Goal: Task Accomplishment & Management: Manage account settings

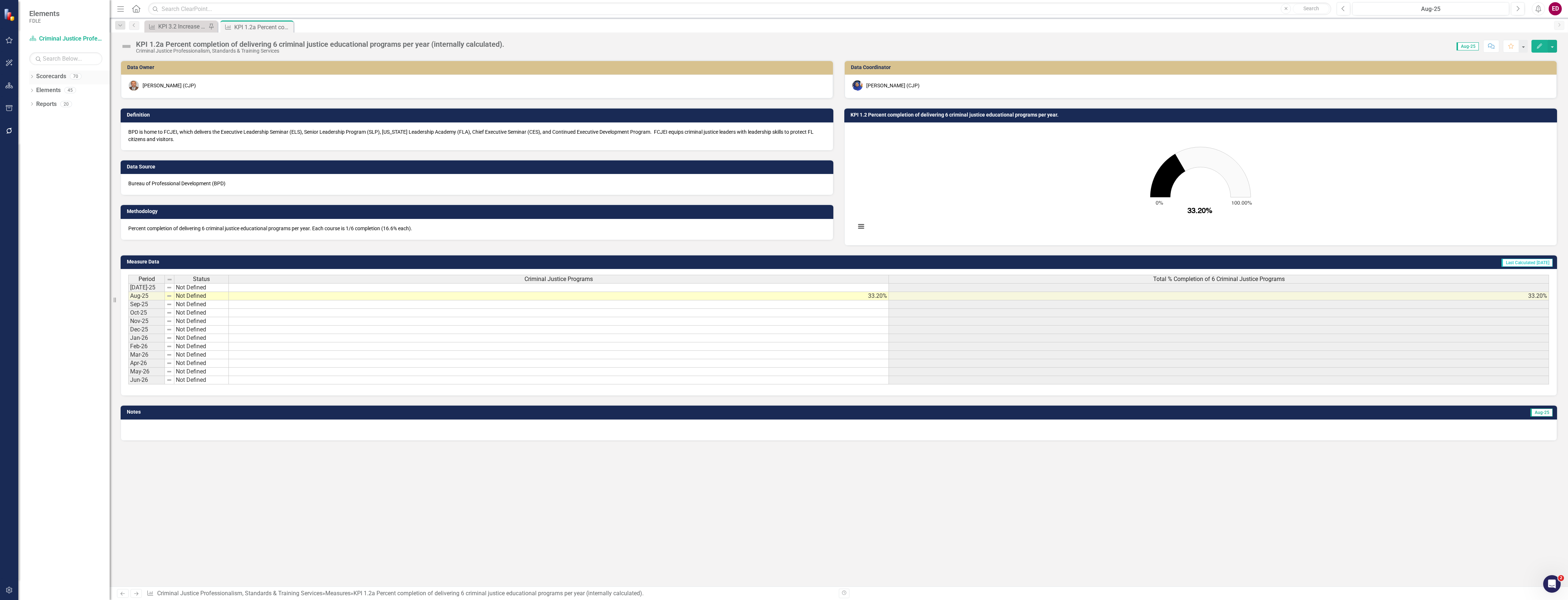
click at [29, 77] on icon "Dropdown" at bounding box center [31, 77] width 5 height 4
click at [63, 80] on link "Scorecards" at bounding box center [51, 76] width 30 height 8
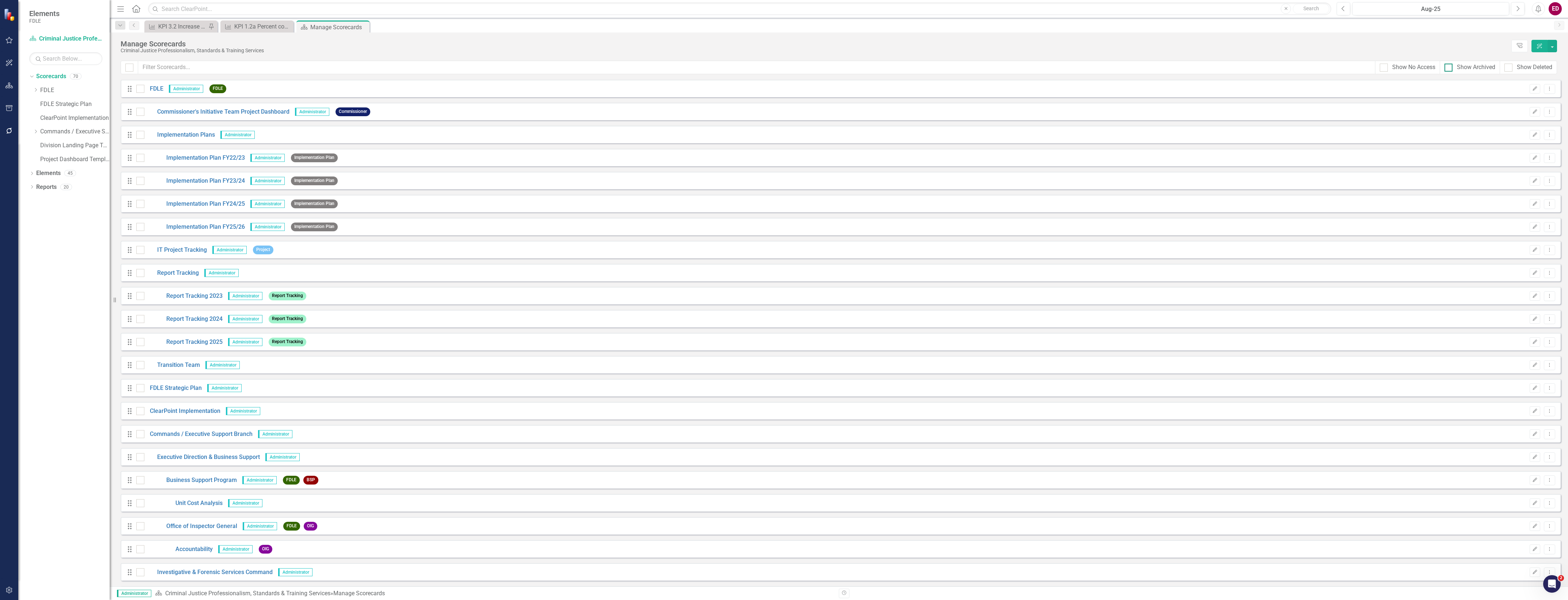
click at [1481, 65] on div "Show Archived" at bounding box center [1475, 67] width 38 height 8
click at [1449, 65] on input "Show Archived" at bounding box center [1446, 66] width 5 height 5
checkbox input "true"
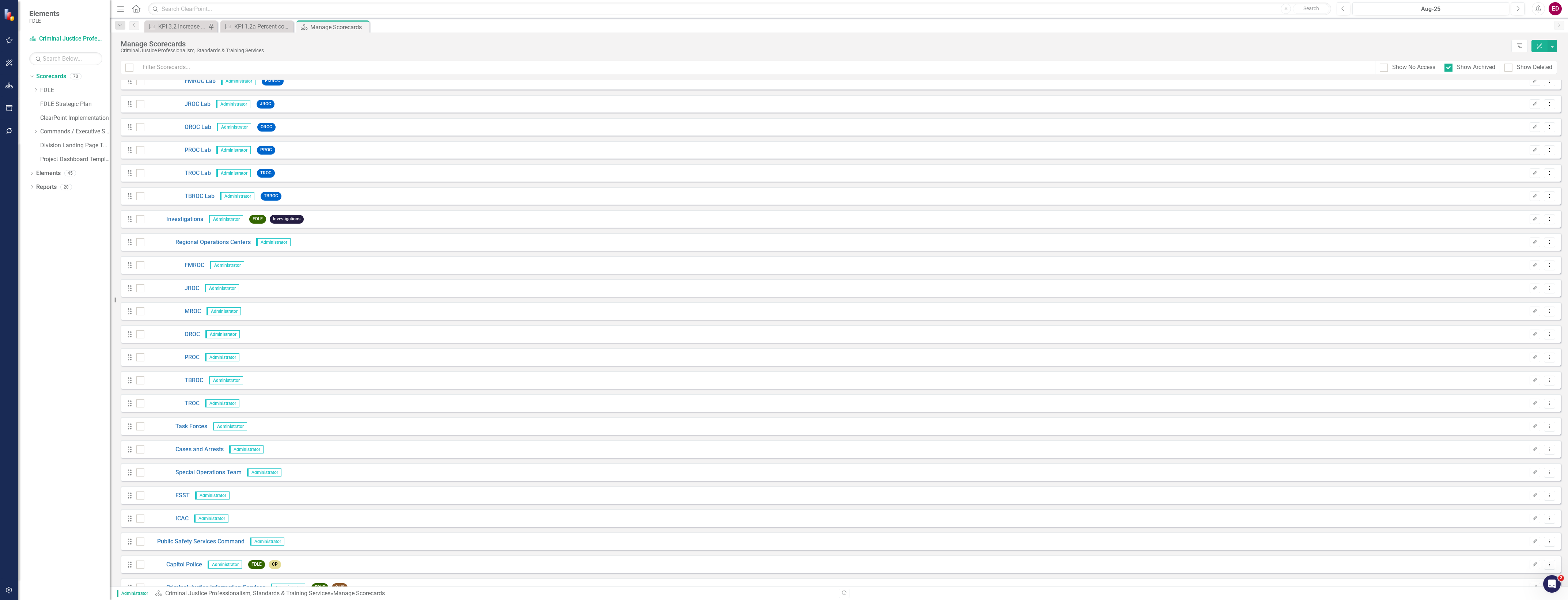
scroll to position [2233, 0]
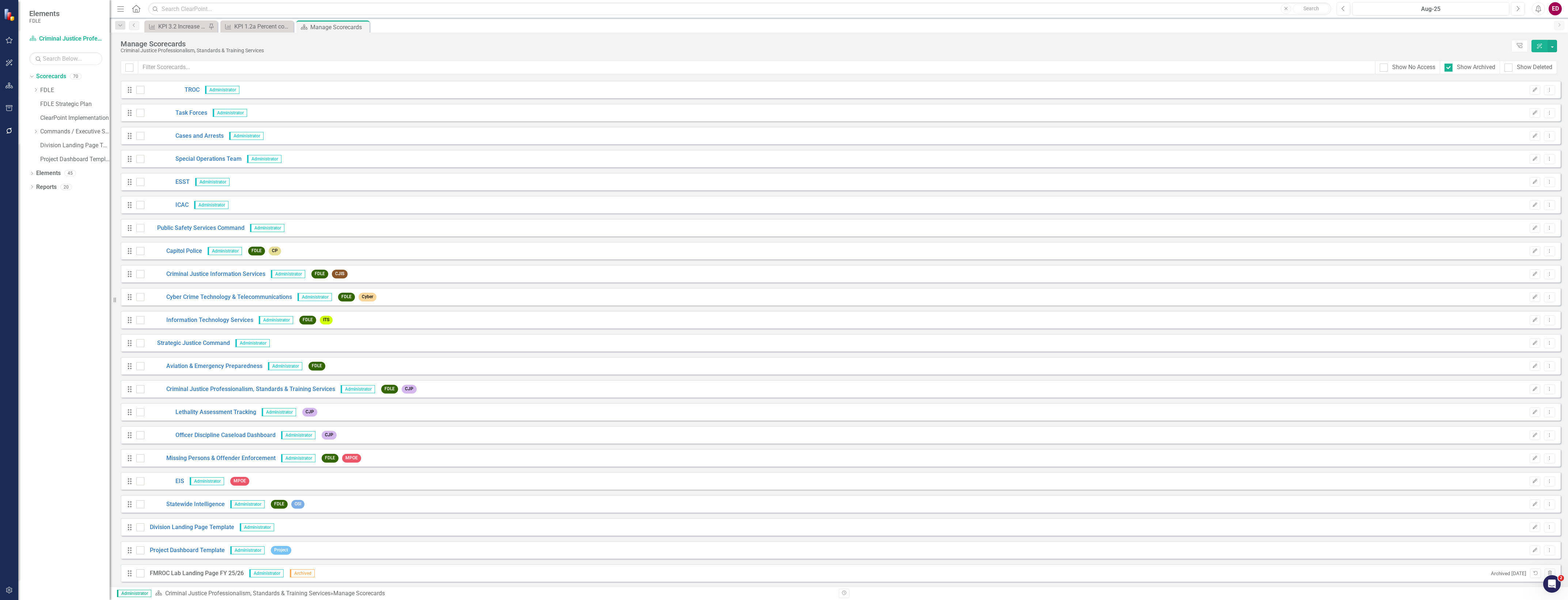
click at [31, 133] on div "Dropdown Scorecards 70 Dropdown FDLE Commissioner's Initiative Team Project Das…" at bounding box center [69, 119] width 80 height 97
click at [33, 129] on icon "Dropdown" at bounding box center [36, 131] width 6 height 4
click at [41, 157] on div "Dropdown" at bounding box center [43, 159] width 6 height 6
click at [75, 174] on link "Forensic Services" at bounding box center [82, 173] width 55 height 8
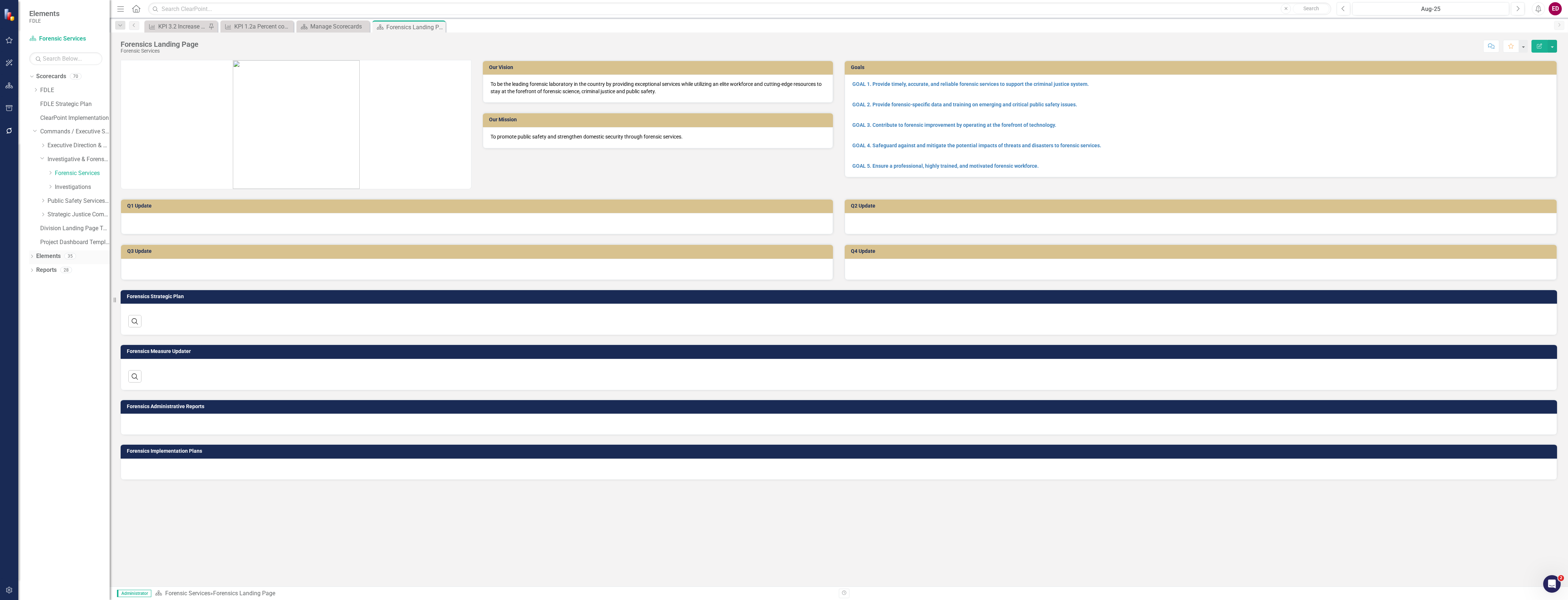
click at [30, 255] on icon "Dropdown" at bounding box center [31, 257] width 5 height 4
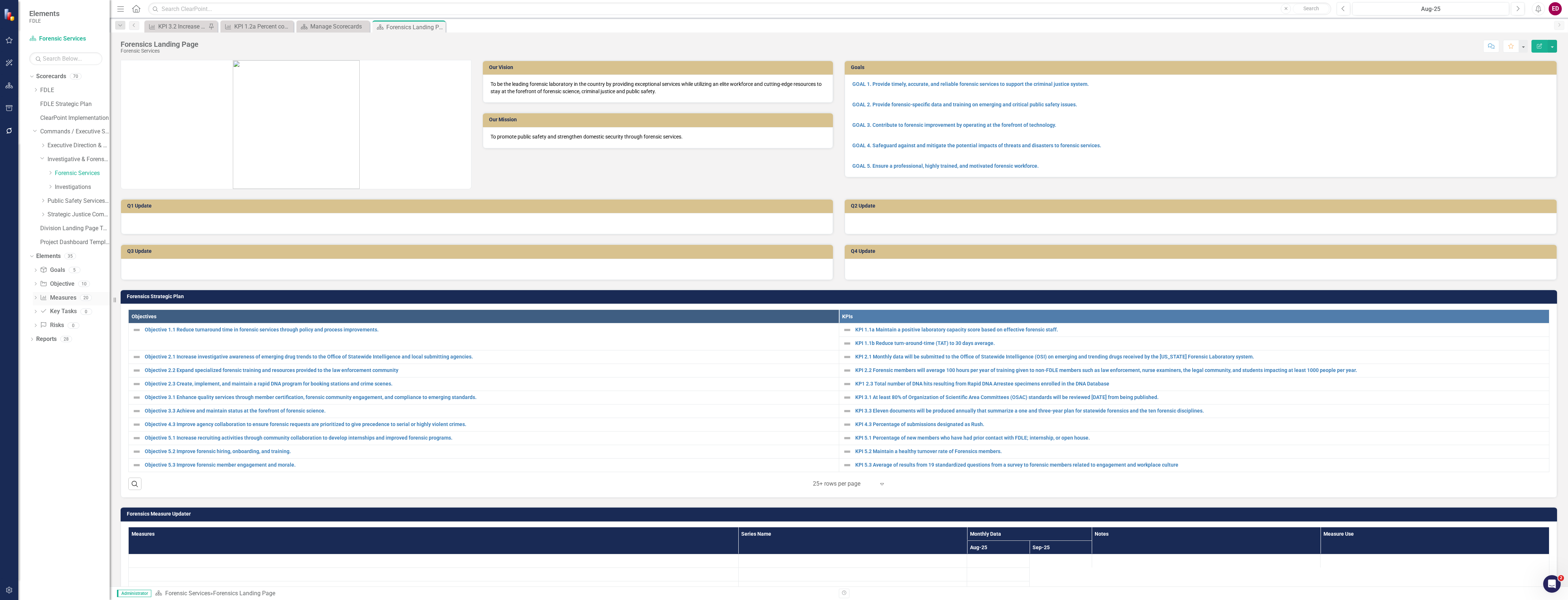
click at [70, 302] on link "Measure Measures" at bounding box center [58, 298] width 36 height 8
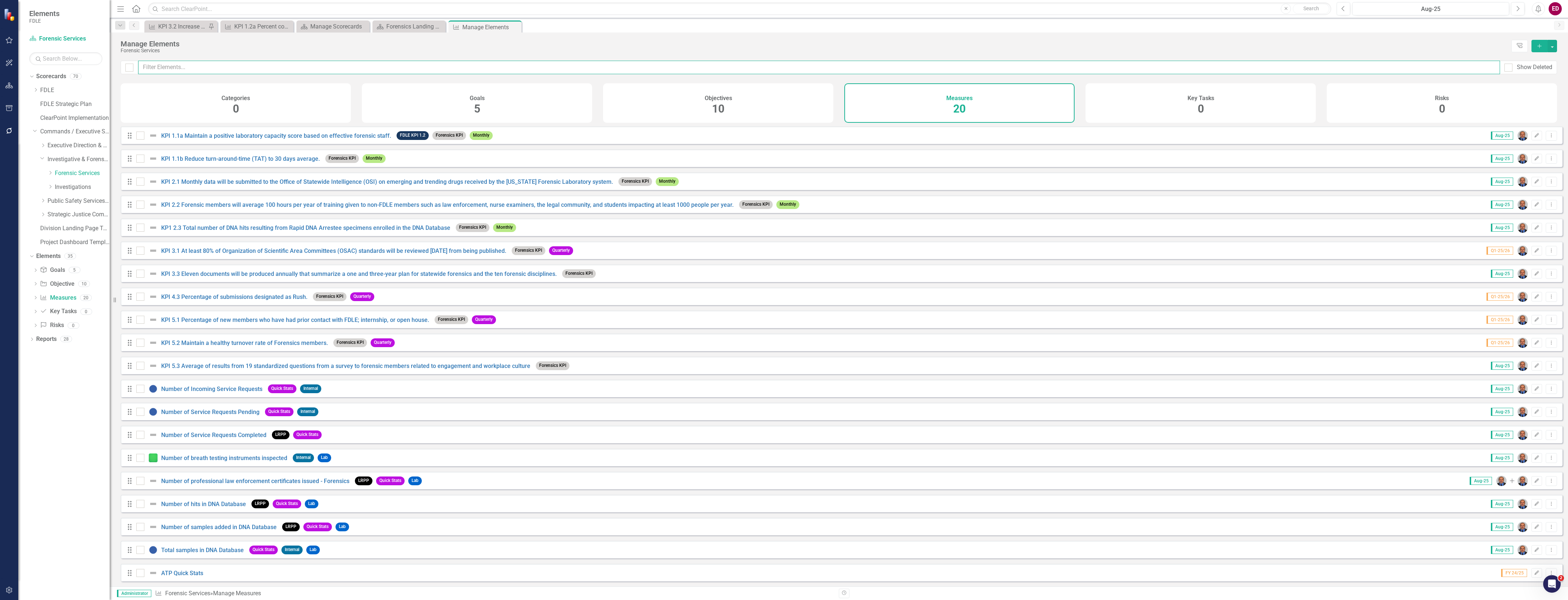
click at [389, 65] on input "text" at bounding box center [819, 67] width 1362 height 13
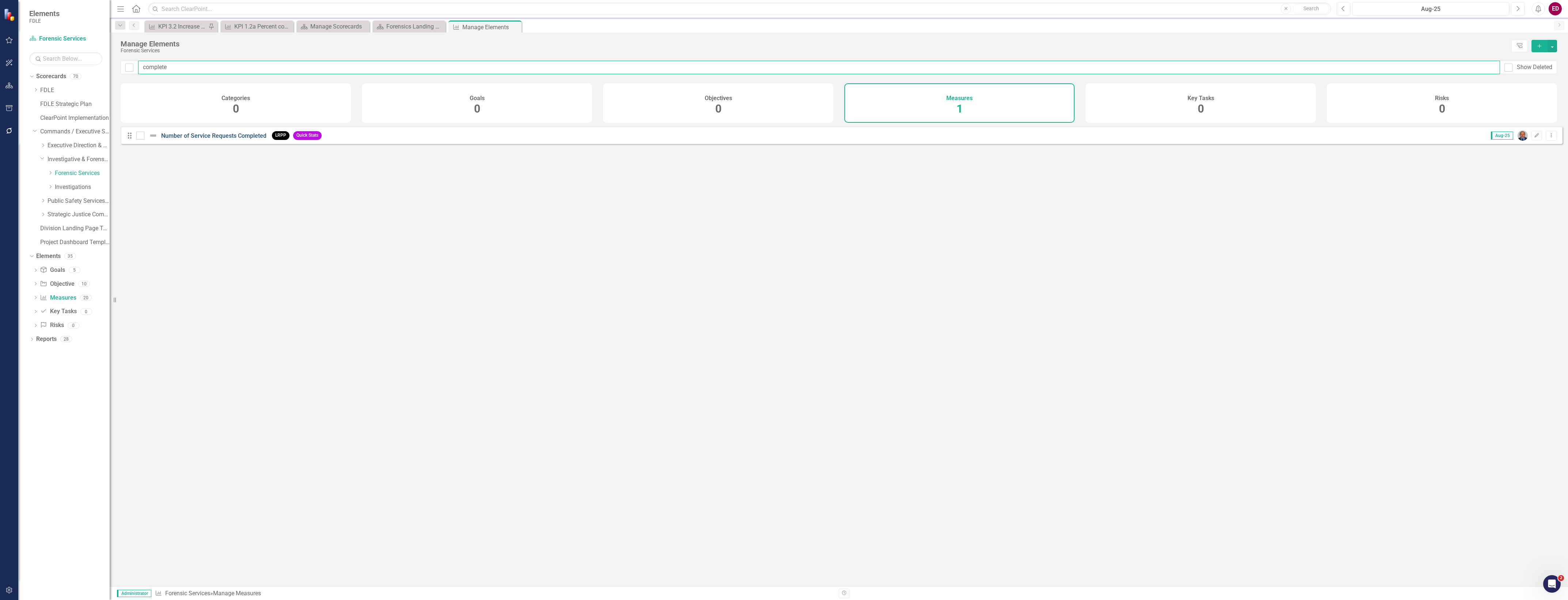
type input "complete"
click at [224, 139] on link "Number of Service Requests Completed" at bounding box center [214, 136] width 105 height 7
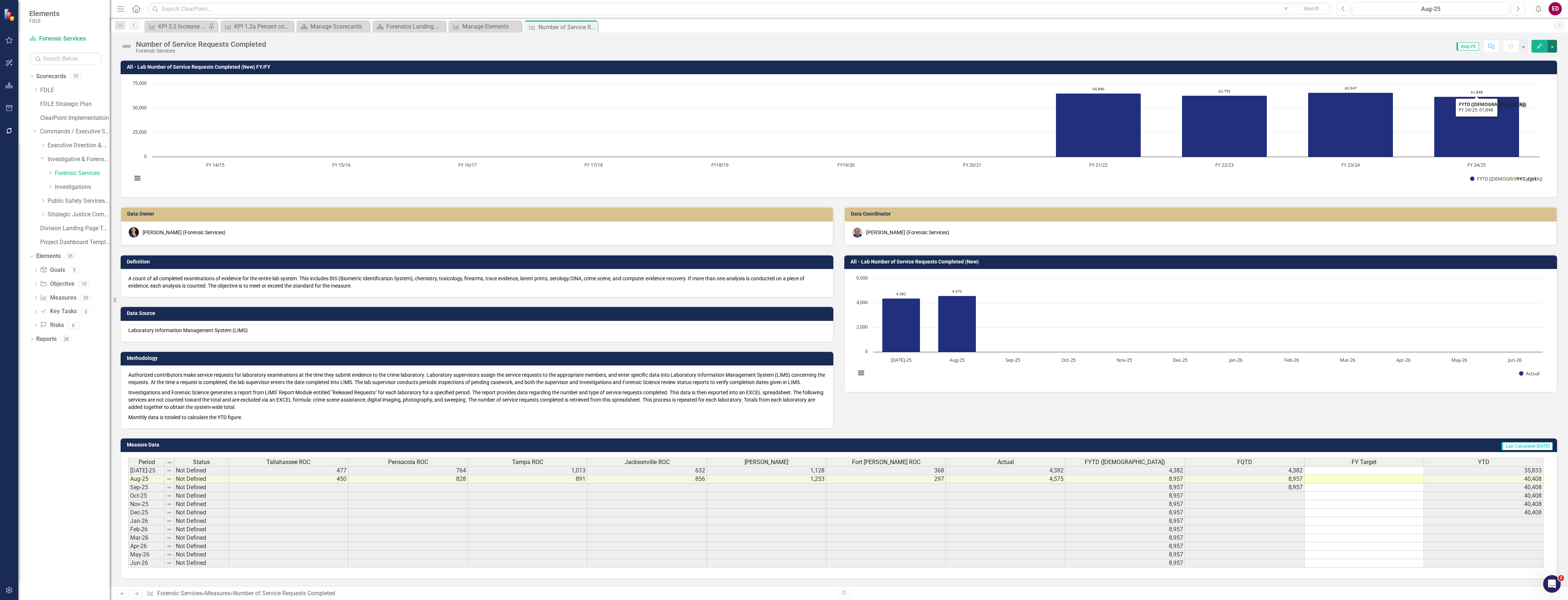
click at [1550, 50] on button "button" at bounding box center [1551, 46] width 9 height 12
click at [1528, 66] on link "Edit Edit Measure" at bounding box center [1521, 60] width 71 height 13
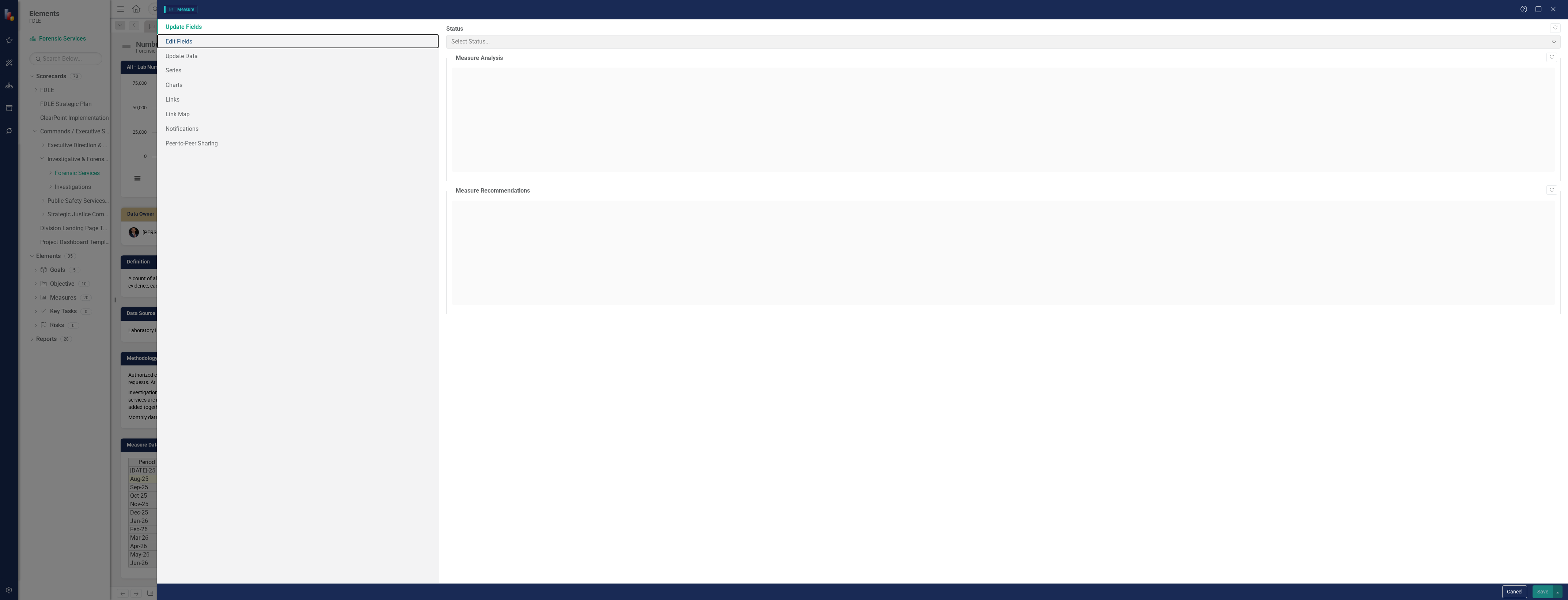
click at [295, 37] on link "Edit Fields" at bounding box center [297, 41] width 282 height 15
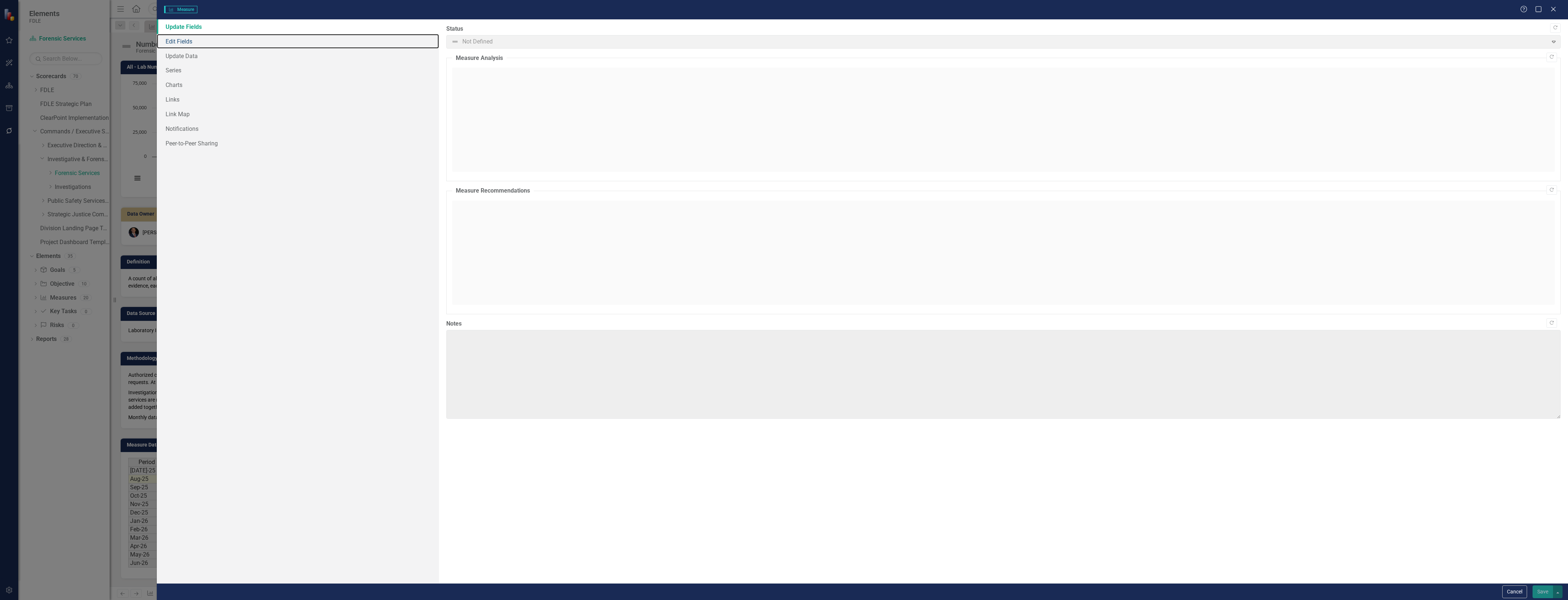
click at [295, 37] on link "Edit Fields" at bounding box center [297, 41] width 282 height 15
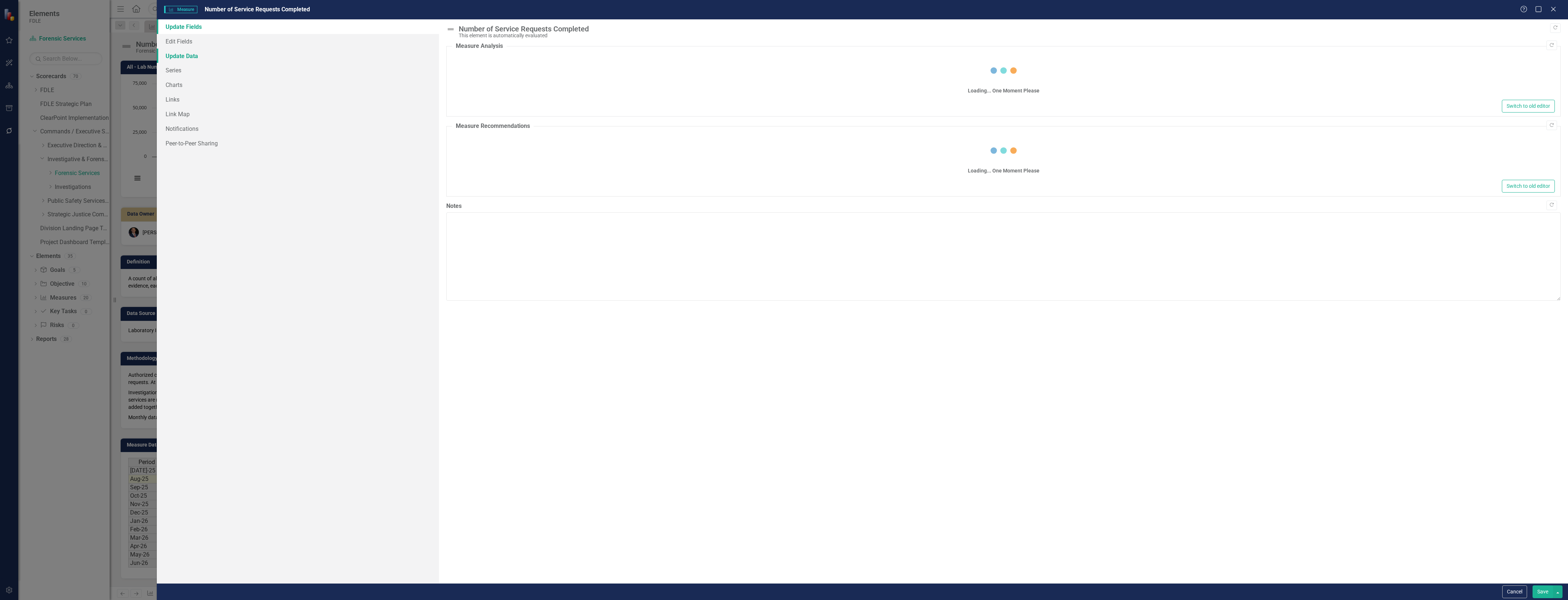
click at [339, 50] on link "Update Data" at bounding box center [297, 56] width 282 height 15
click at [351, 37] on link "Edit Fields" at bounding box center [297, 41] width 282 height 15
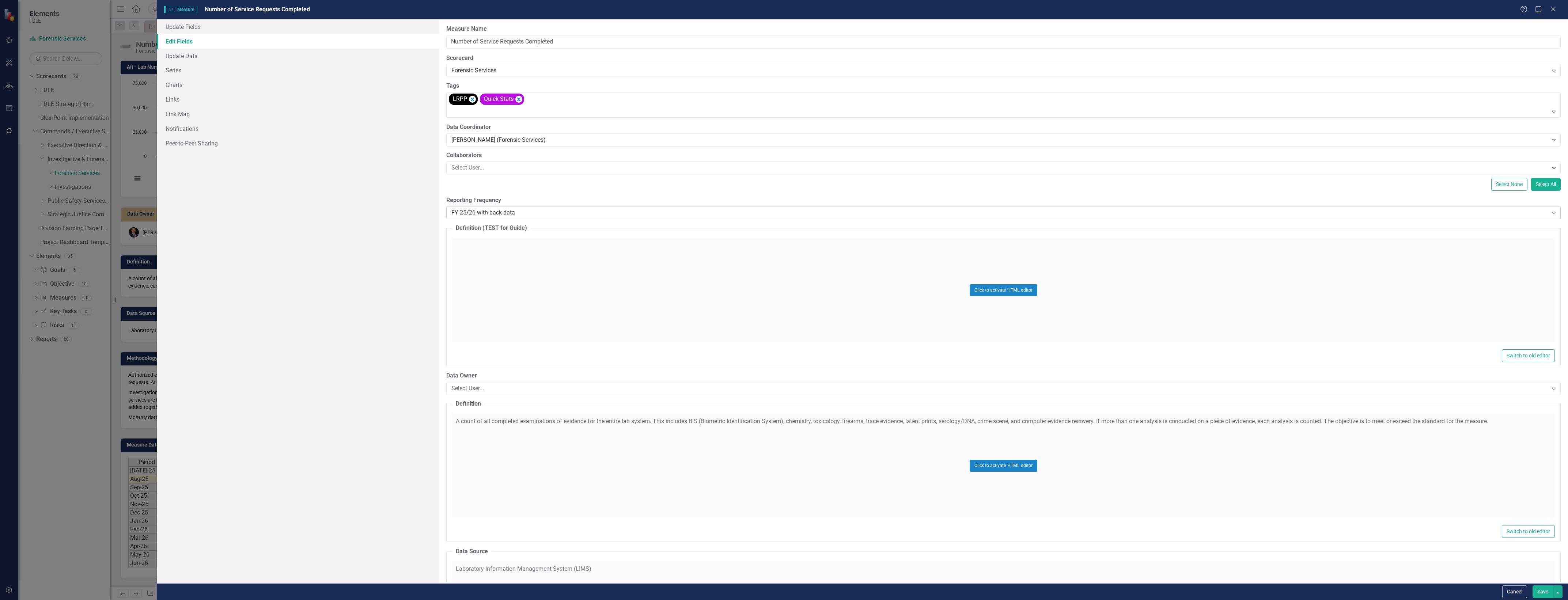
click at [567, 212] on div "FY 25/26 with back data" at bounding box center [999, 213] width 1096 height 8
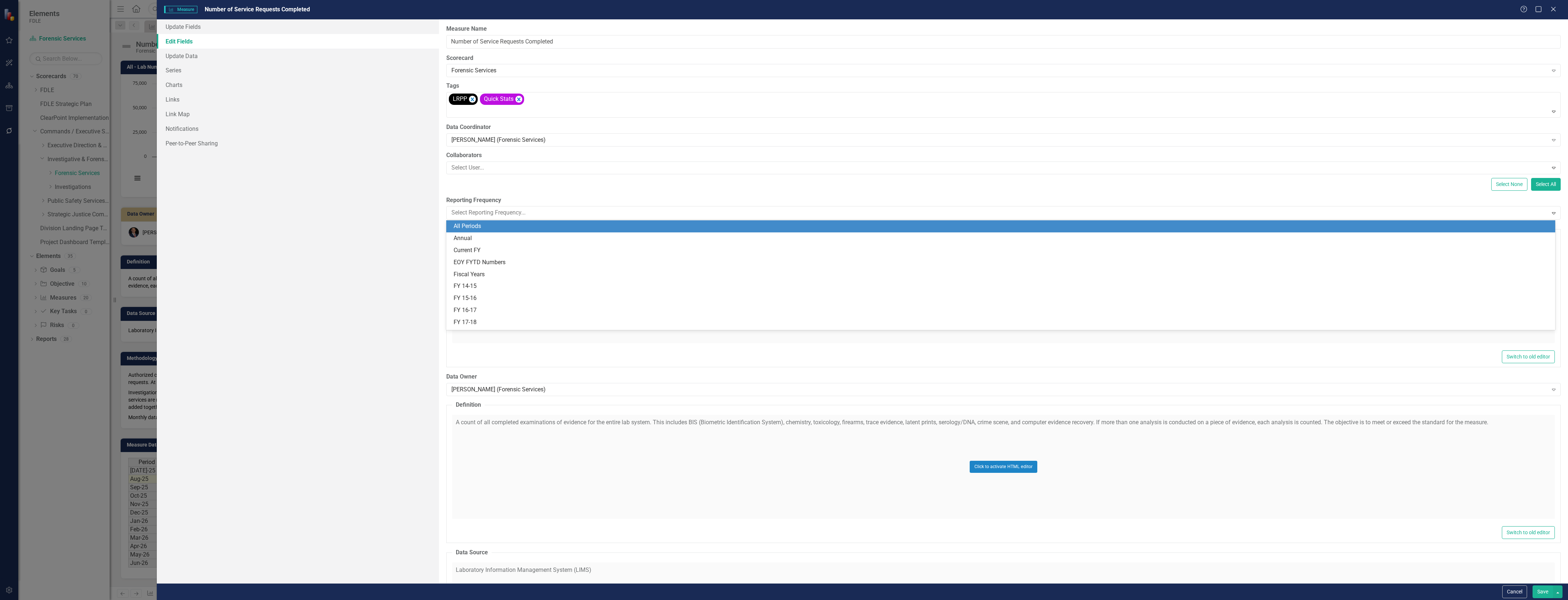
click at [568, 224] on div "All Periods" at bounding box center [1001, 226] width 1097 height 8
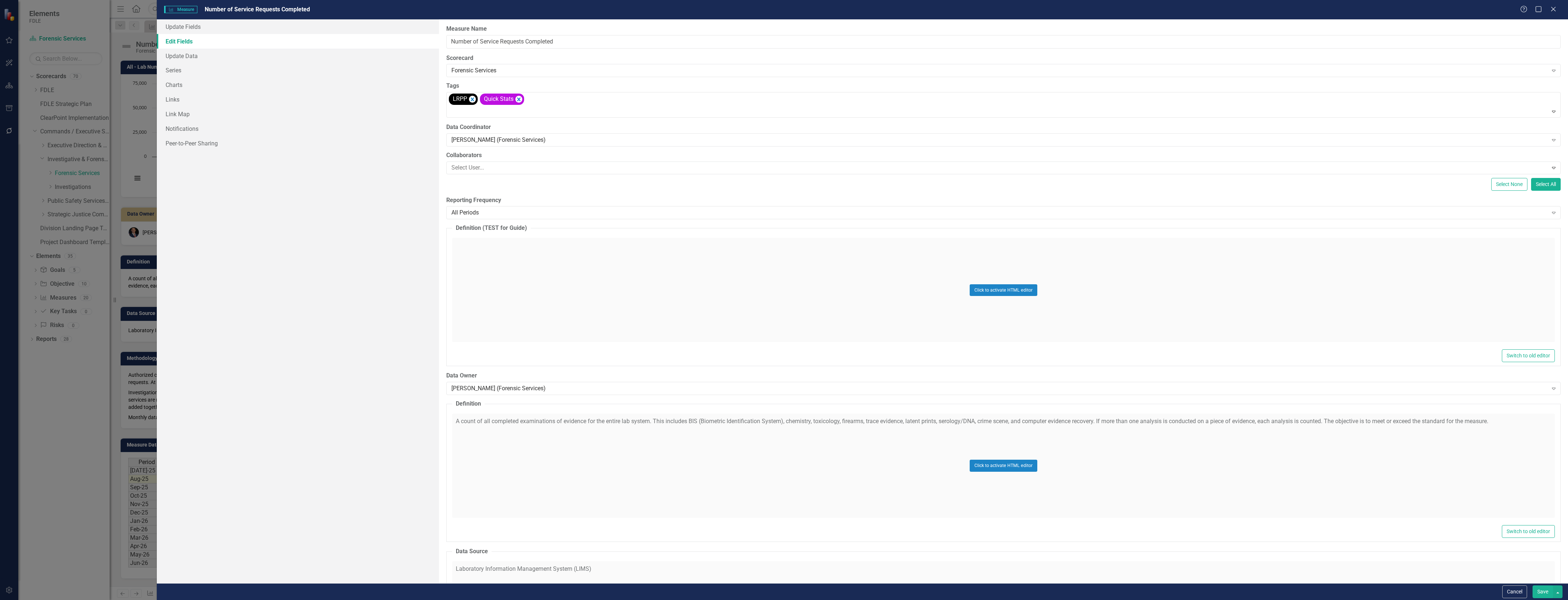
click at [1550, 591] on button "Save" at bounding box center [1542, 592] width 21 height 12
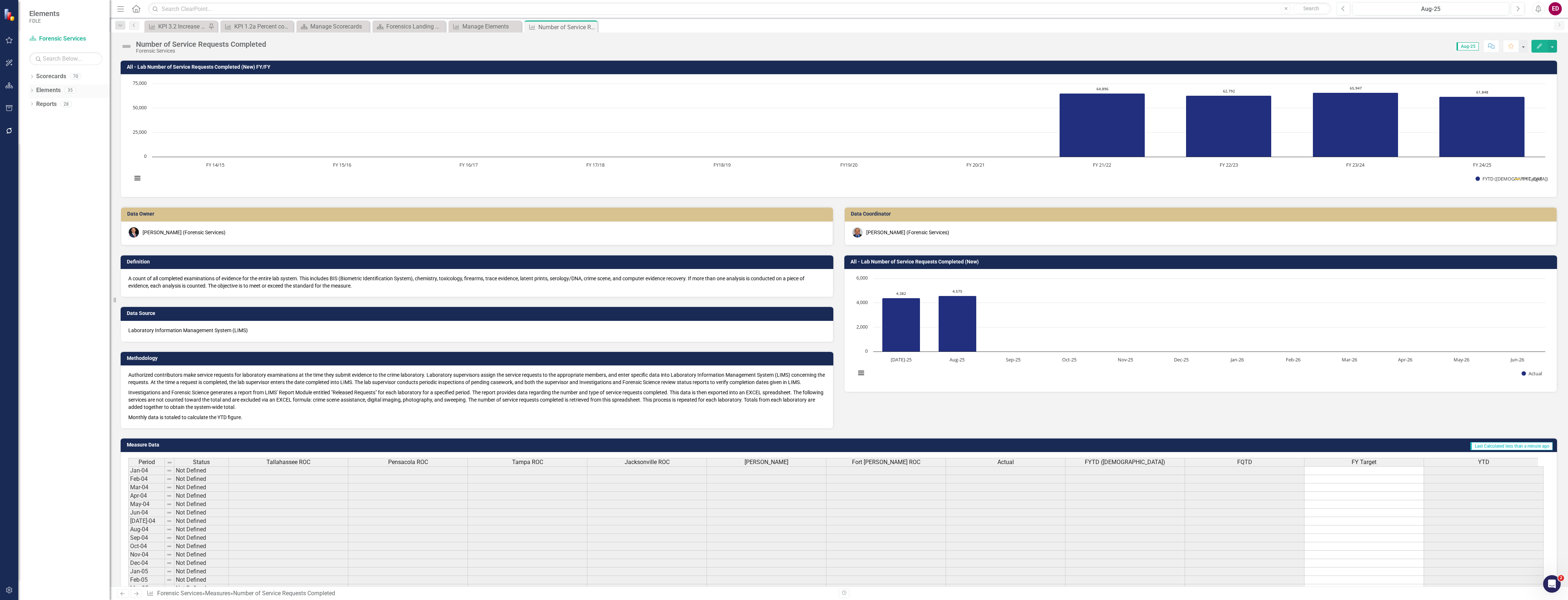
click at [31, 88] on div "Dropdown" at bounding box center [31, 90] width 5 height 6
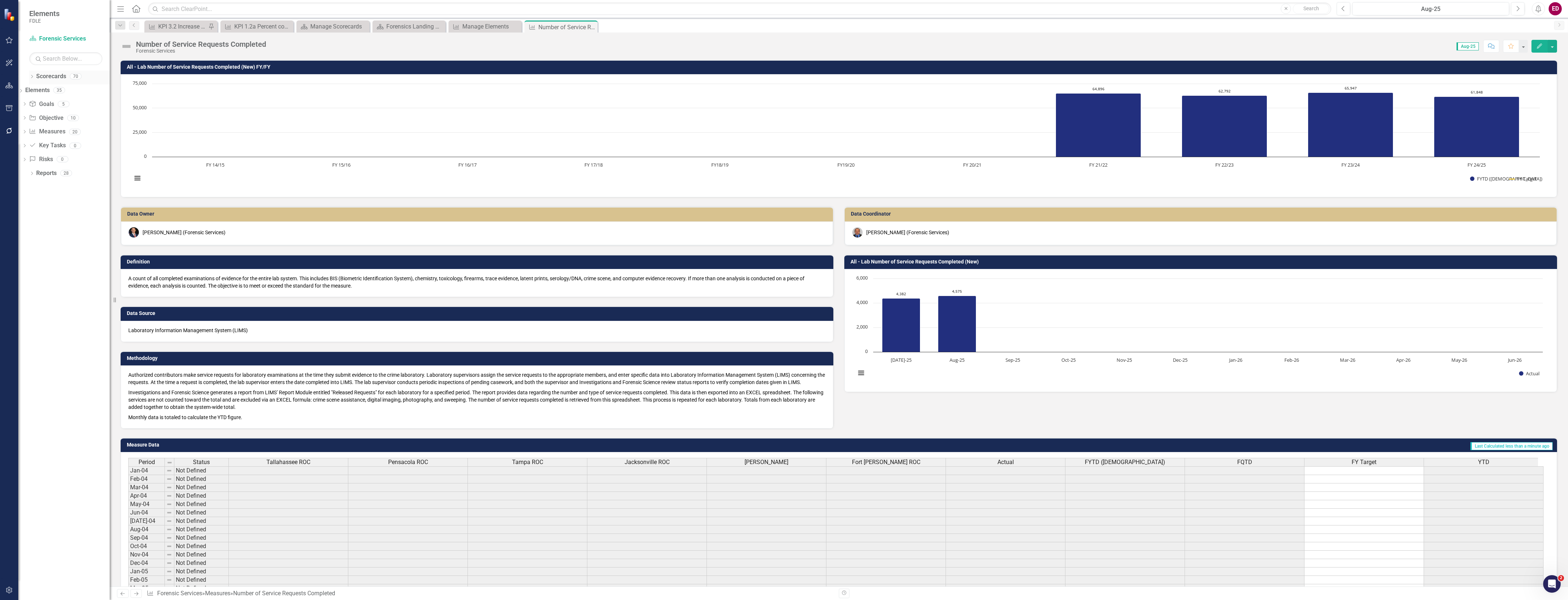
click at [33, 74] on div "Dropdown Scorecards 70" at bounding box center [69, 77] width 80 height 14
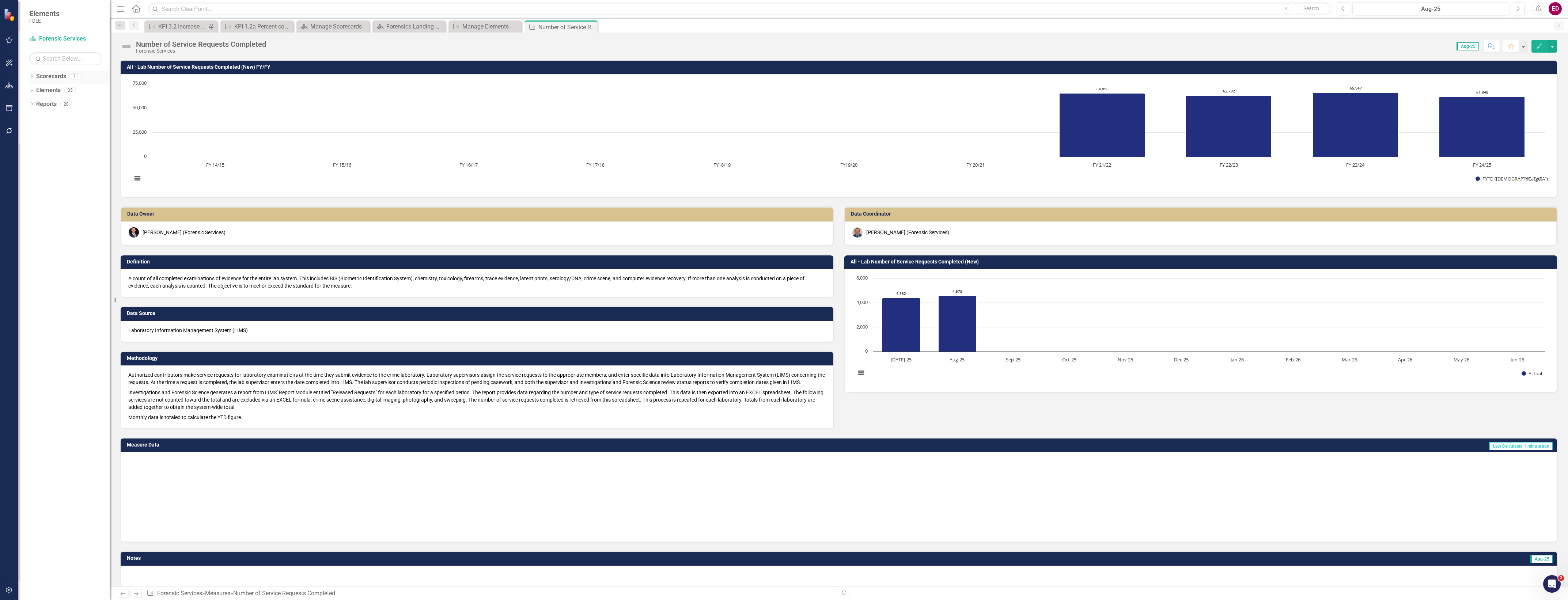
click at [34, 78] on icon "Dropdown" at bounding box center [31, 77] width 5 height 4
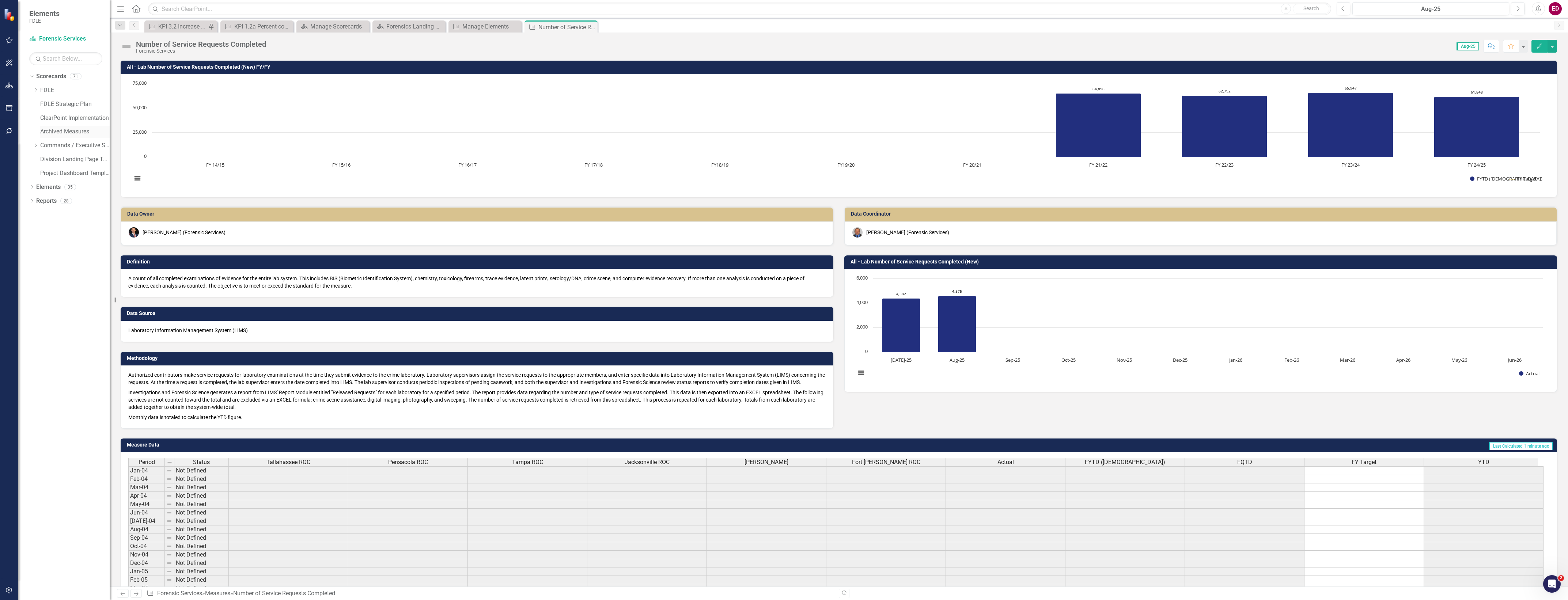
click at [77, 128] on link "Archived Measures" at bounding box center [75, 132] width 70 height 8
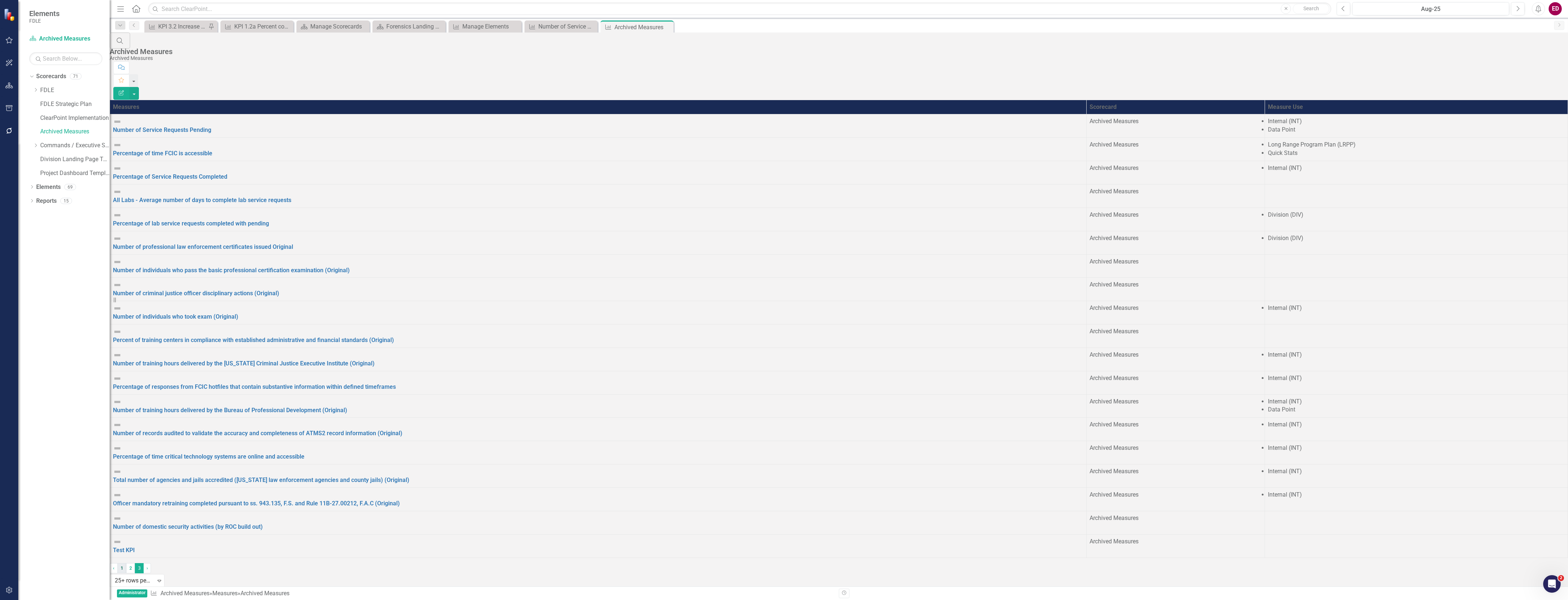
click at [126, 573] on link "1" at bounding box center [122, 569] width 9 height 10
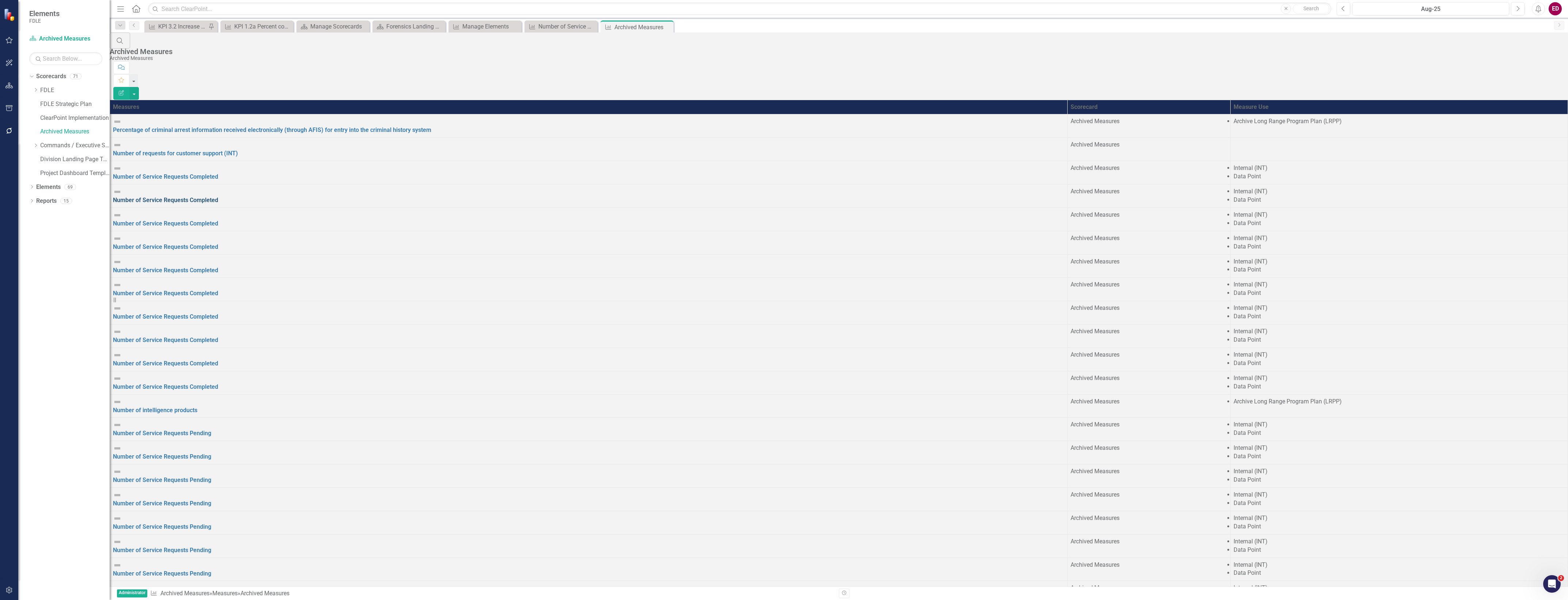
click at [188, 196] on link "Number of Service Requests Completed" at bounding box center [165, 200] width 105 height 7
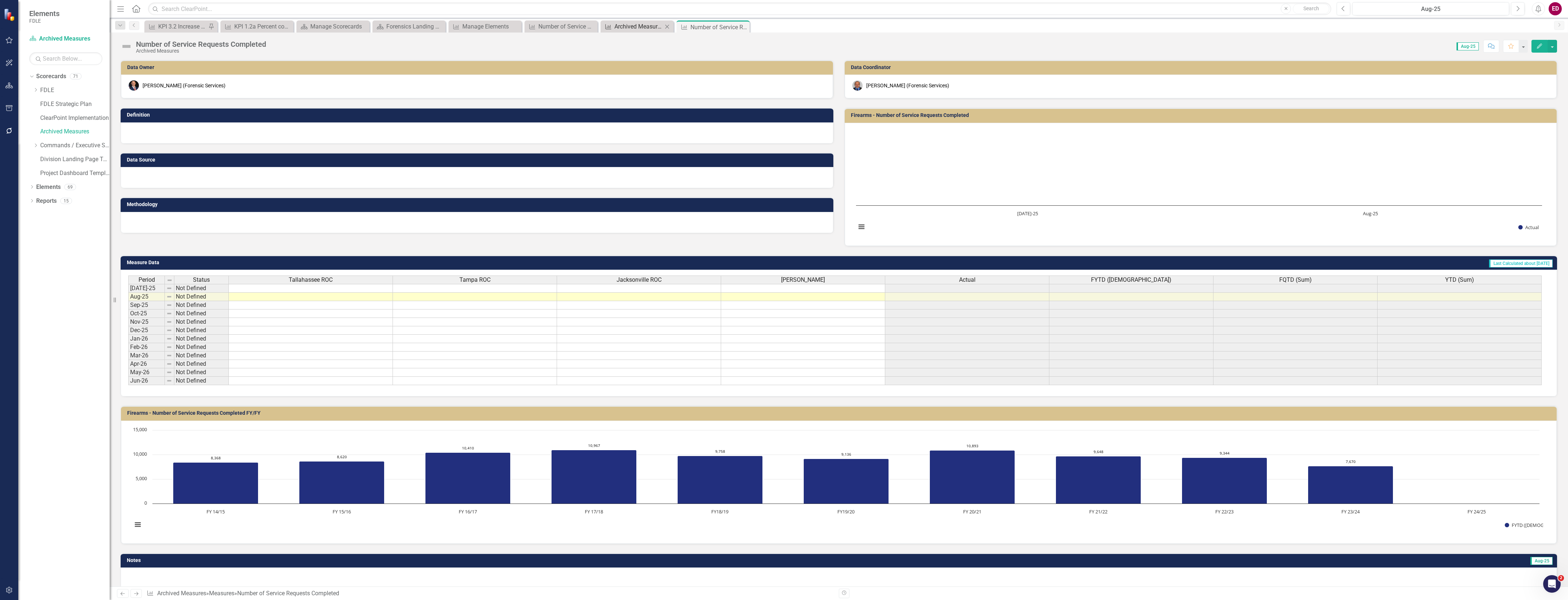
click at [637, 27] on div "Archived Measures" at bounding box center [639, 26] width 48 height 9
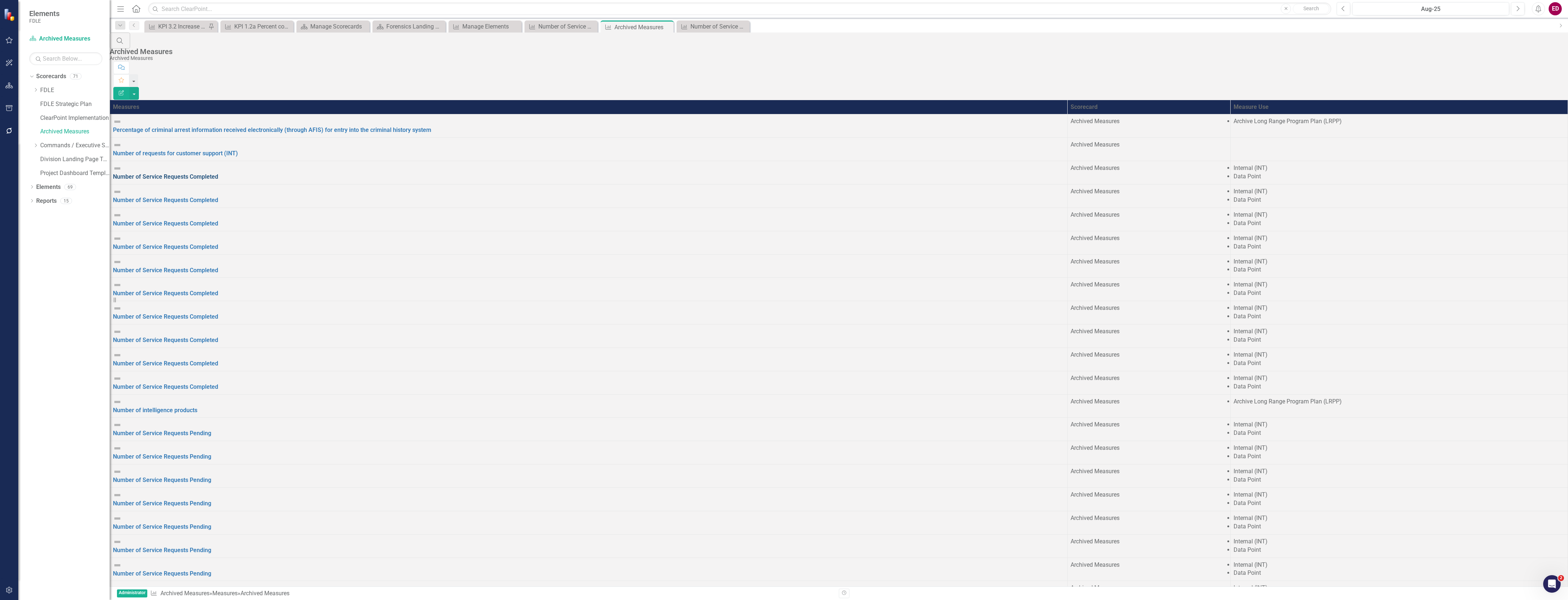
click at [218, 173] on link "Number of Service Requests Completed" at bounding box center [165, 177] width 105 height 7
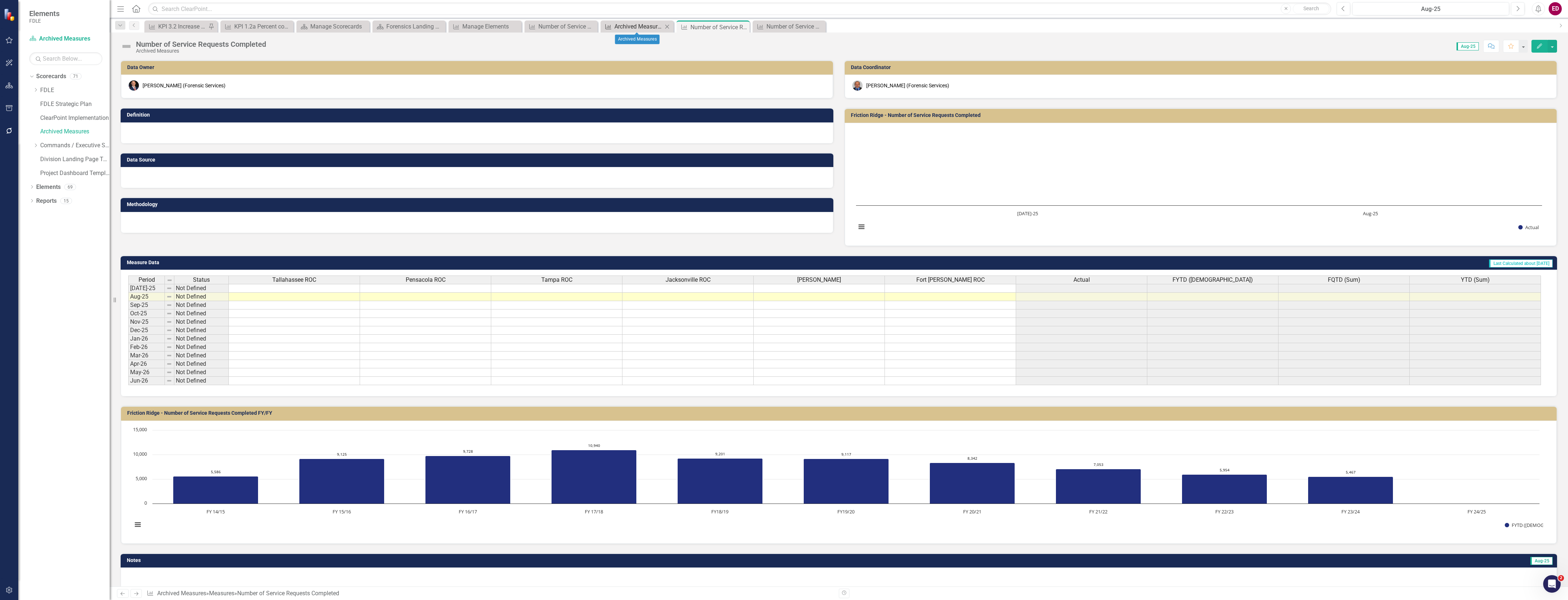
click at [638, 26] on div "Archived Measures" at bounding box center [639, 26] width 48 height 9
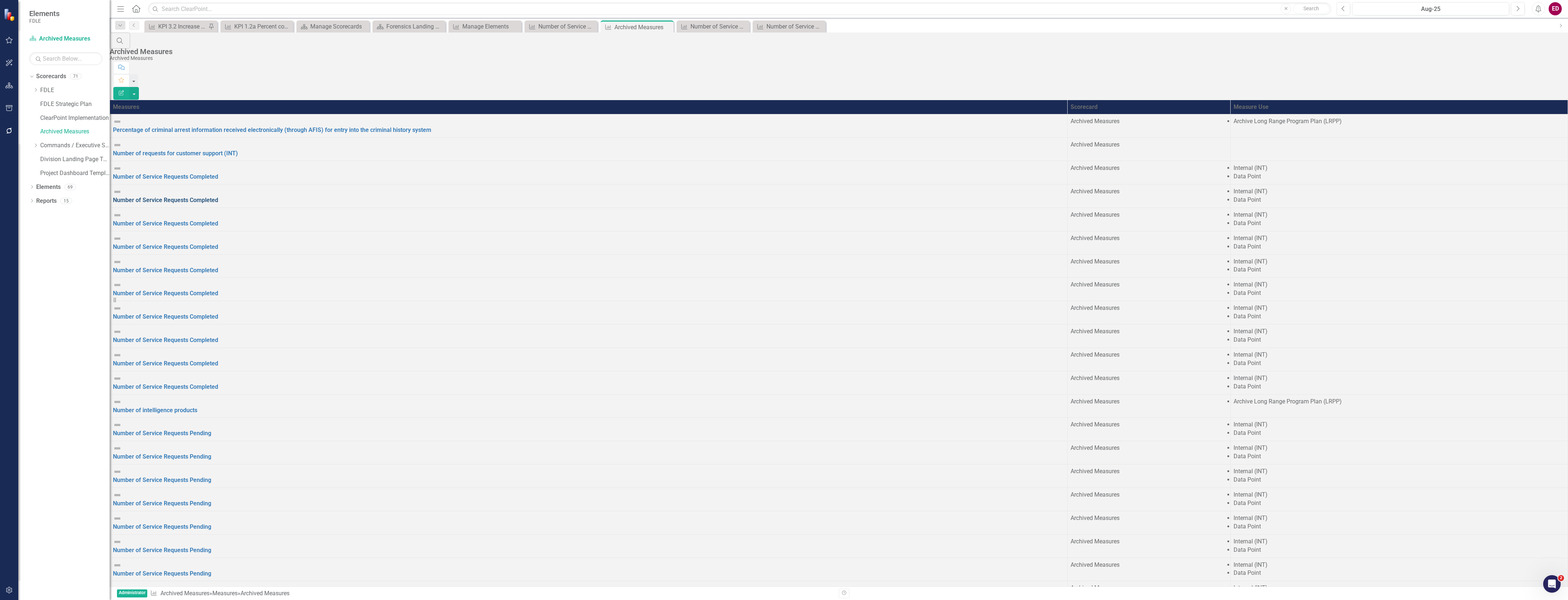
click at [215, 196] on link "Number of Service Requests Completed" at bounding box center [165, 200] width 105 height 7
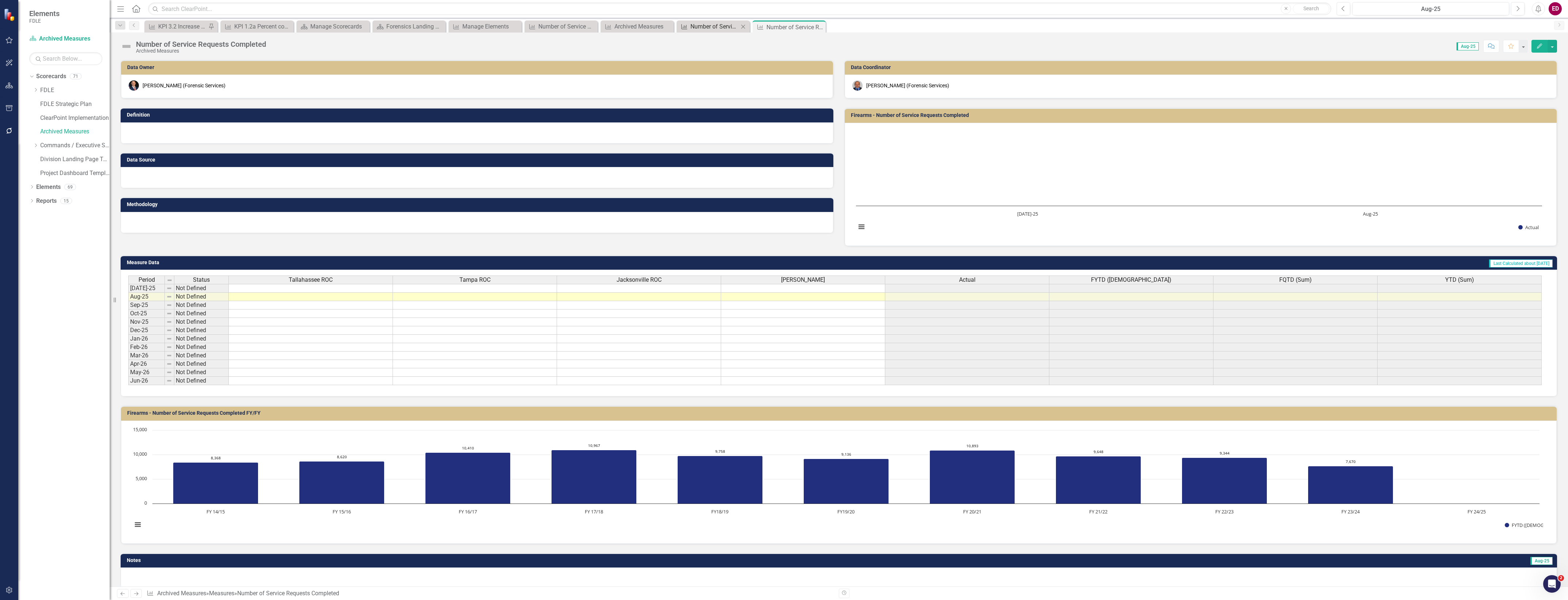
click at [716, 29] on div "Number of Service Requests Completed" at bounding box center [714, 26] width 48 height 9
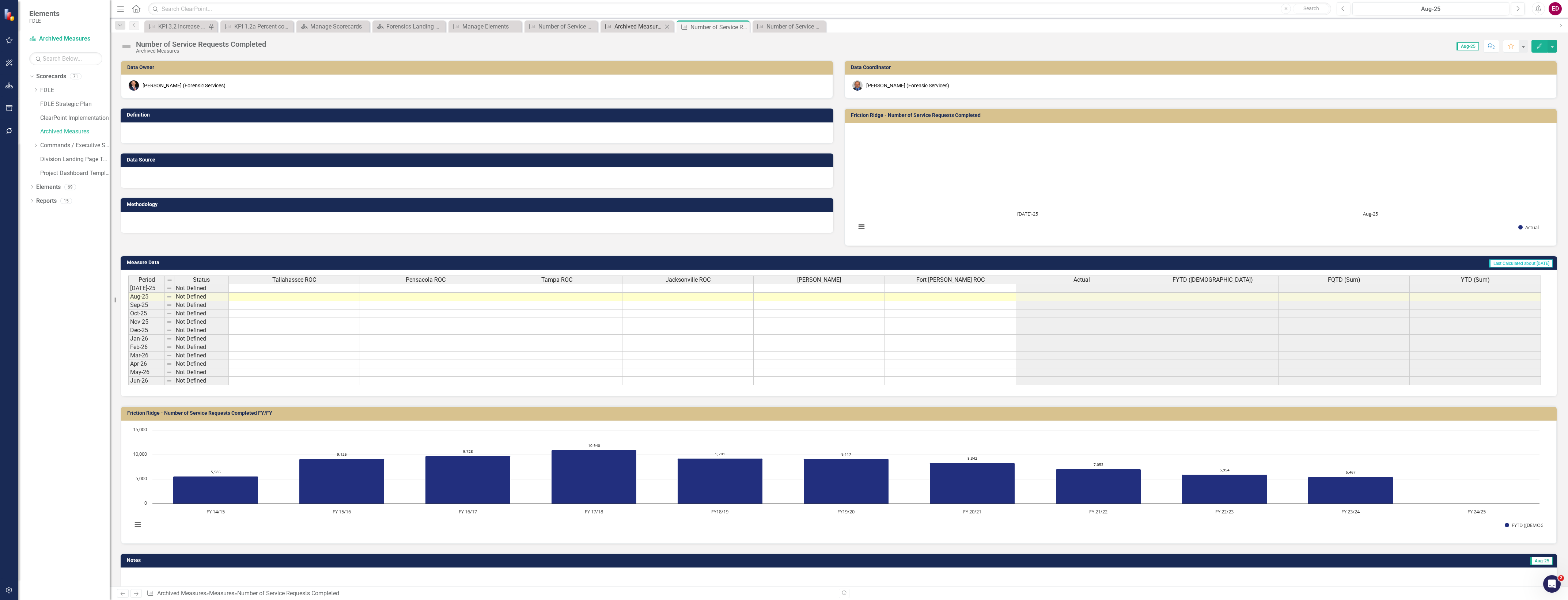
click at [647, 26] on div "Archived Measures" at bounding box center [639, 26] width 48 height 9
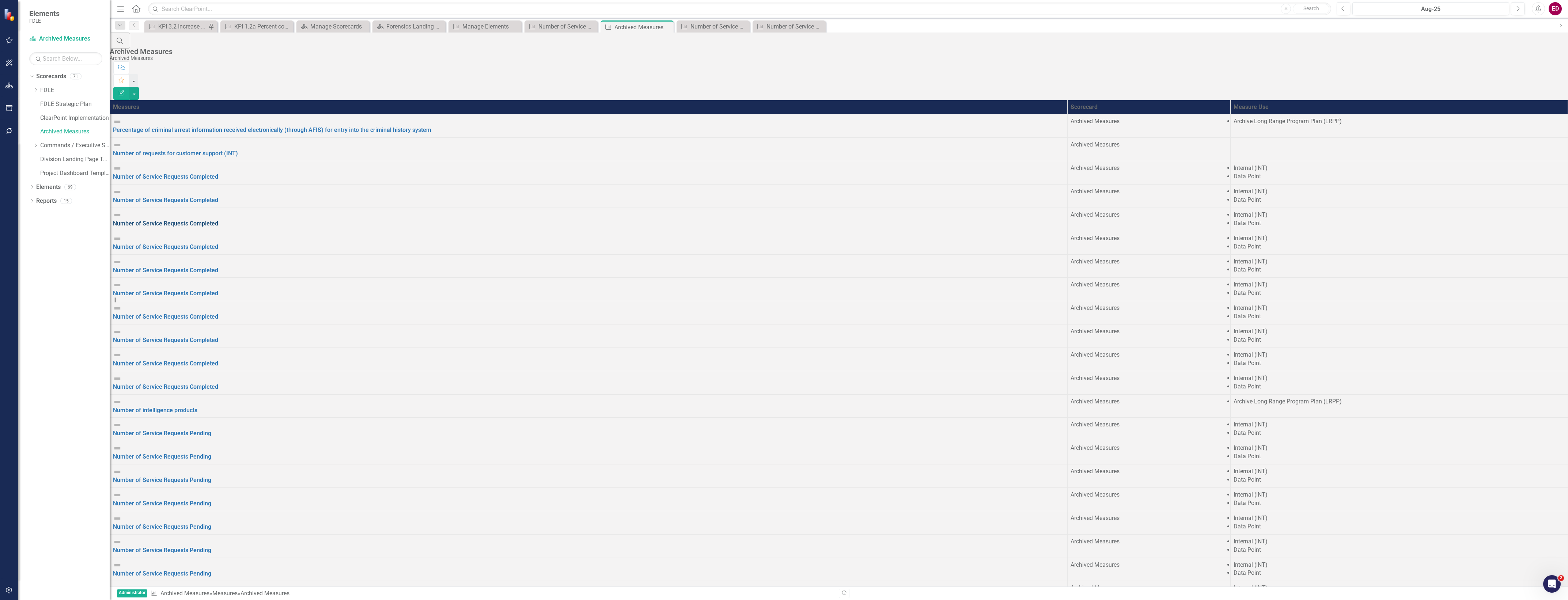
click at [218, 220] on link "Number of Service Requests Completed" at bounding box center [165, 224] width 105 height 7
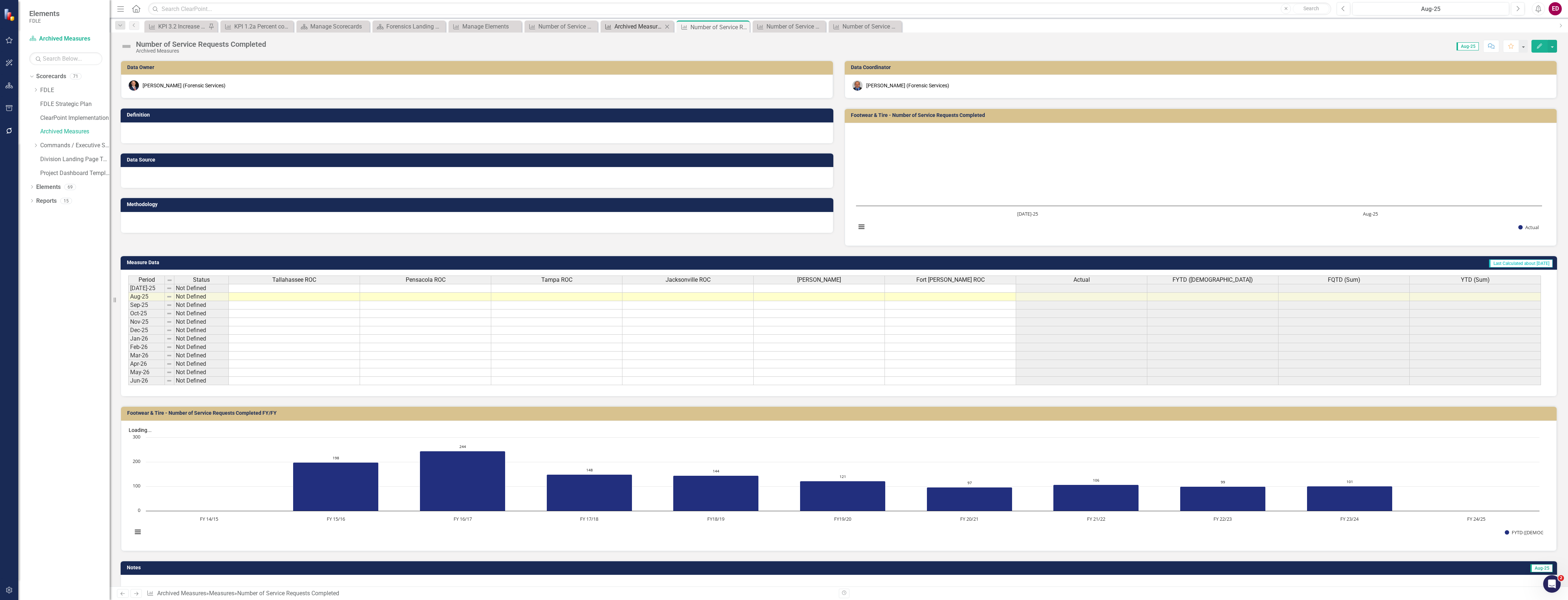
click at [609, 28] on icon at bounding box center [608, 27] width 6 height 5
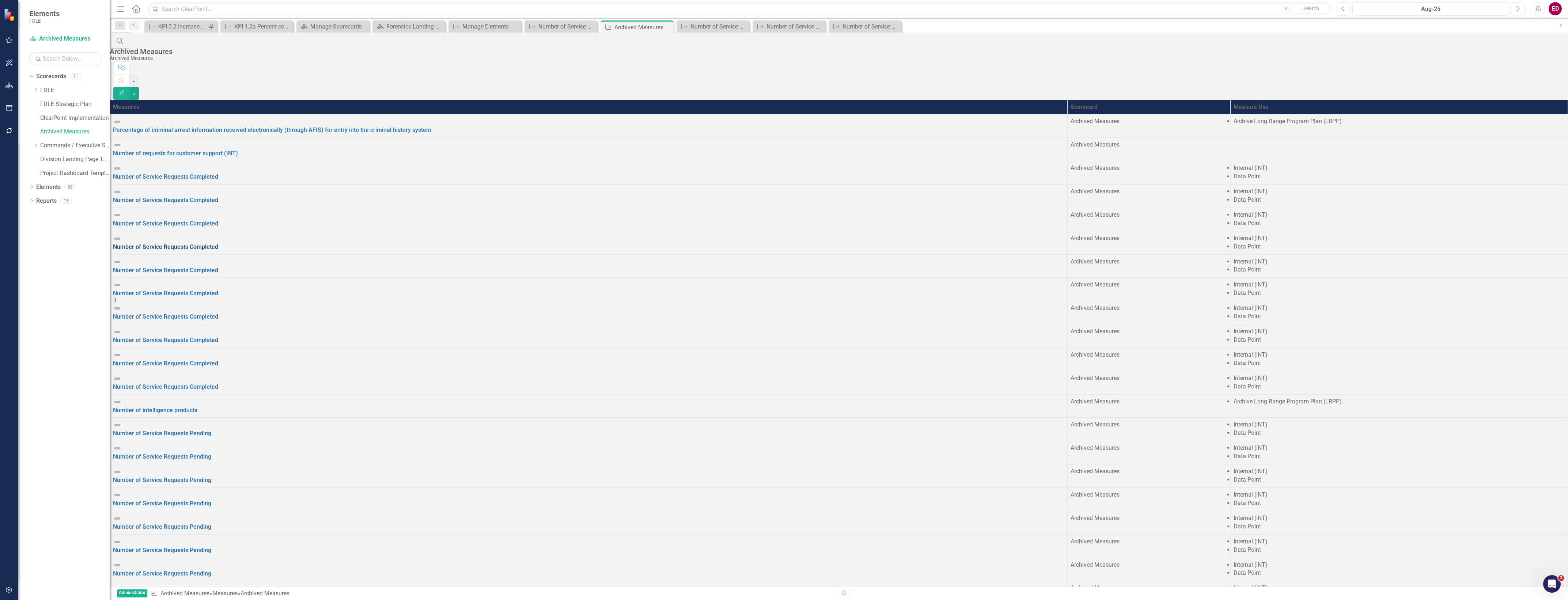
click at [218, 244] on link "Number of Service Requests Completed" at bounding box center [165, 247] width 105 height 7
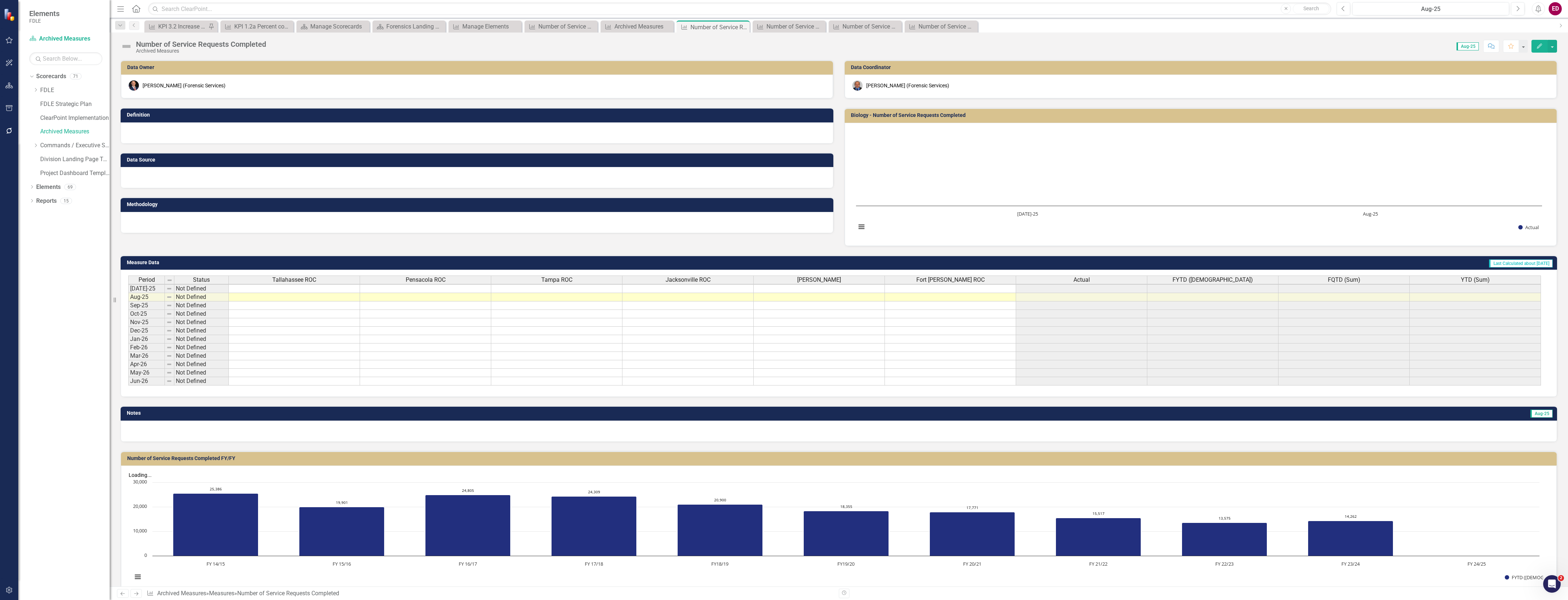
scroll to position [1, 0]
click at [643, 27] on div "Archived Measures" at bounding box center [639, 26] width 48 height 9
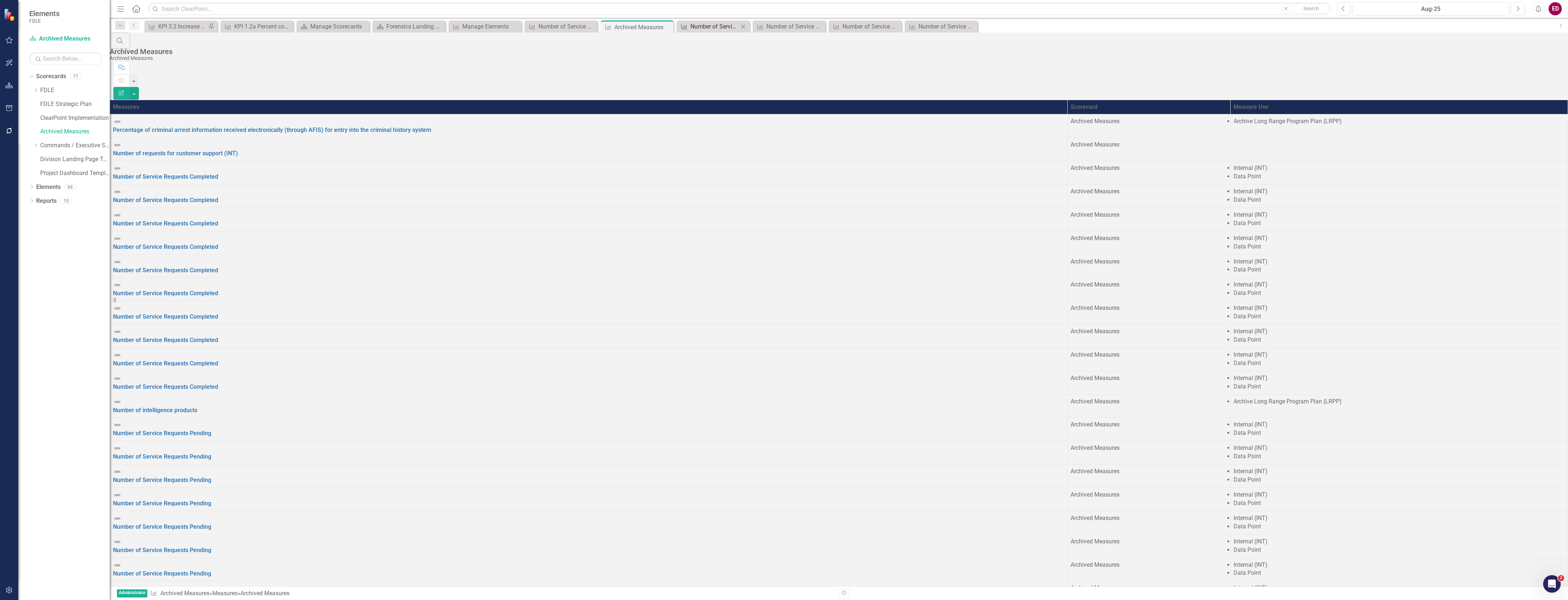
click at [706, 27] on div "Number of Service Requests Completed" at bounding box center [714, 26] width 48 height 9
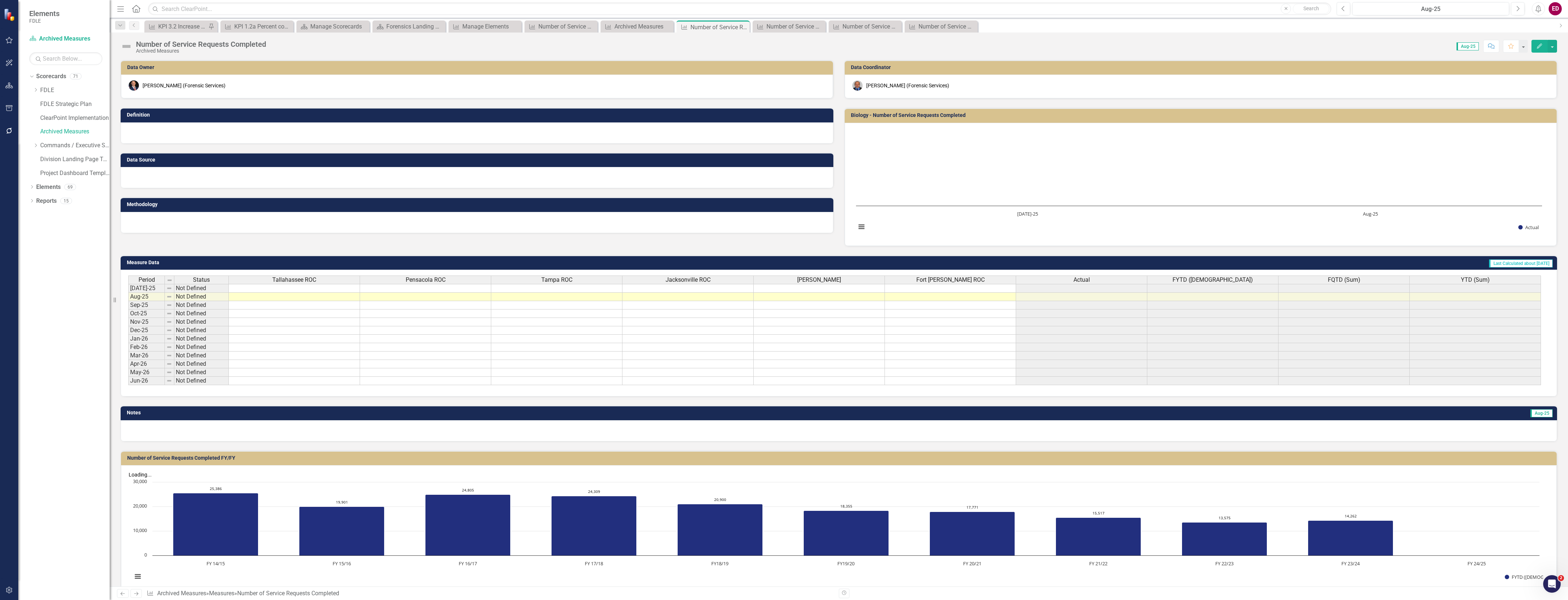
click at [751, 461] on h3 "Number of Service Requests Completed FY/FY" at bounding box center [840, 458] width 1426 height 6
click at [759, 490] on rect "Interactive chart" at bounding box center [835, 533] width 1414 height 109
click at [760, 490] on rect "Interactive chart" at bounding box center [835, 533] width 1414 height 109
click at [1444, 541] on rect "Interactive chart" at bounding box center [835, 533] width 1414 height 109
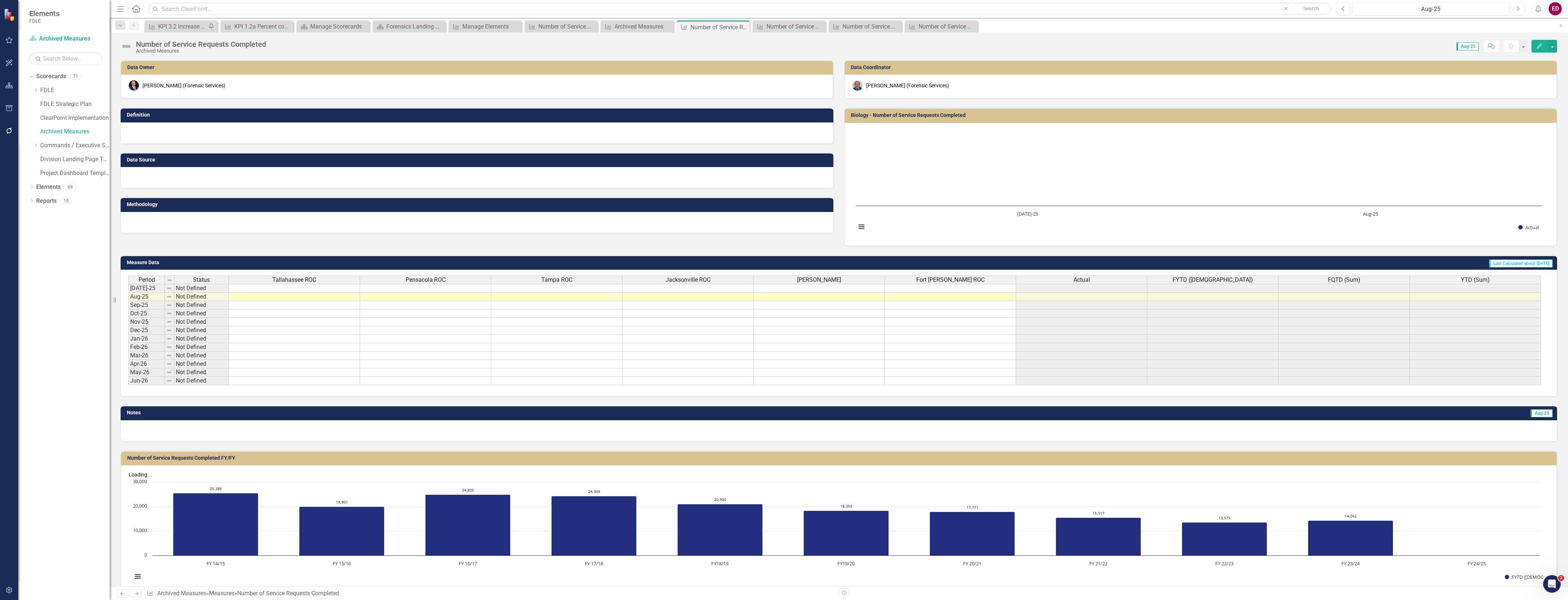
click at [1444, 541] on rect "Interactive chart" at bounding box center [835, 533] width 1414 height 109
click at [1542, 44] on button "Edit" at bounding box center [1538, 46] width 16 height 12
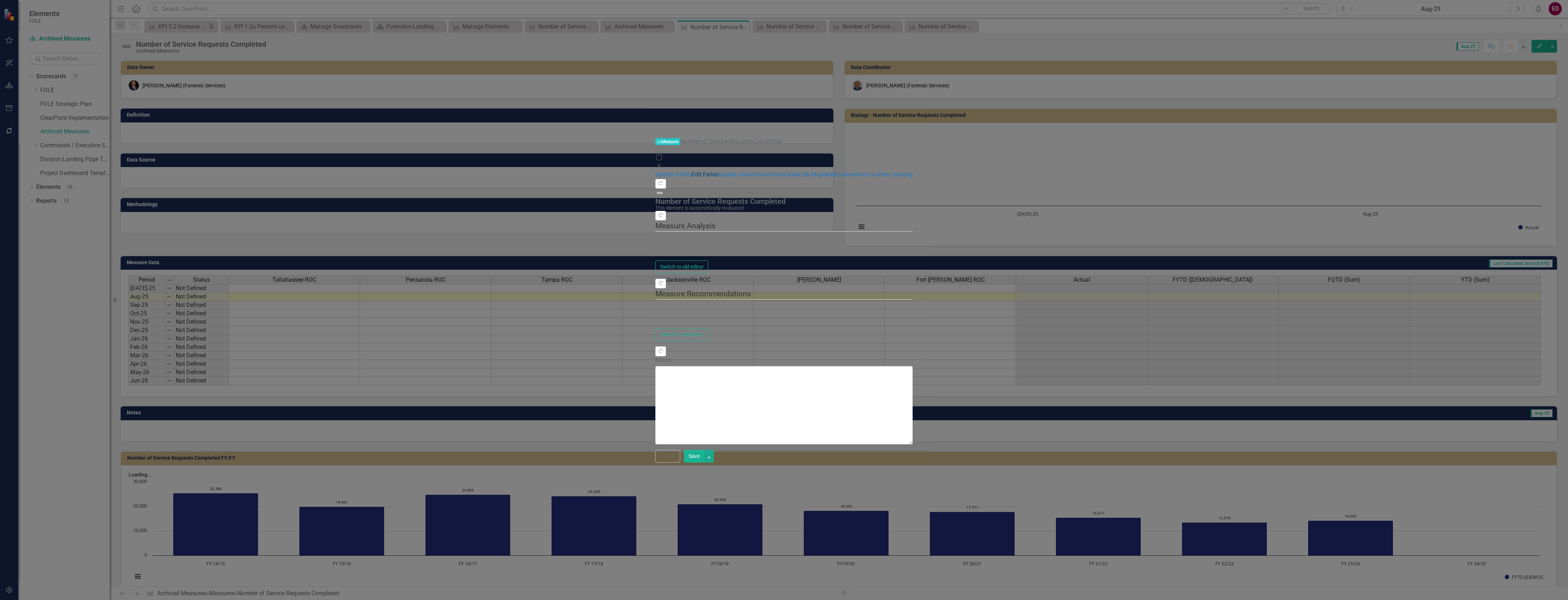
click at [692, 171] on link "Edit Fields" at bounding box center [705, 174] width 27 height 7
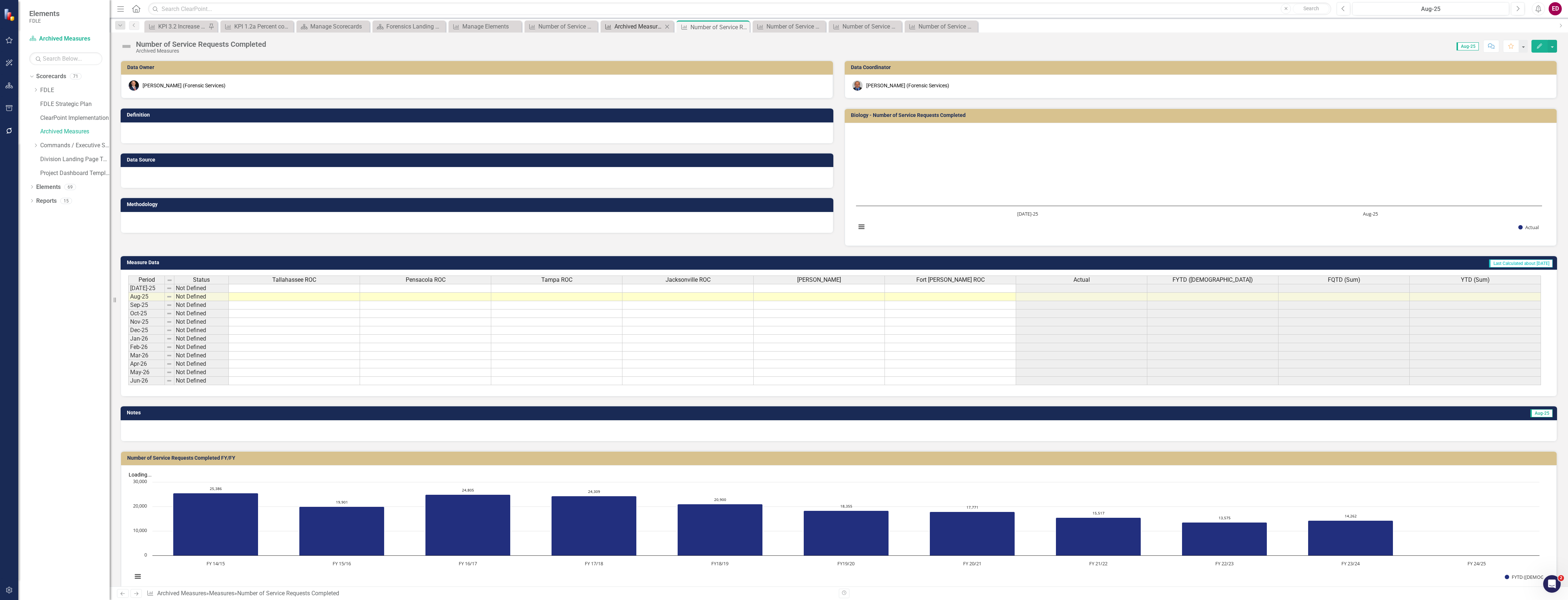
click at [625, 28] on div "Archived Measures" at bounding box center [639, 26] width 48 height 9
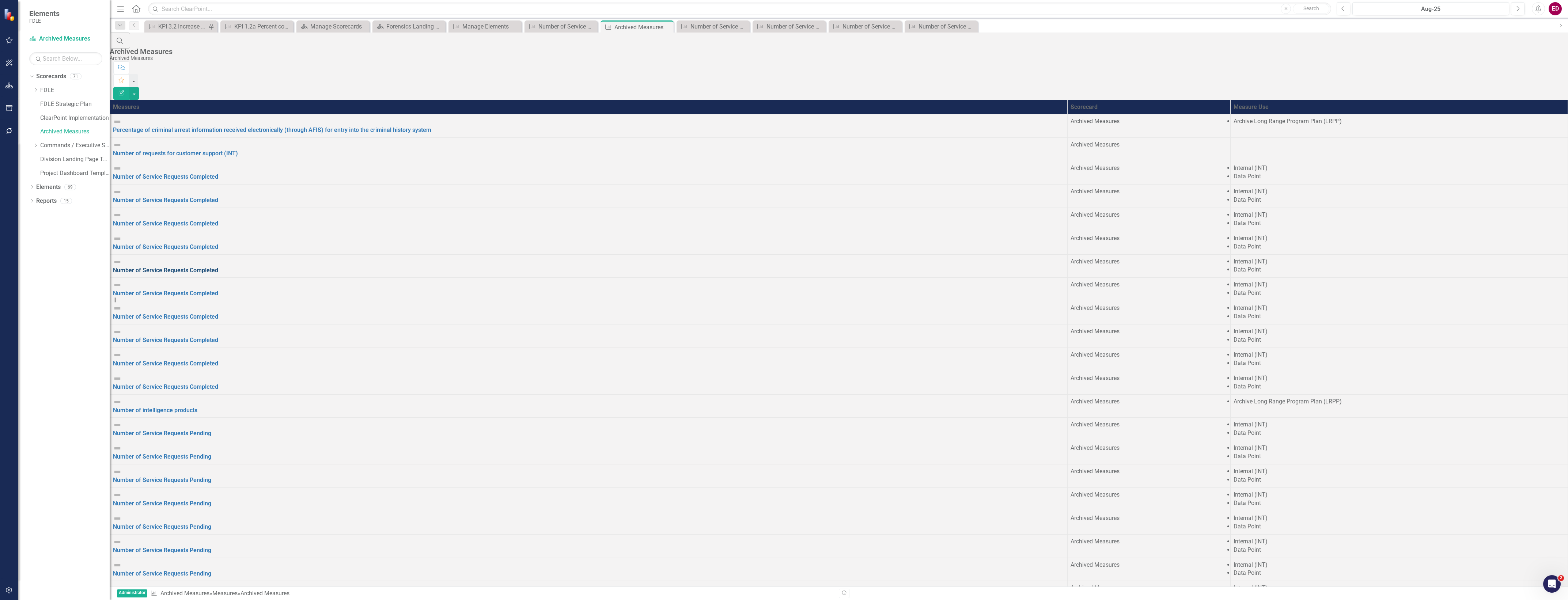
click at [218, 267] on link "Number of Service Requests Completed" at bounding box center [165, 270] width 105 height 7
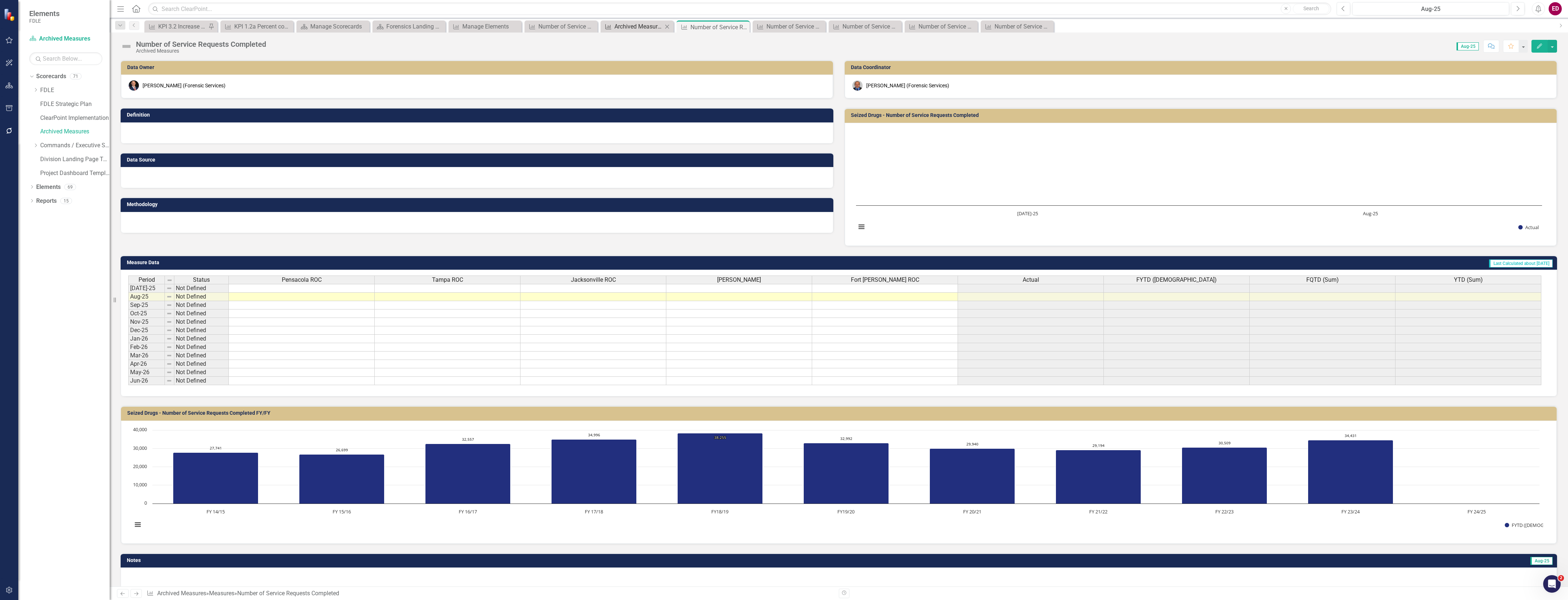
click at [649, 31] on div "Measure Archived Measures Close" at bounding box center [637, 27] width 73 height 12
click at [649, 31] on div "Archived Measures" at bounding box center [639, 26] width 48 height 9
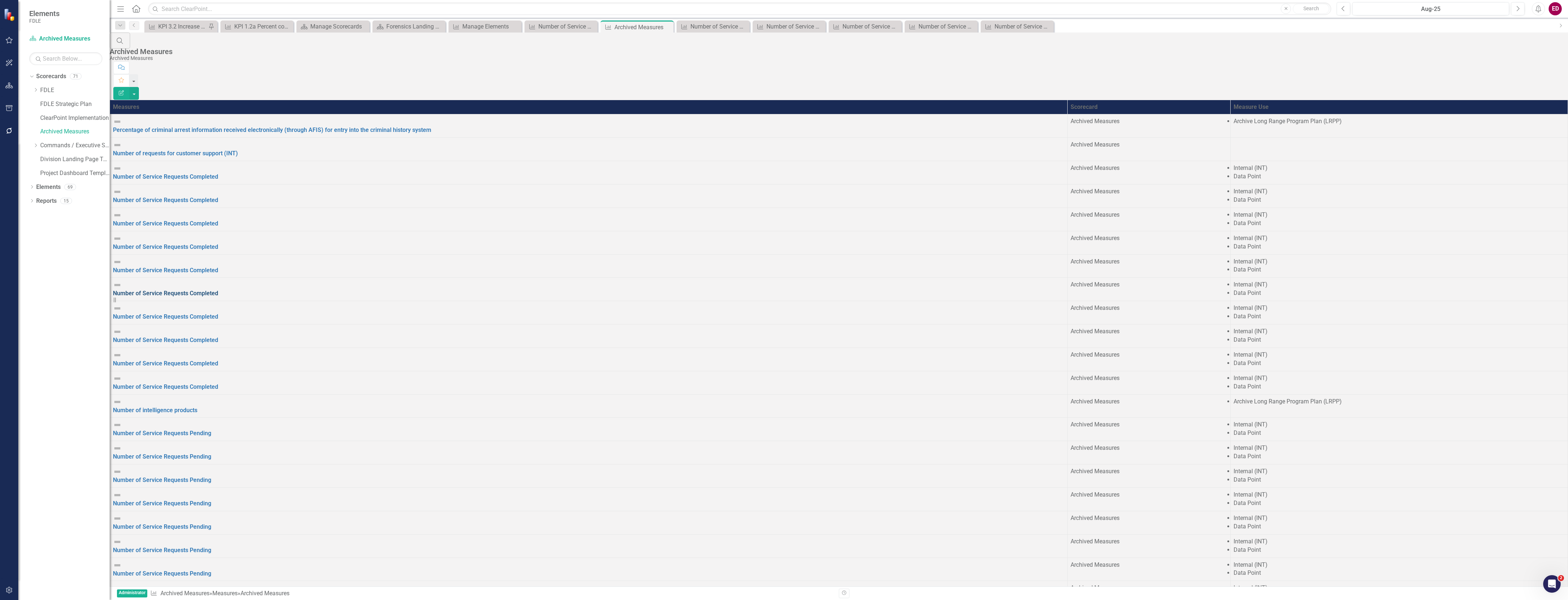
click at [218, 290] on link "Number of Service Requests Completed" at bounding box center [165, 293] width 105 height 7
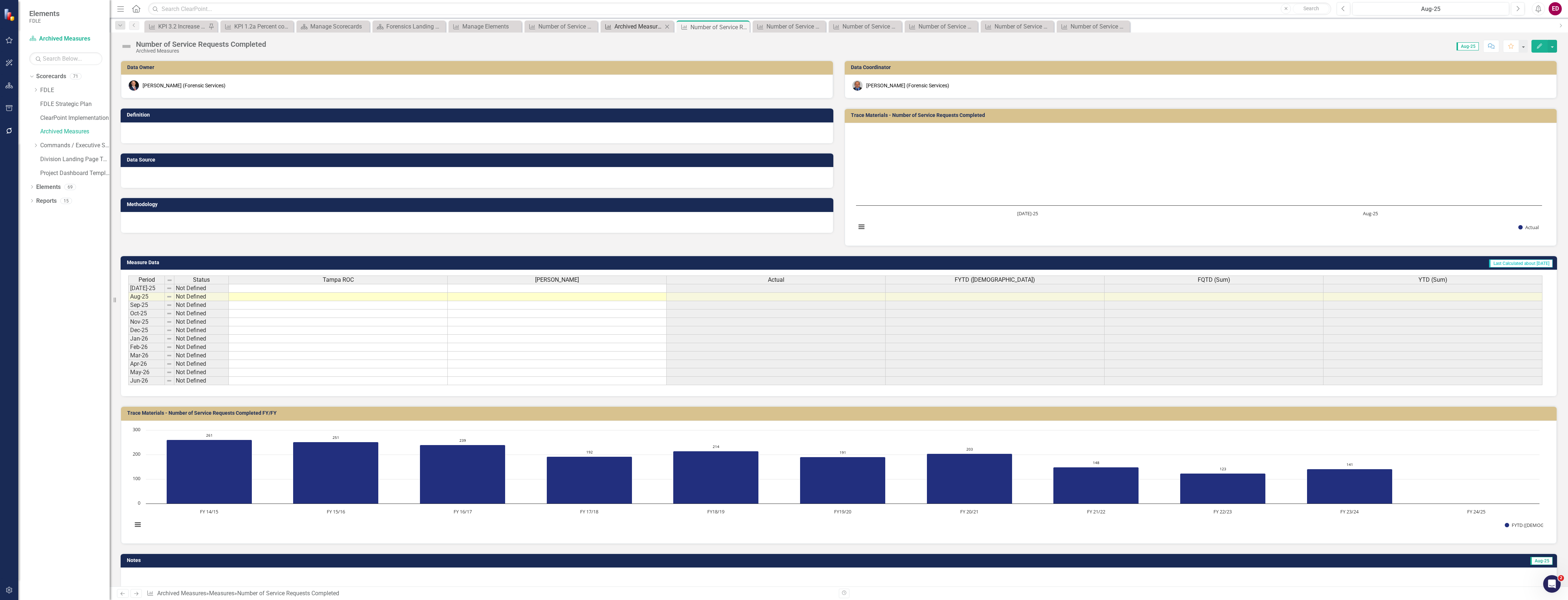
click at [631, 30] on div "Archived Measures" at bounding box center [639, 26] width 48 height 9
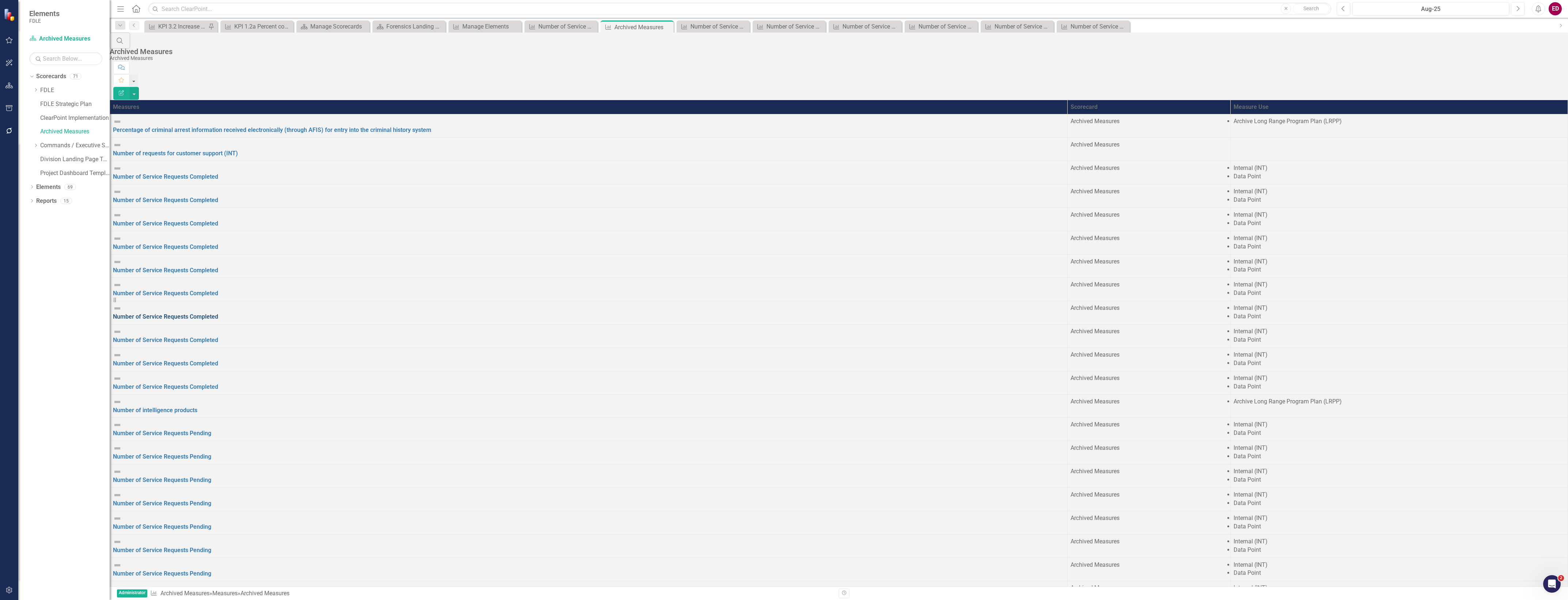
click at [218, 313] on link "Number of Service Requests Completed" at bounding box center [165, 317] width 105 height 7
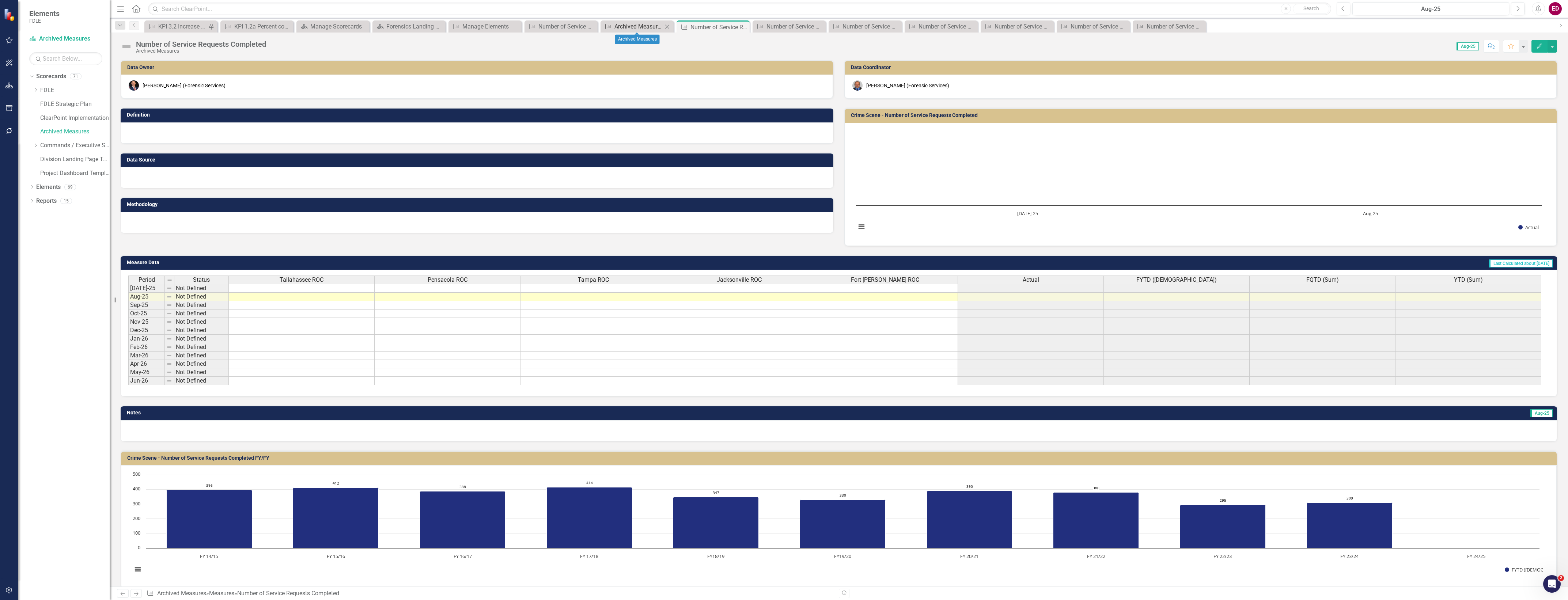
click at [644, 25] on div "Archived Measures" at bounding box center [639, 26] width 48 height 9
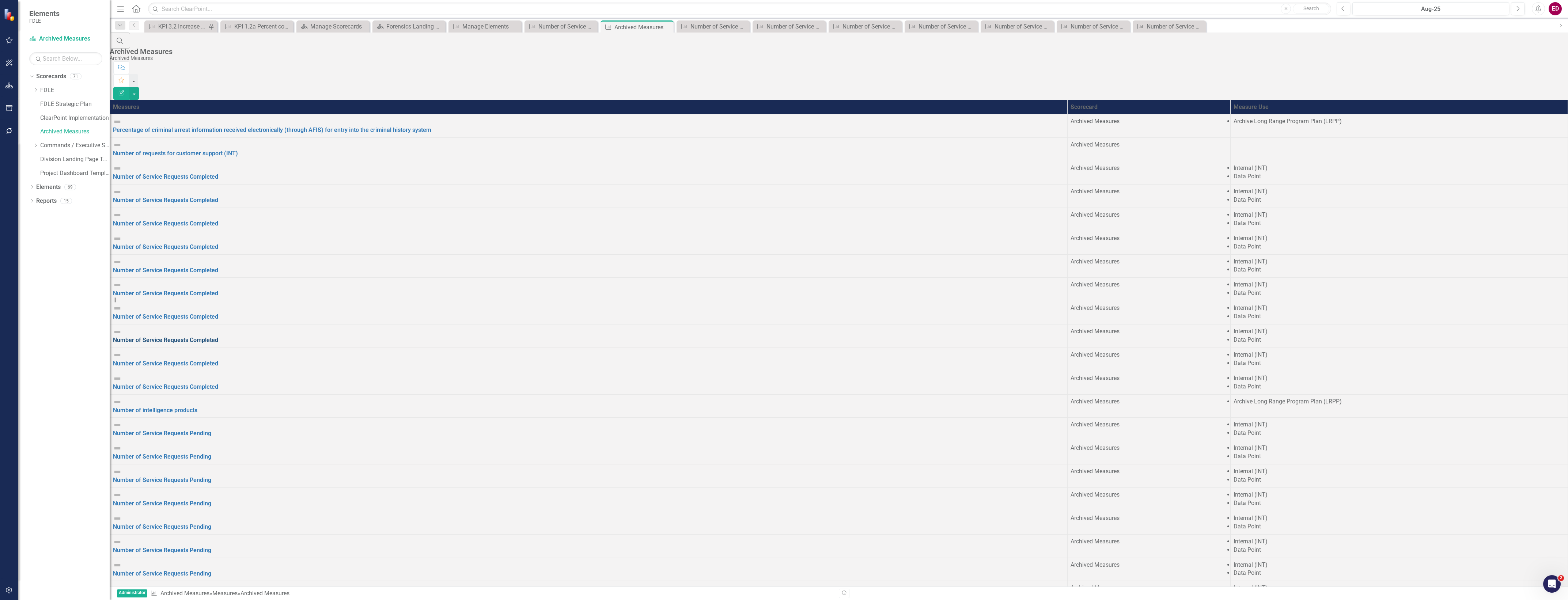
click at [218, 336] on link "Number of Service Requests Completed" at bounding box center [165, 340] width 105 height 7
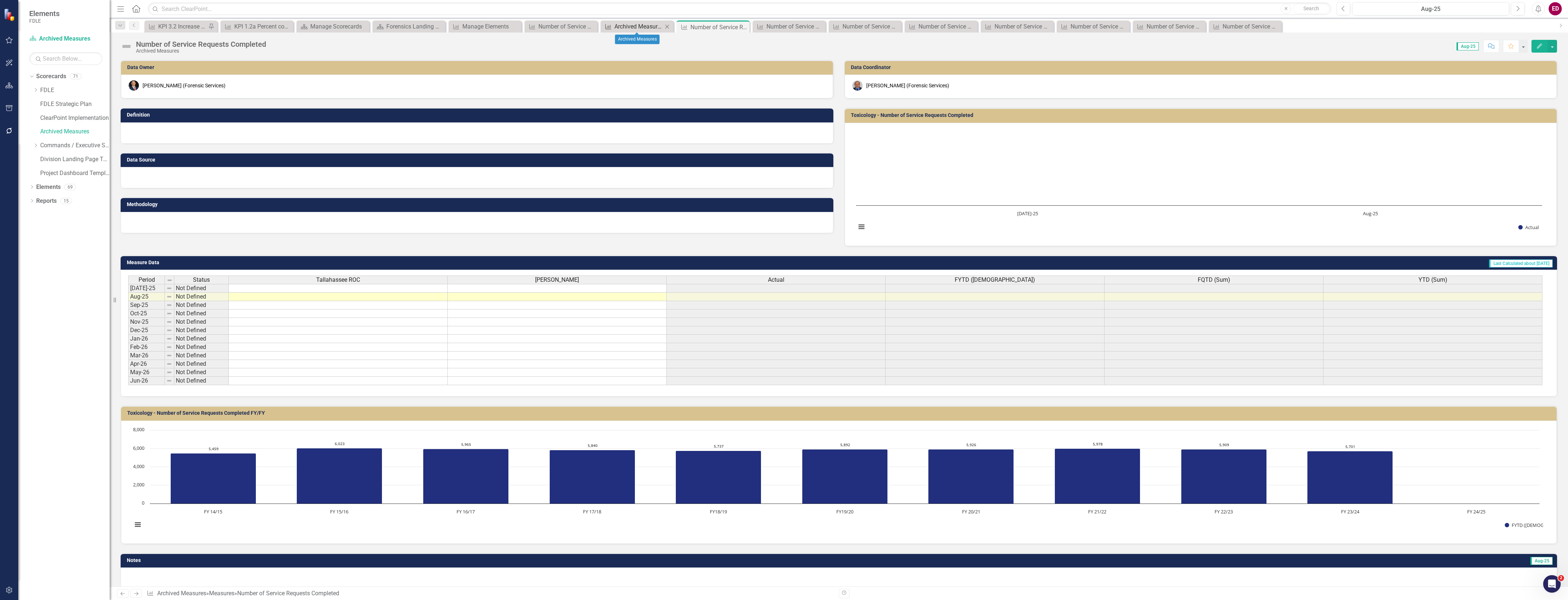
click at [630, 27] on div "Archived Measures" at bounding box center [639, 26] width 48 height 9
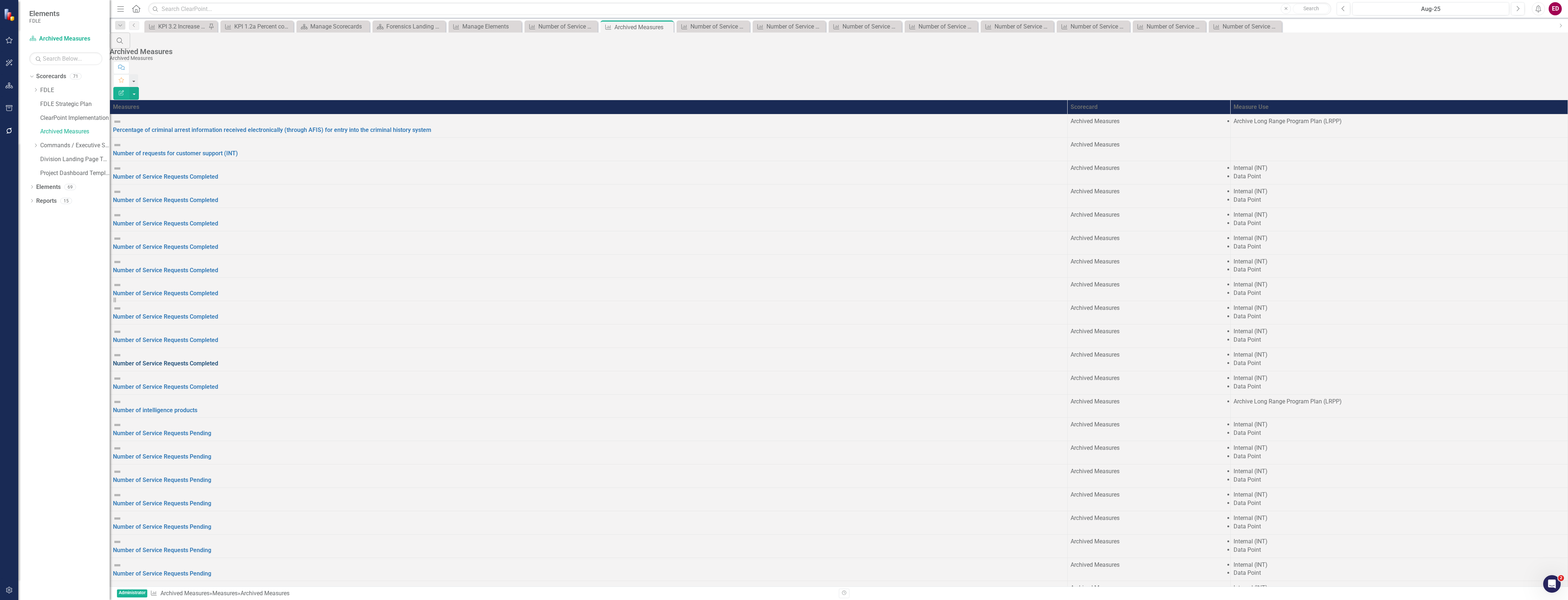
click at [208, 360] on link "Number of Service Requests Completed" at bounding box center [165, 364] width 105 height 7
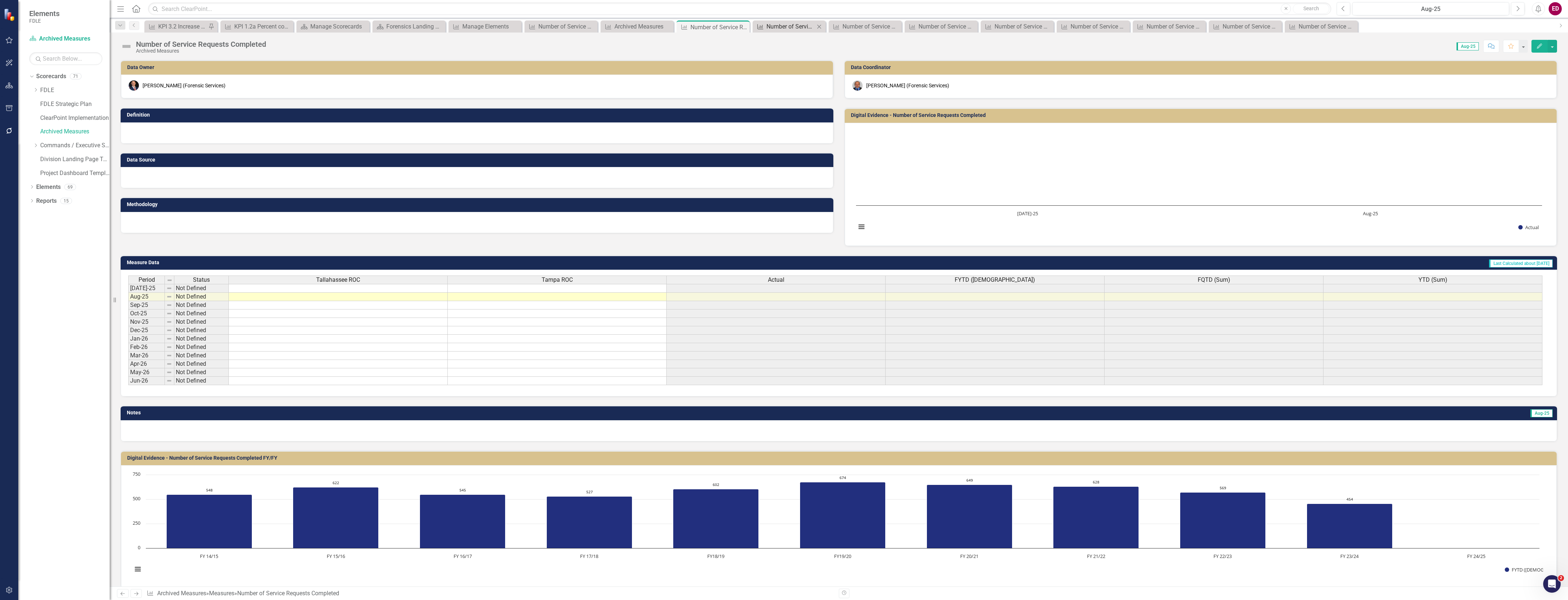
click at [764, 25] on icon "Measure" at bounding box center [760, 27] width 7 height 6
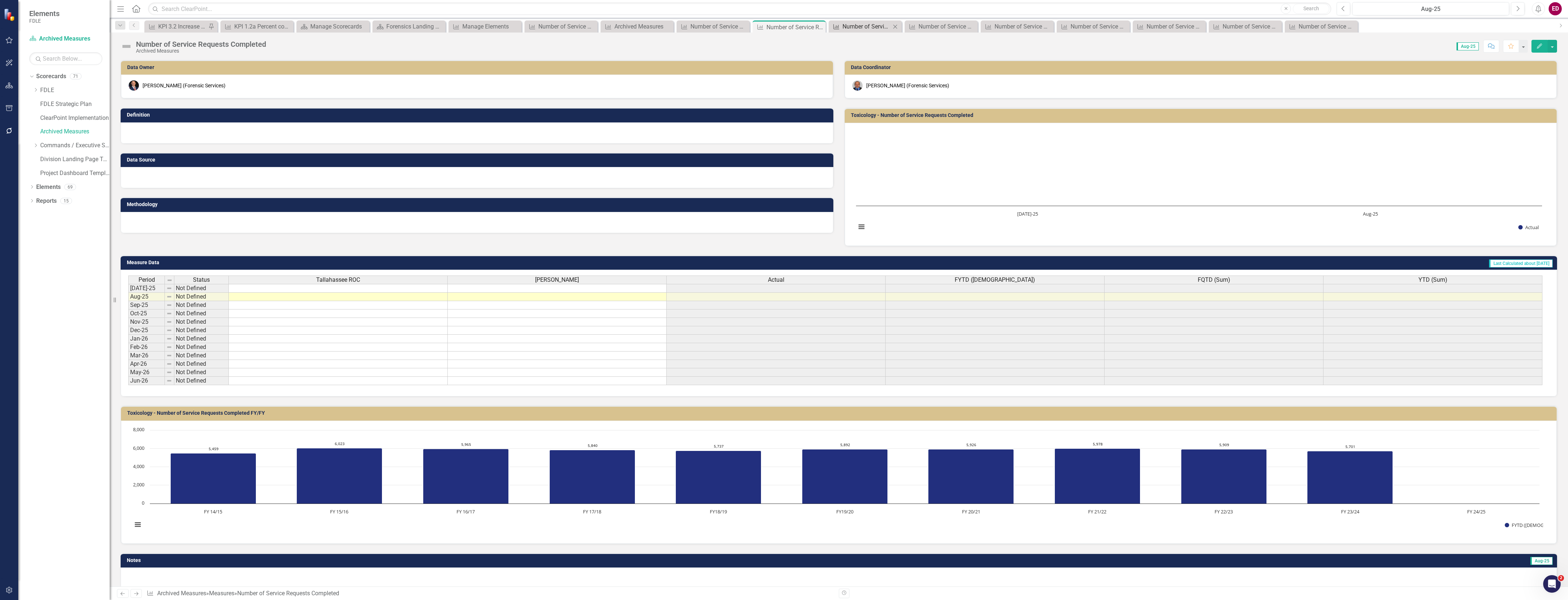
click at [849, 24] on div "Number of Service Requests Completed" at bounding box center [866, 26] width 48 height 9
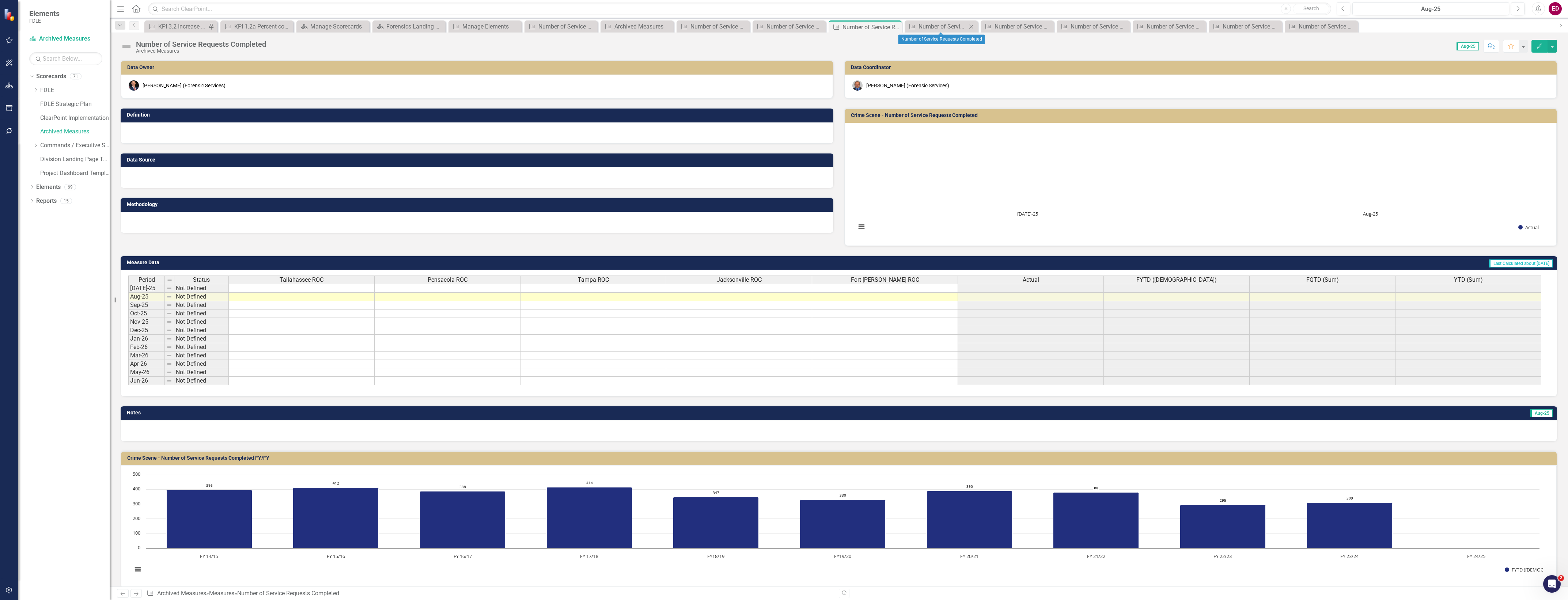
click at [923, 21] on div "Measure Number of Service Requests Completed Close" at bounding box center [941, 27] width 73 height 12
click at [929, 30] on div "Number of Service Requests Completed" at bounding box center [943, 26] width 48 height 9
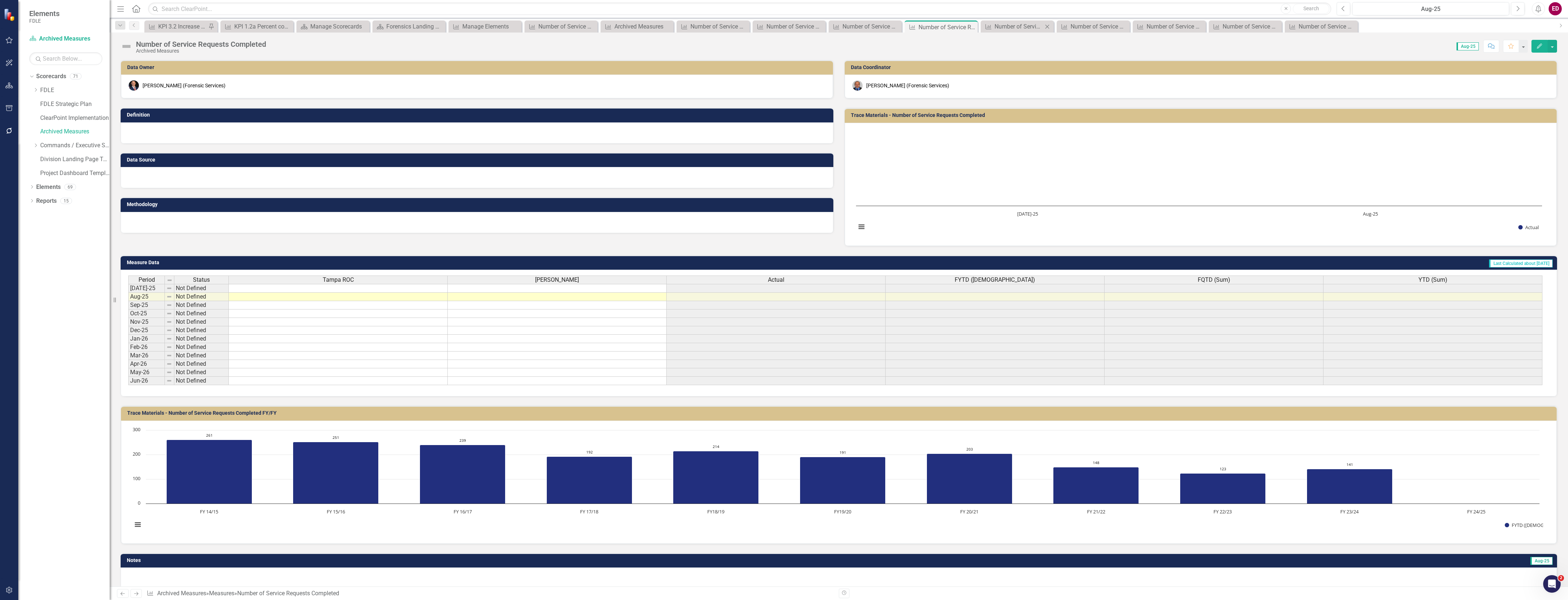
click at [1024, 21] on div "Measure Number of Service Requests Completed Close" at bounding box center [1017, 27] width 73 height 12
click at [1022, 22] on div "Number of Service Requests Completed" at bounding box center [1018, 26] width 48 height 9
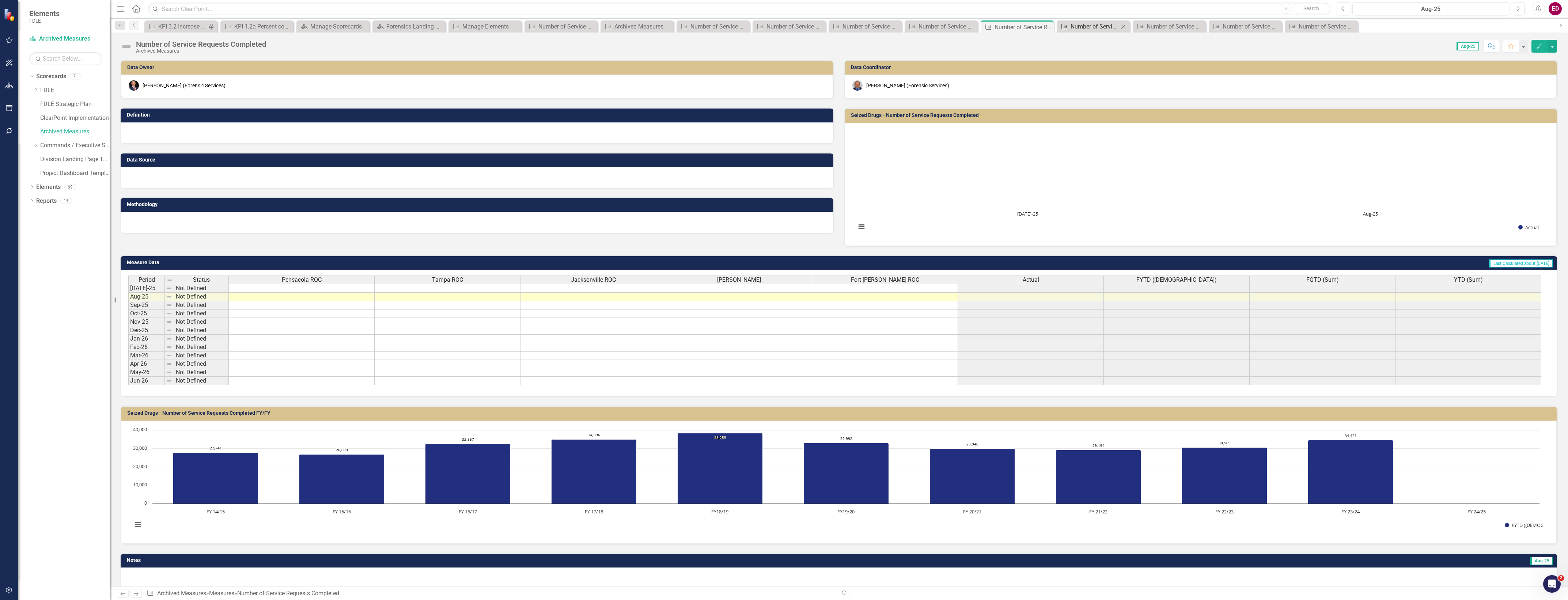
click at [1078, 29] on div "Number of Service Requests Completed" at bounding box center [1094, 26] width 48 height 9
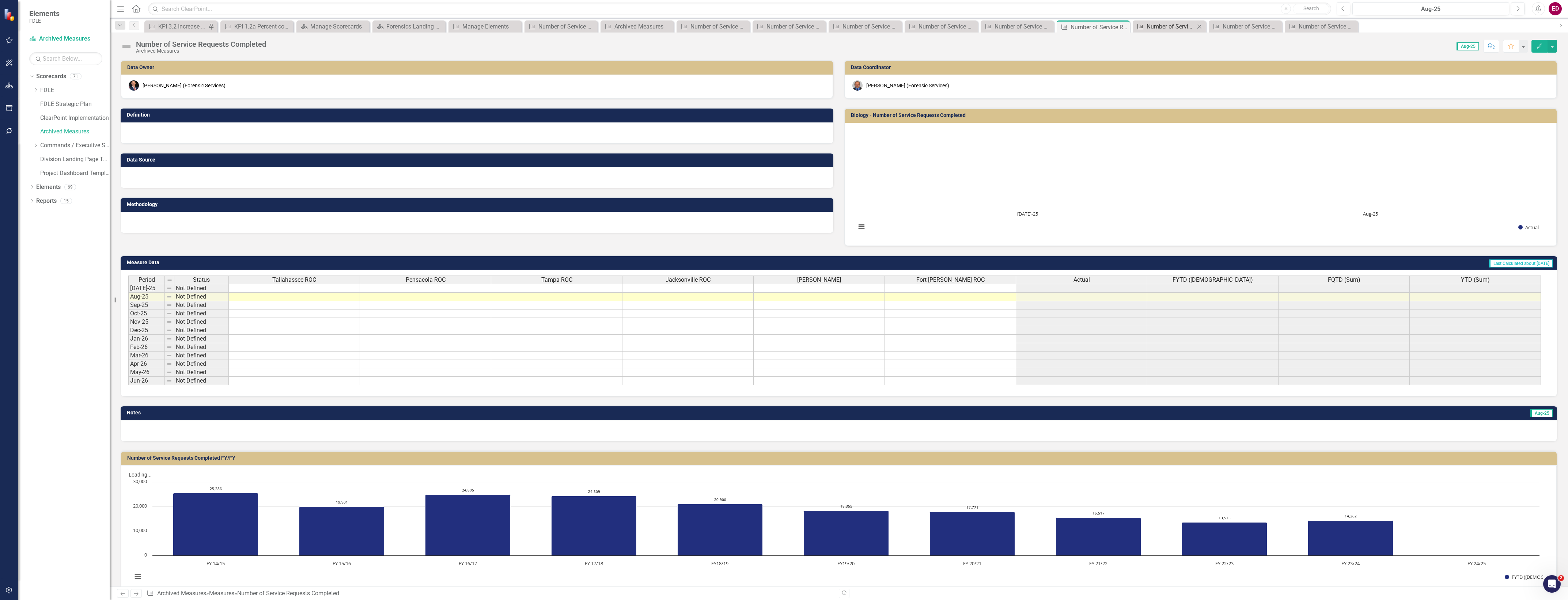
click at [1160, 27] on div "Number of Service Requests Completed" at bounding box center [1170, 26] width 48 height 9
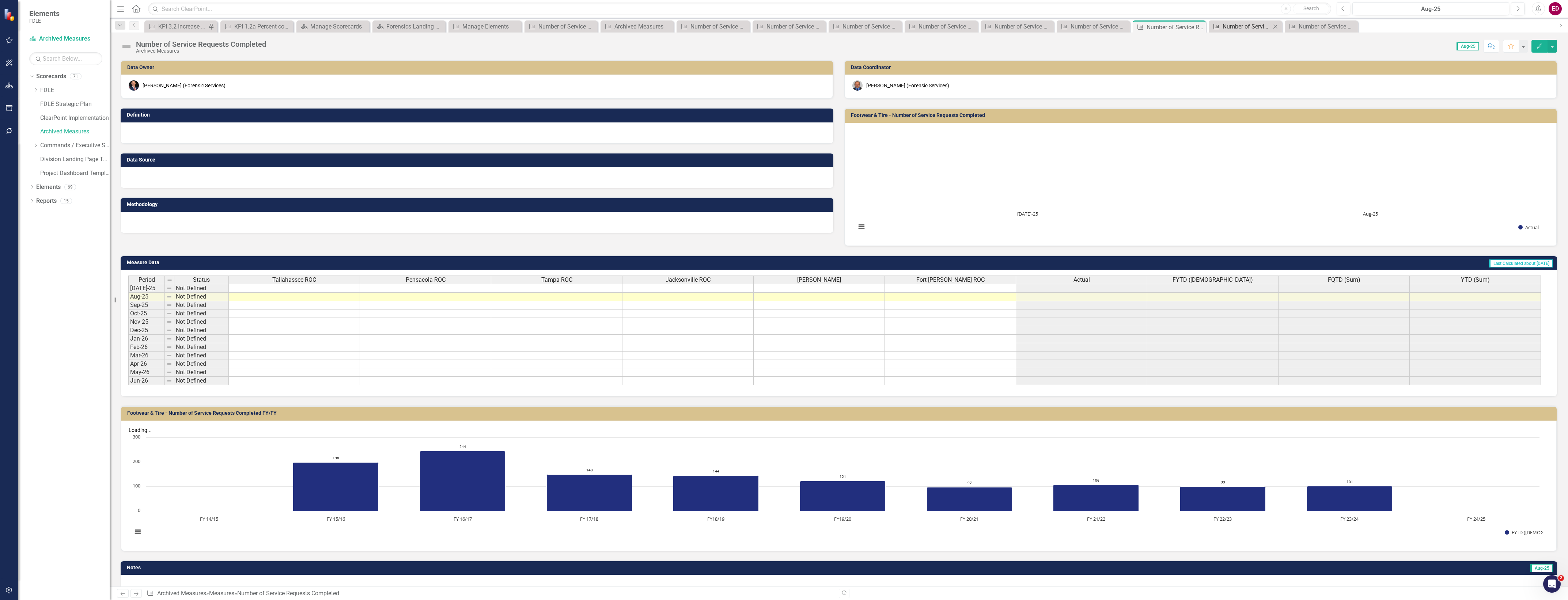
click at [1231, 23] on div "Number of Service Requests Completed" at bounding box center [1247, 26] width 48 height 9
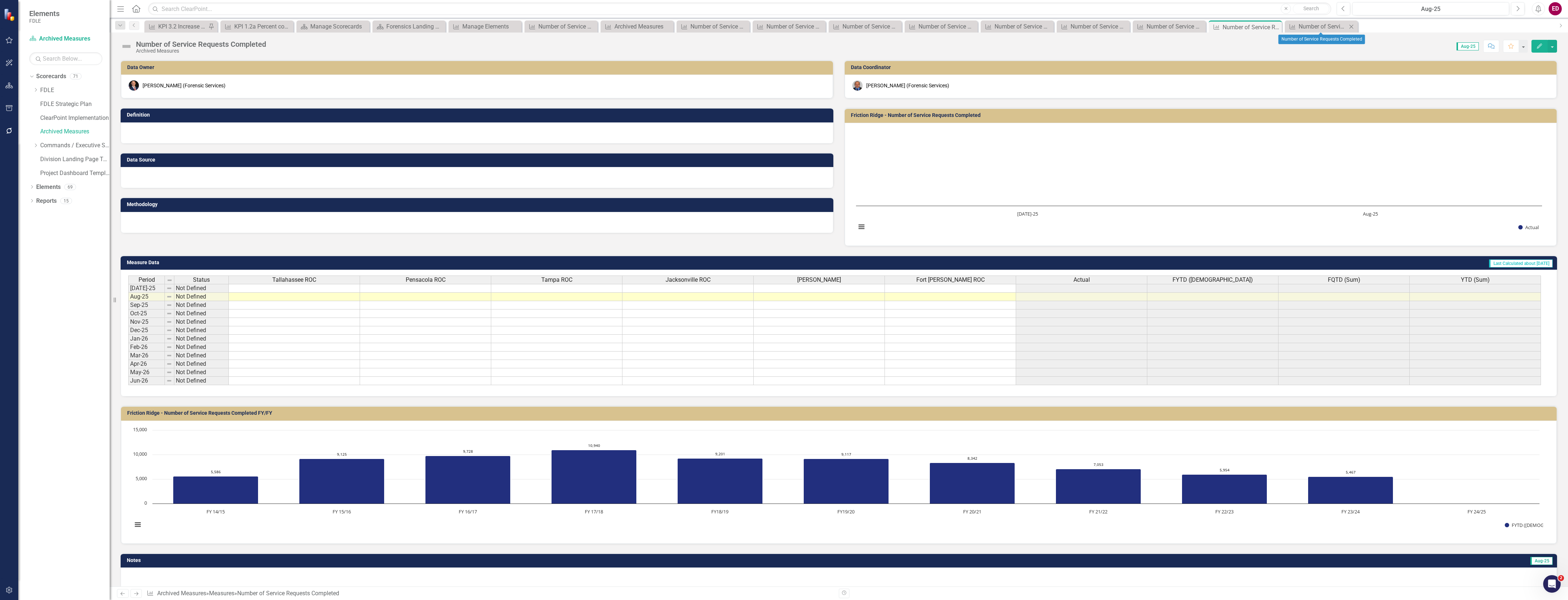
click at [1301, 22] on div "Measure Number of Service Requests Completed Close" at bounding box center [1321, 27] width 73 height 12
click at [1307, 26] on div "Number of Service Requests Completed" at bounding box center [1322, 26] width 48 height 9
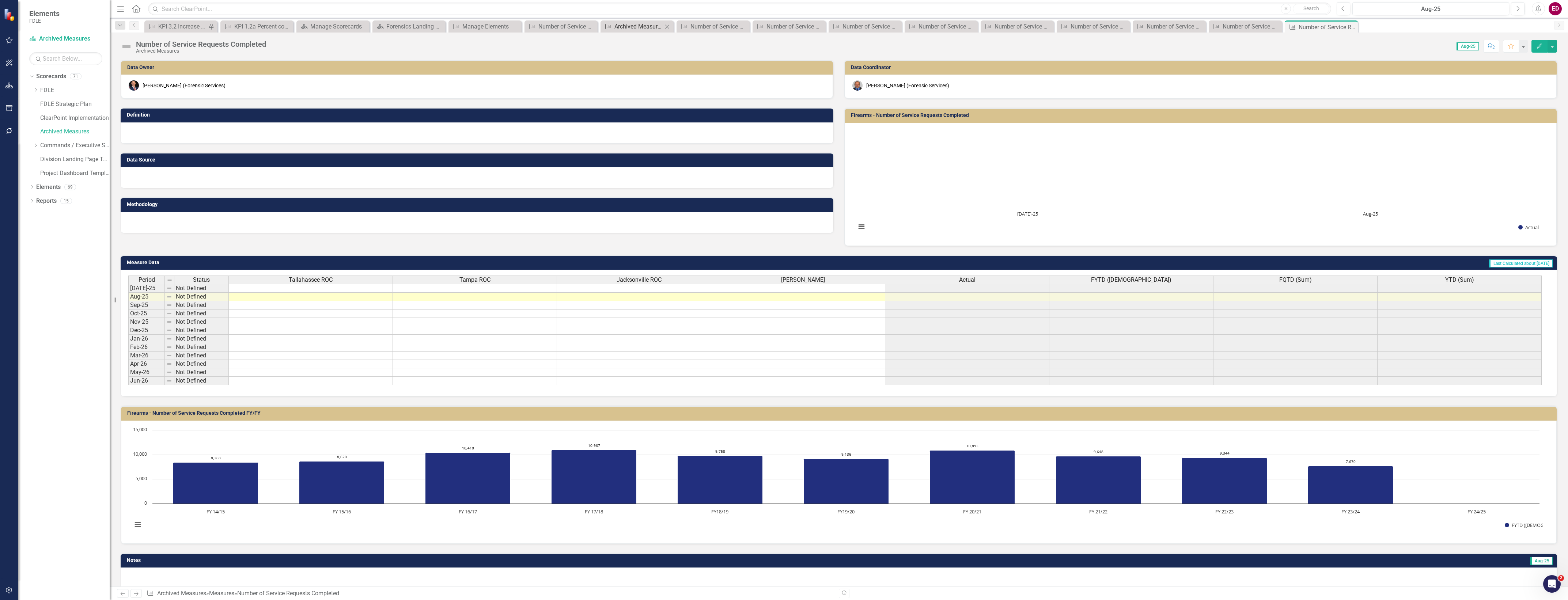
click at [622, 29] on div "Archived Measures" at bounding box center [639, 26] width 48 height 9
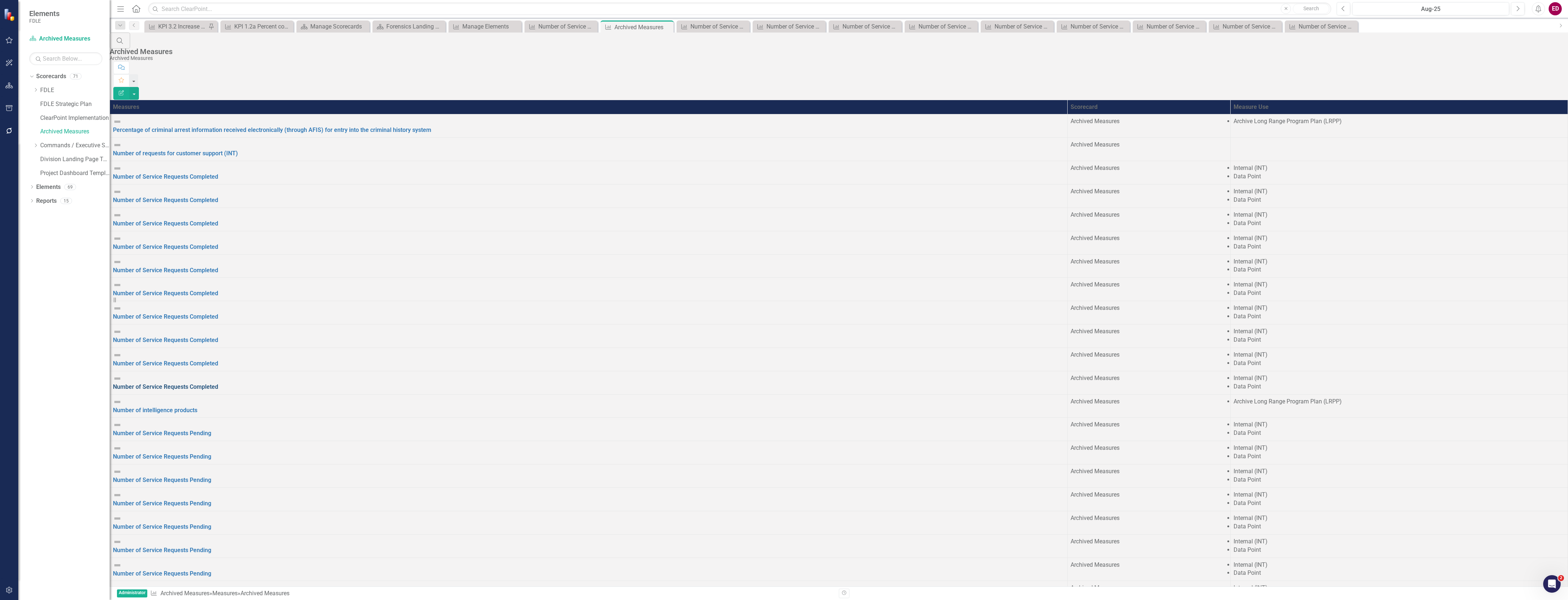
click at [213, 384] on link "Number of Service Requests Completed" at bounding box center [165, 387] width 105 height 7
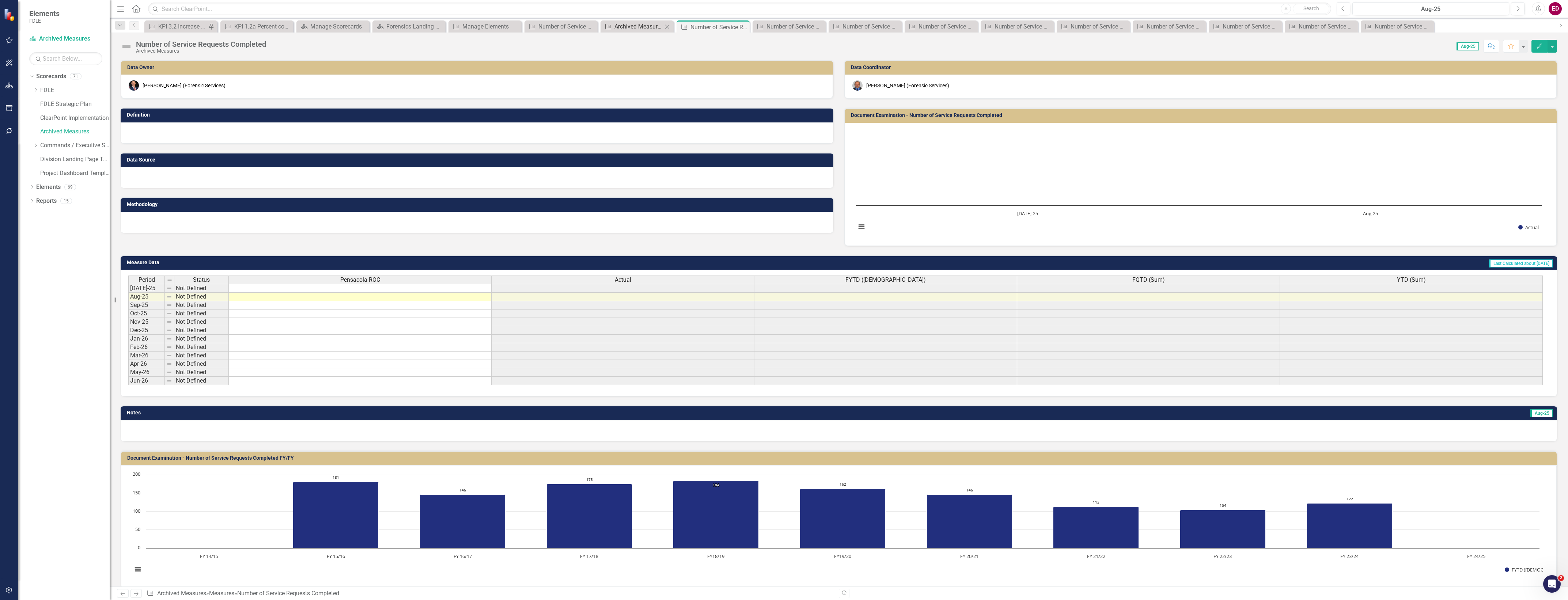
click at [633, 24] on div "Archived Measures" at bounding box center [639, 26] width 48 height 9
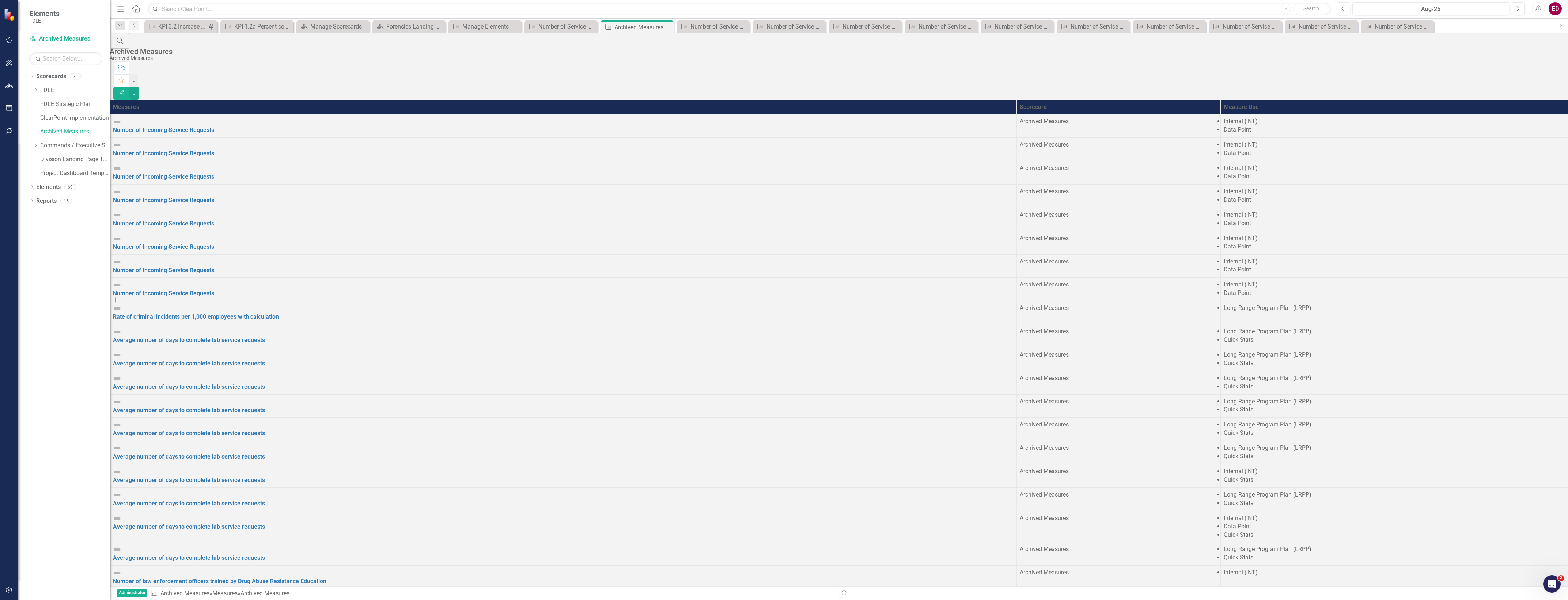
scroll to position [24, 0]
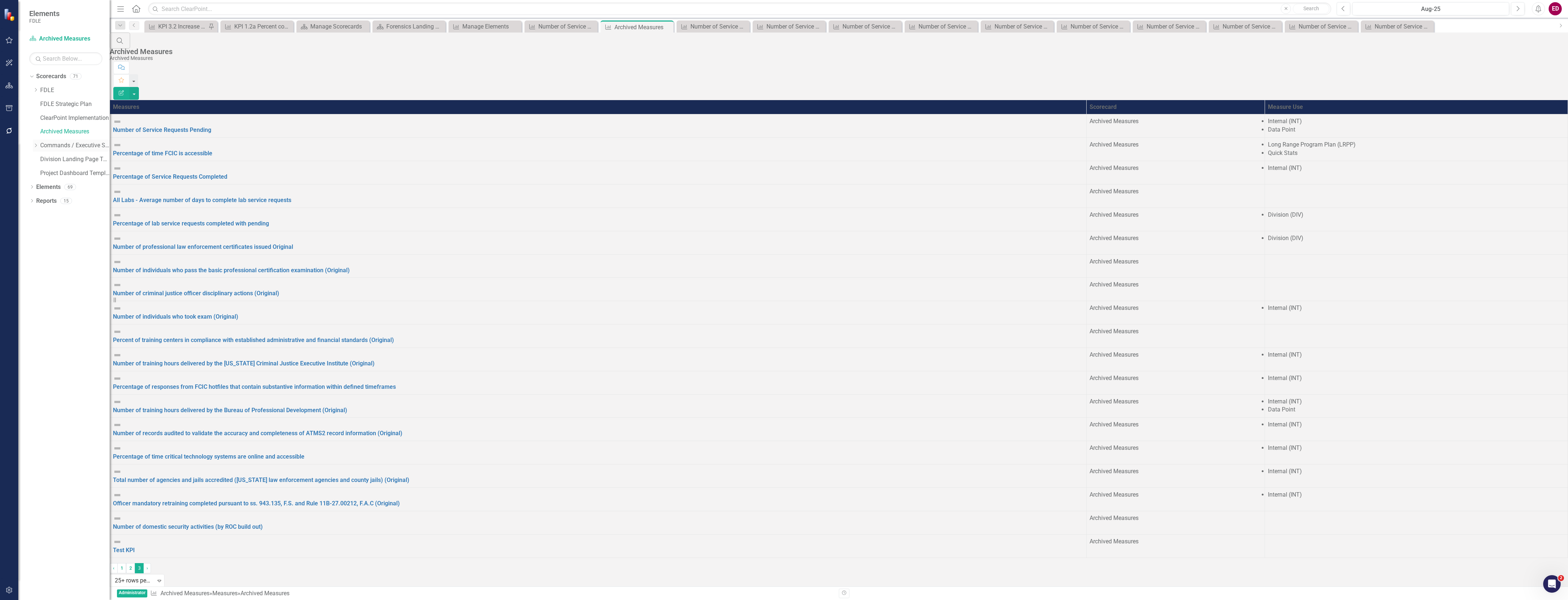
click at [33, 148] on div "Dropdown" at bounding box center [36, 145] width 6 height 6
click at [38, 171] on icon "Dropdown" at bounding box center [36, 171] width 6 height 4
click at [51, 181] on div "Dropdown Forensic Services" at bounding box center [71, 187] width 77 height 15
click at [38, 185] on icon "Dropdown" at bounding box center [36, 182] width 6 height 4
click at [70, 199] on link "Biology" at bounding box center [75, 196] width 70 height 8
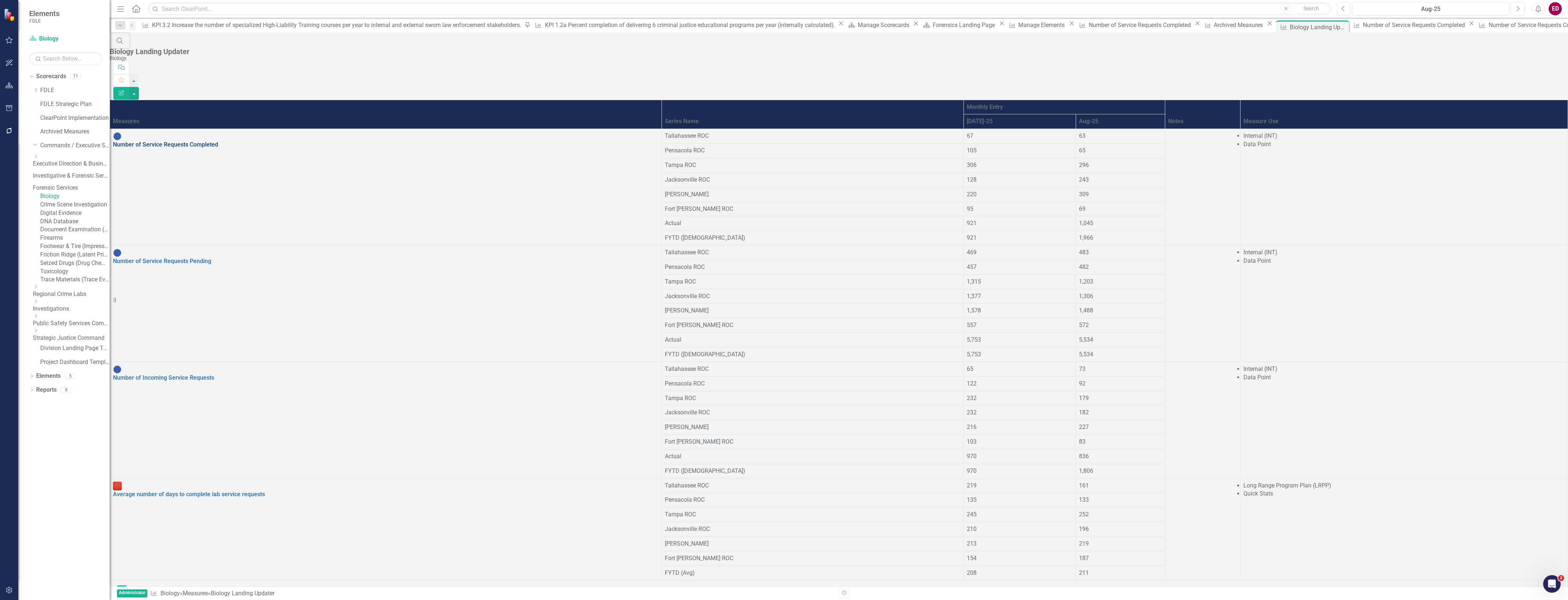
click at [218, 141] on link "Number of Service Requests Completed" at bounding box center [165, 144] width 105 height 7
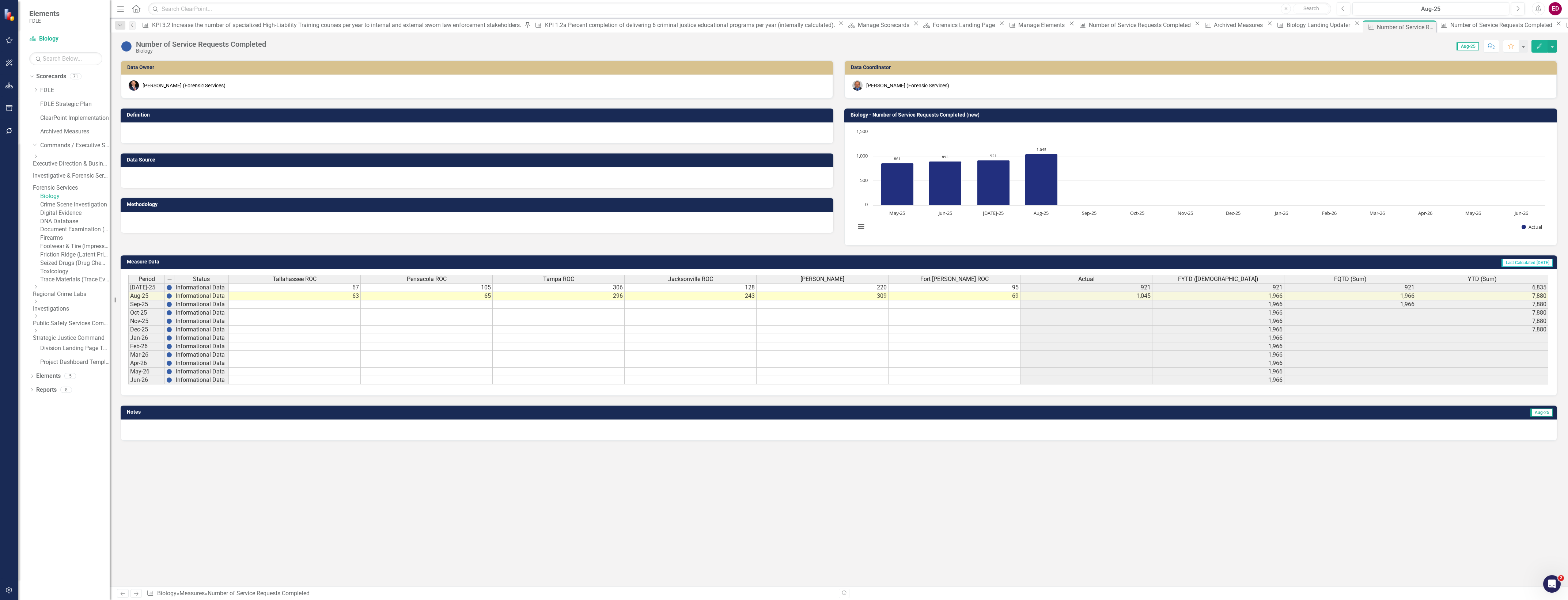
click at [1539, 45] on icon "Edit" at bounding box center [1539, 46] width 7 height 5
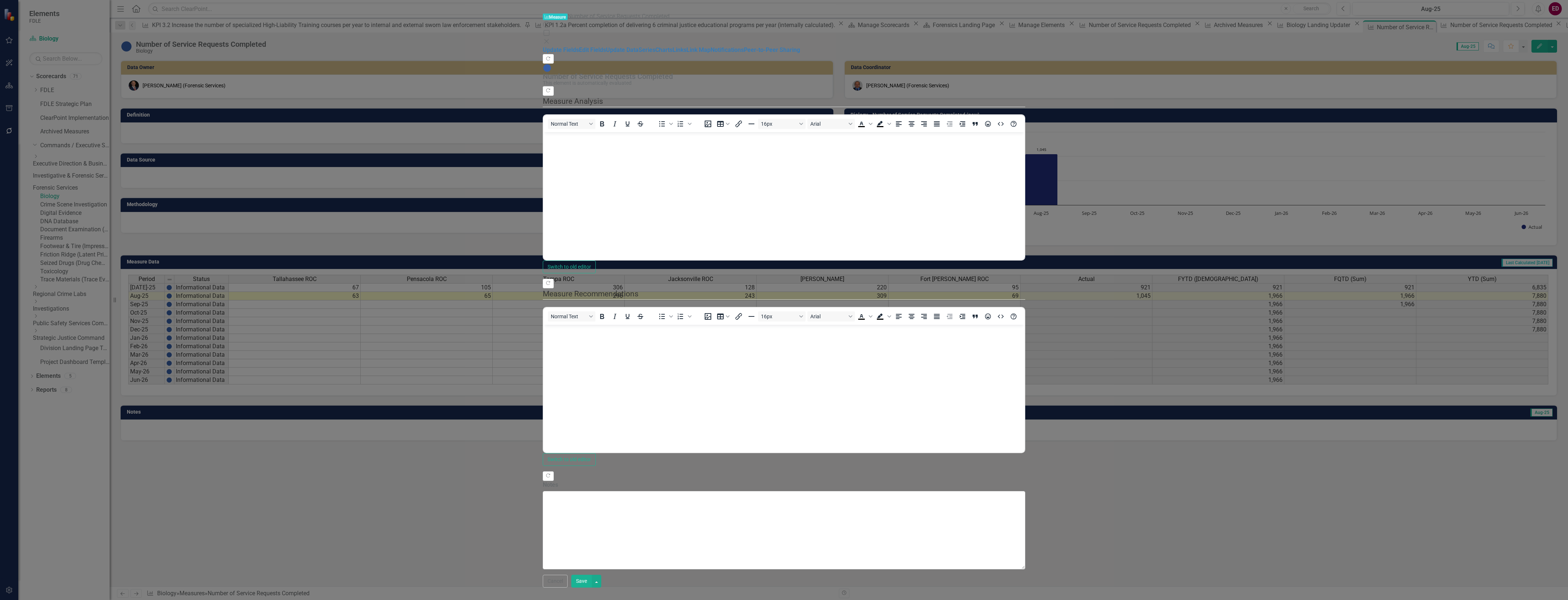
click at [550, 38] on icon "Close" at bounding box center [546, 41] width 7 height 6
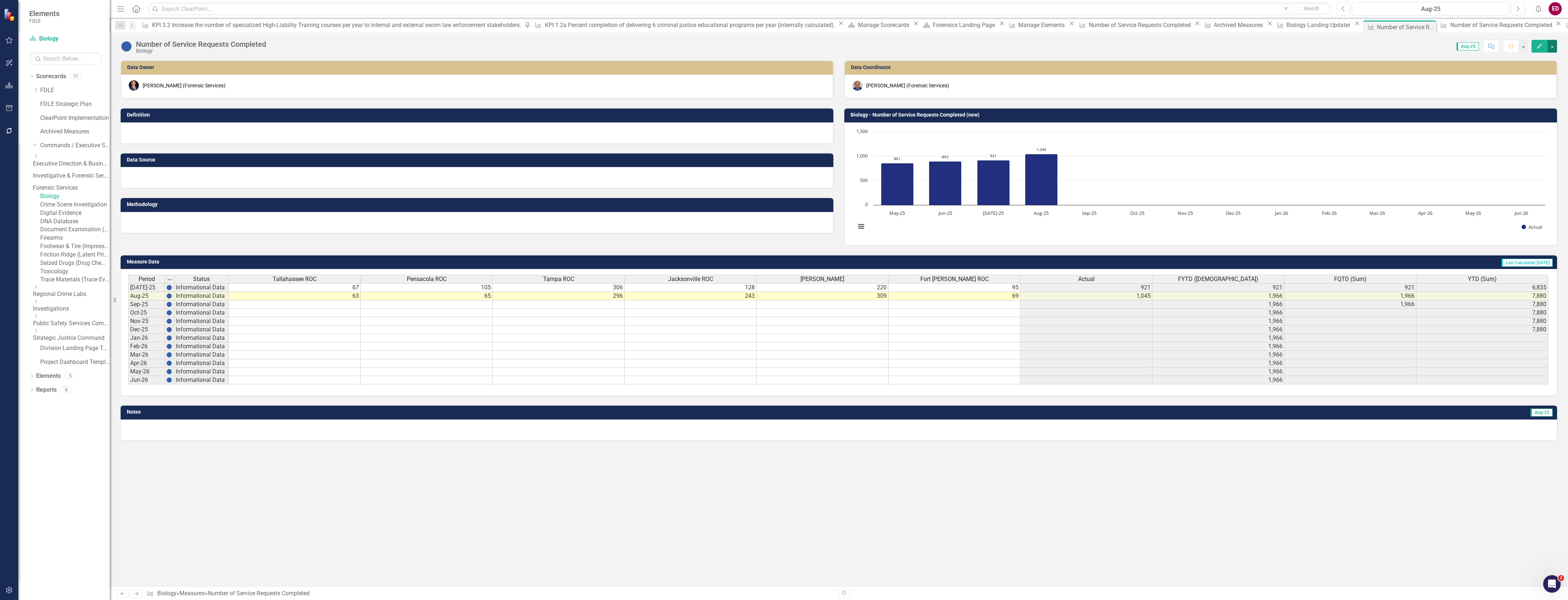
click at [1554, 44] on button "button" at bounding box center [1551, 46] width 9 height 12
click at [1546, 79] on link "Edit Report Edit Layout" at bounding box center [1521, 74] width 71 height 13
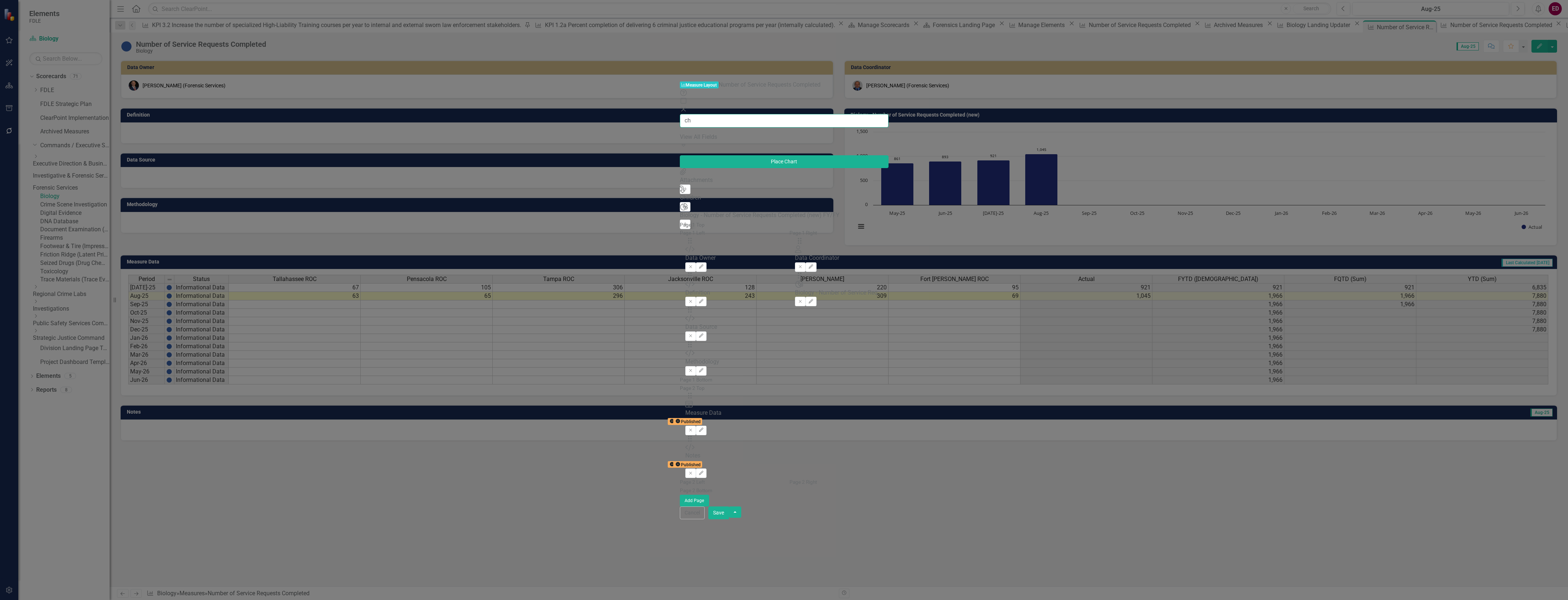
type input "ch"
click at [680, 220] on button "Add" at bounding box center [685, 224] width 11 height 9
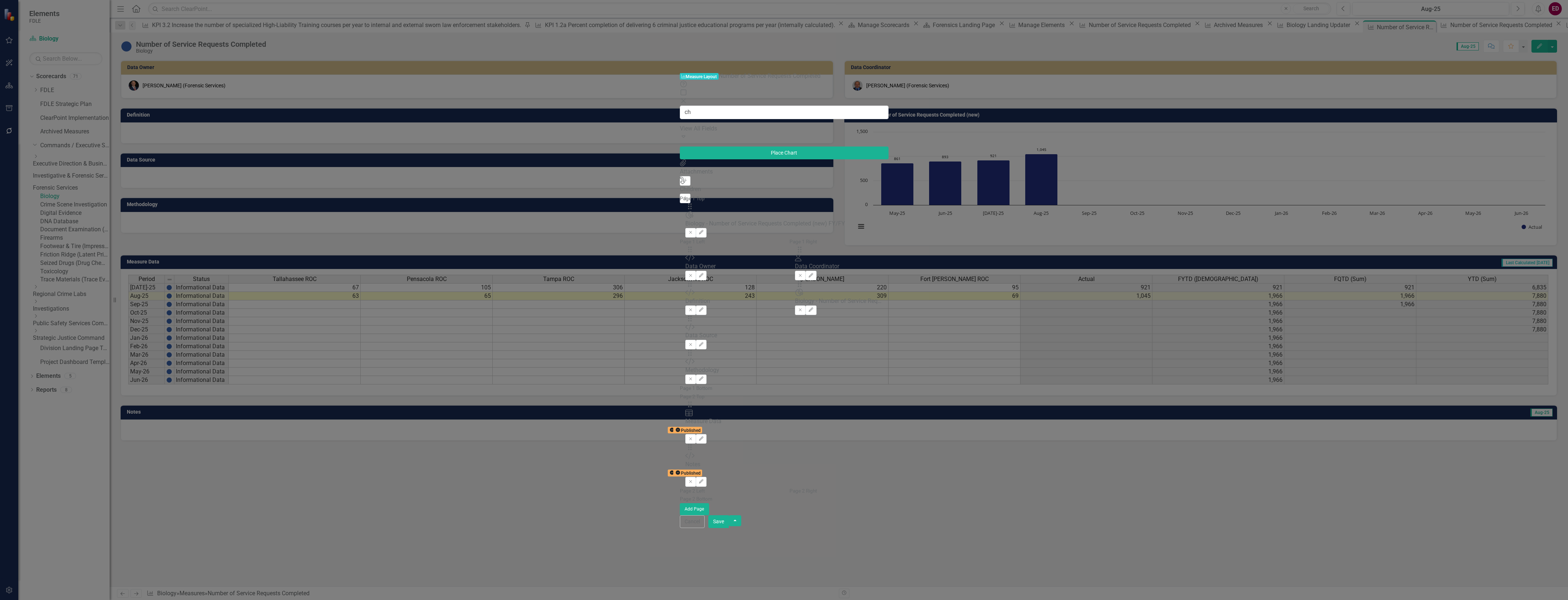
click at [685, 203] on div "Drag Chart Biology - Number of Service Requests Completed (new) FY/FY Remove Ed…" at bounding box center [784, 220] width 198 height 35
drag, startPoint x: 534, startPoint y: 47, endPoint x: 552, endPoint y: 370, distance: 323.5
click at [729, 528] on button "Save" at bounding box center [718, 521] width 21 height 12
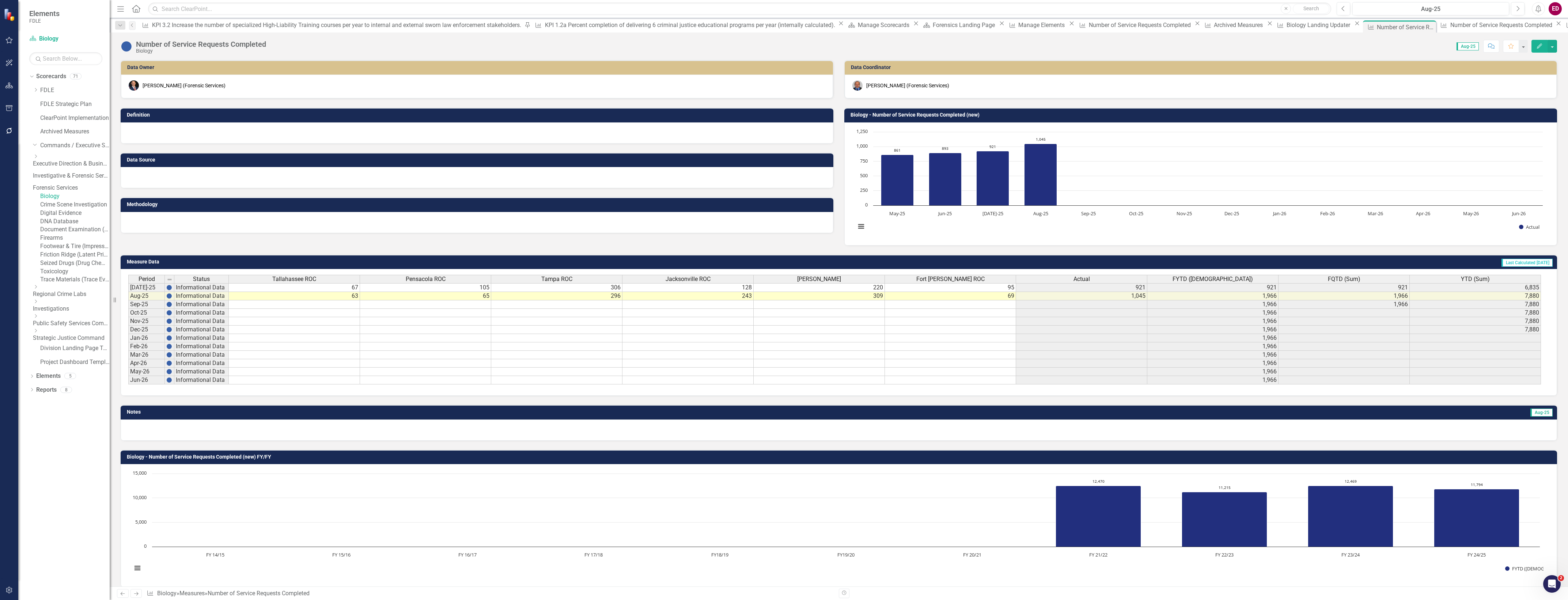
click at [86, 209] on div "Crime Scene Investigation" at bounding box center [75, 205] width 70 height 8
click at [95, 209] on link "Crime Scene Investigation" at bounding box center [75, 205] width 70 height 8
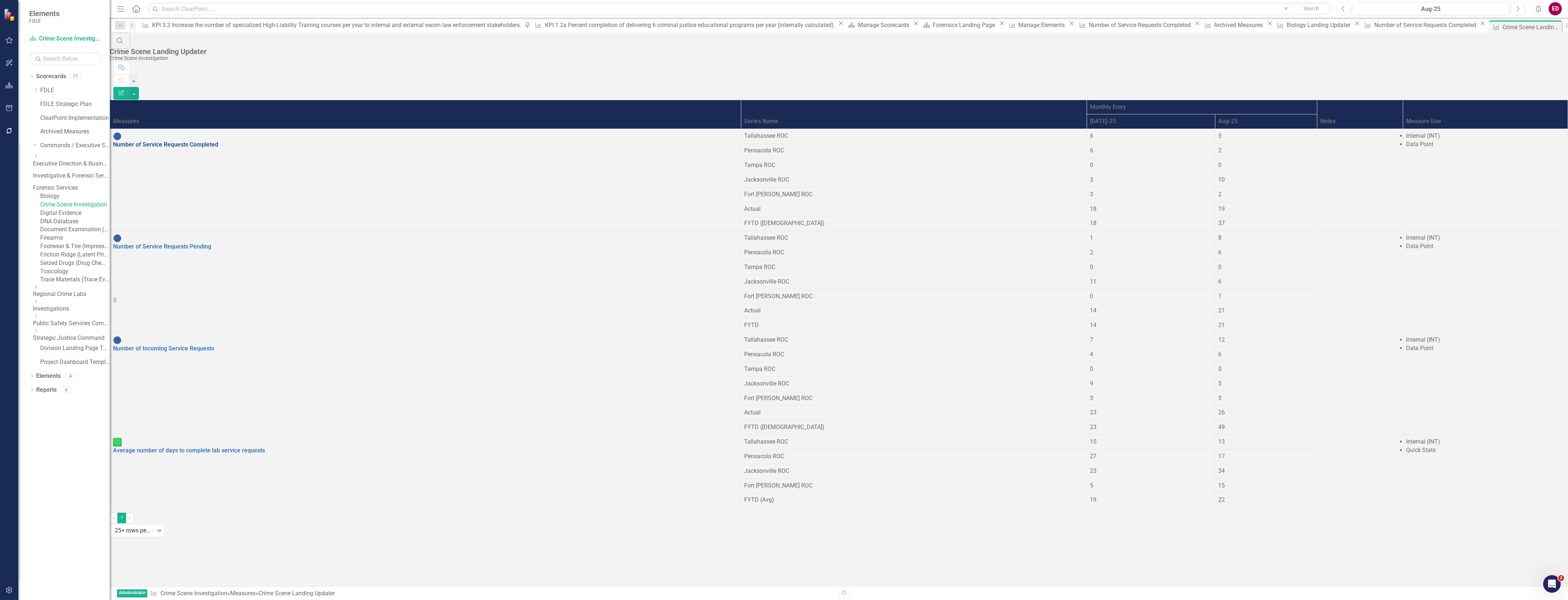
click at [218, 141] on link "Number of Service Requests Completed" at bounding box center [165, 144] width 105 height 7
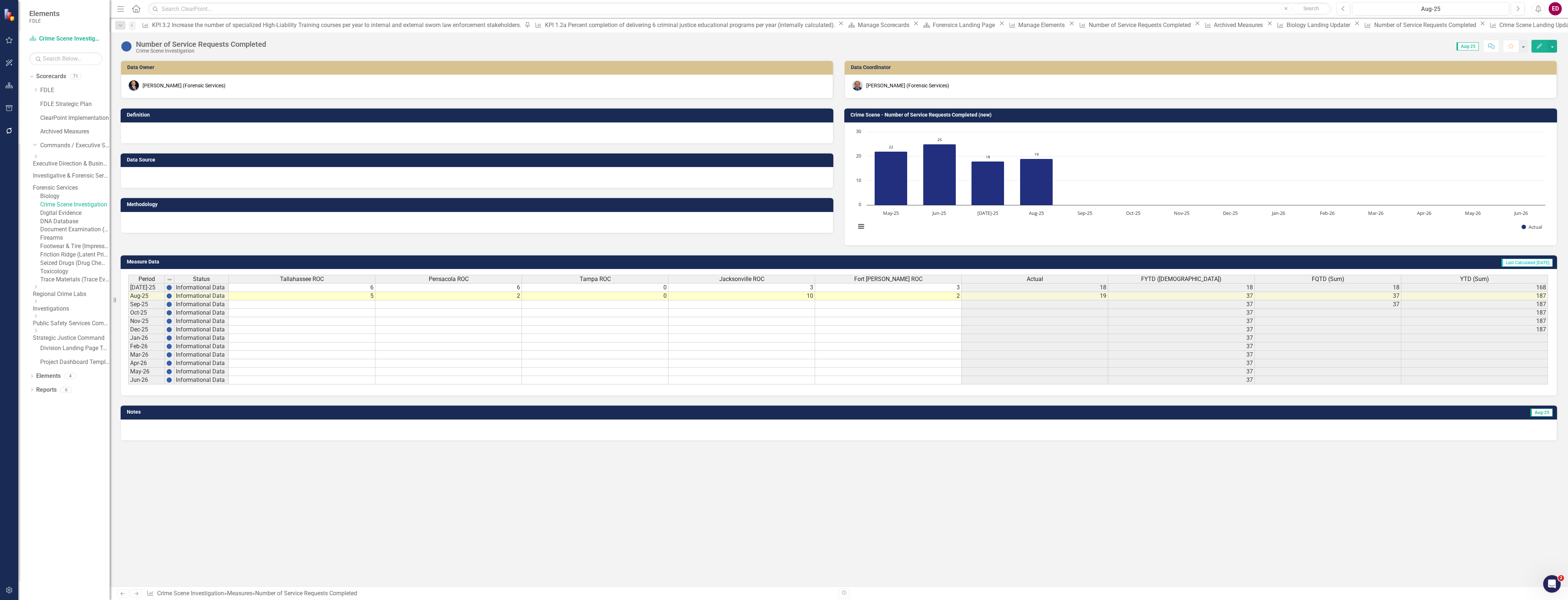
click at [1544, 46] on button "Edit" at bounding box center [1538, 46] width 16 height 12
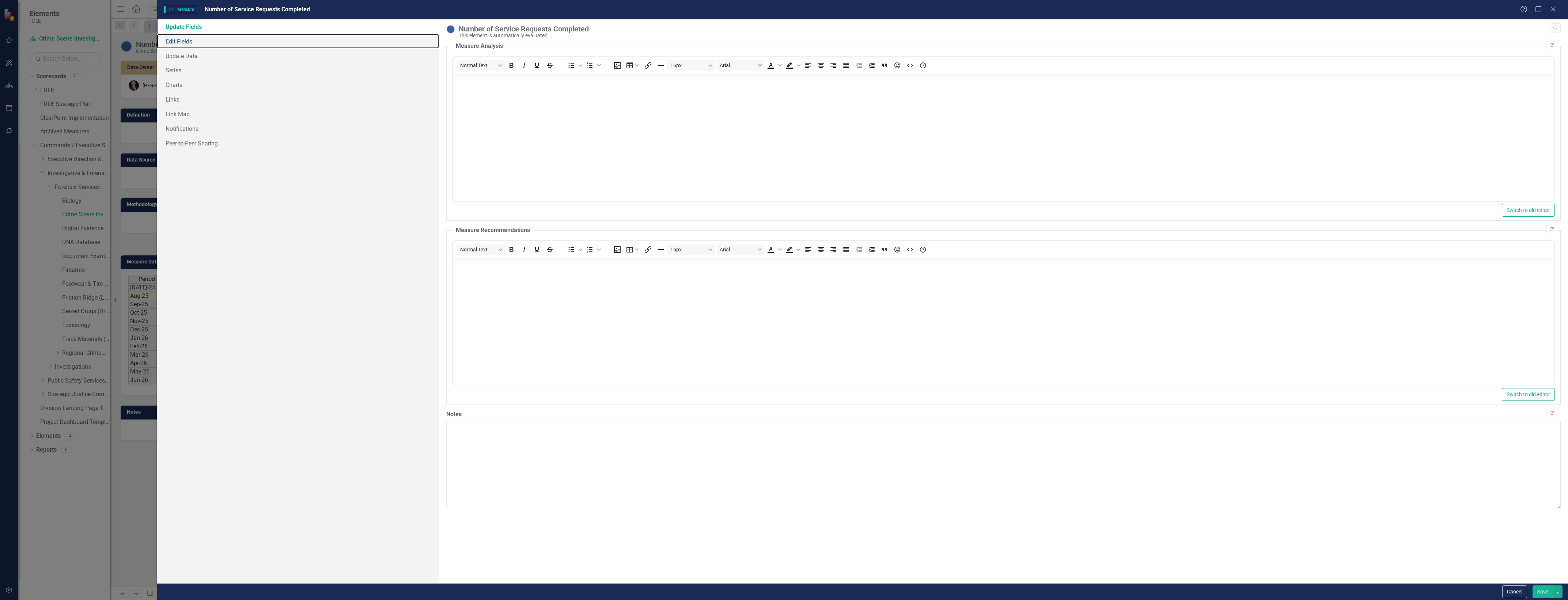
click at [224, 46] on link "Edit Fields" at bounding box center [297, 41] width 282 height 15
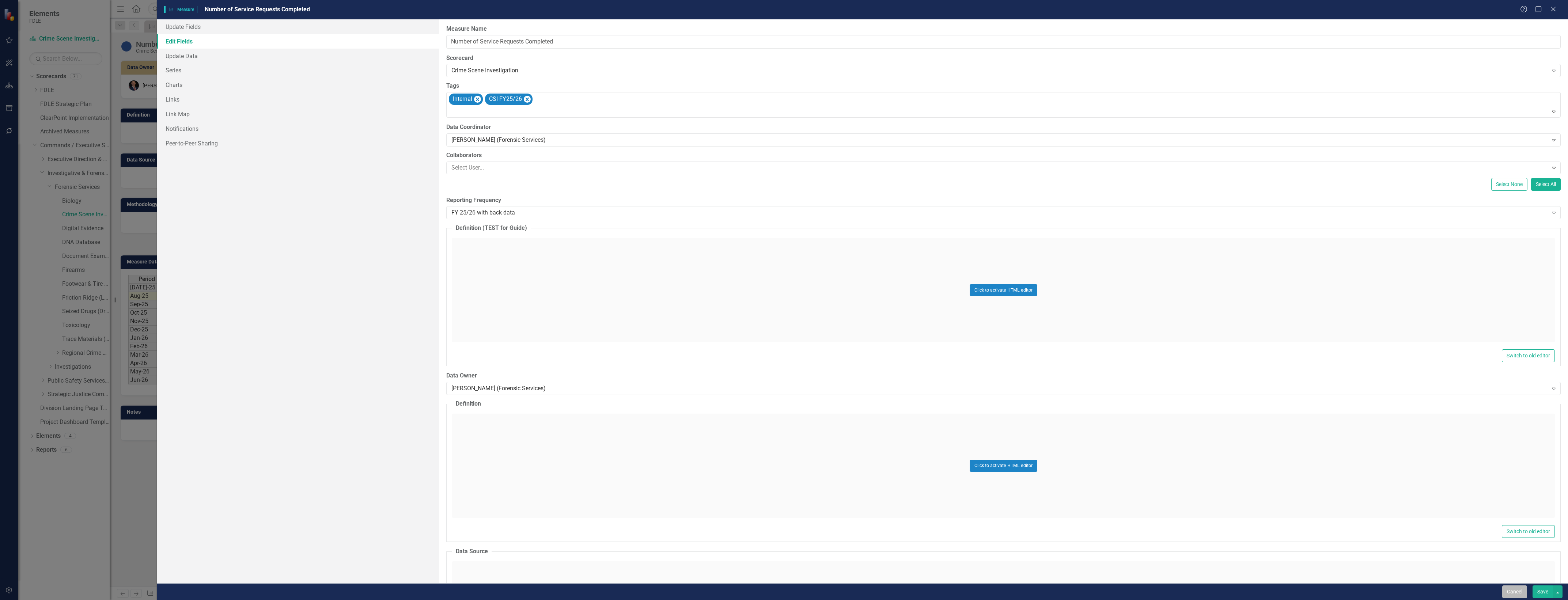
click at [1513, 595] on button "Cancel" at bounding box center [1514, 592] width 25 height 12
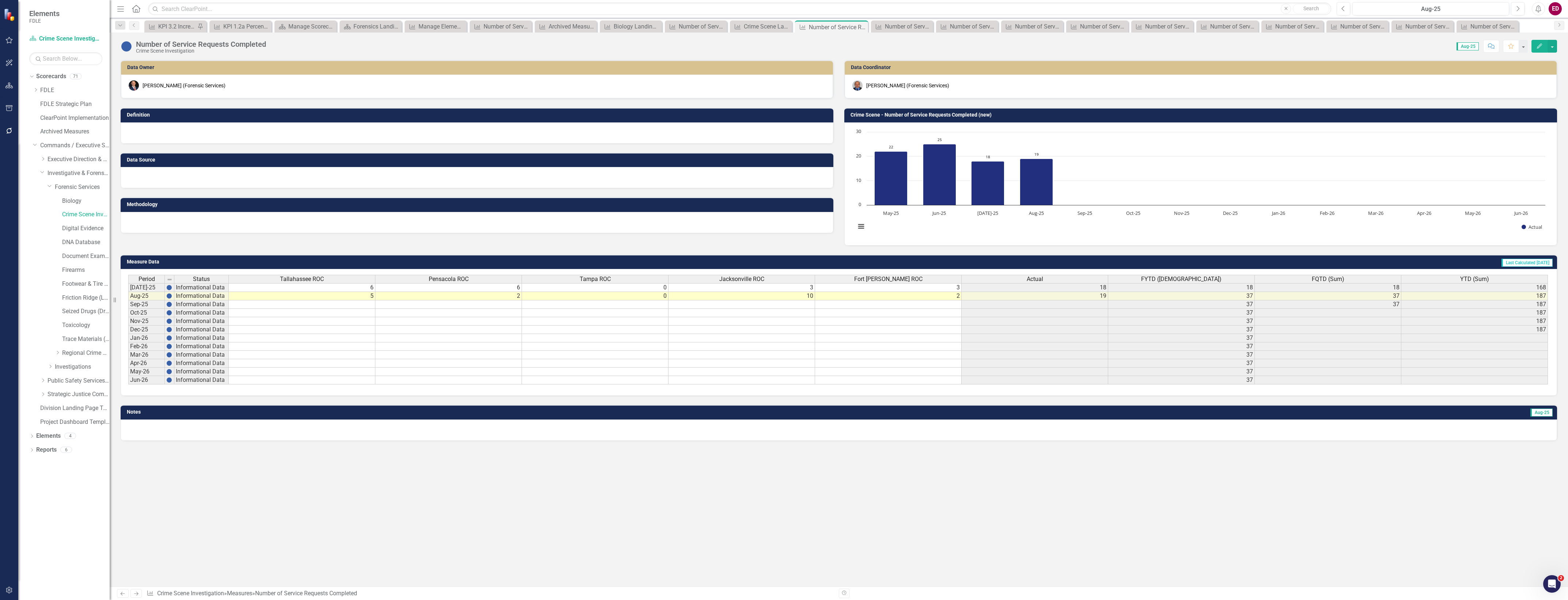
click at [1539, 48] on icon "Edit" at bounding box center [1539, 46] width 7 height 5
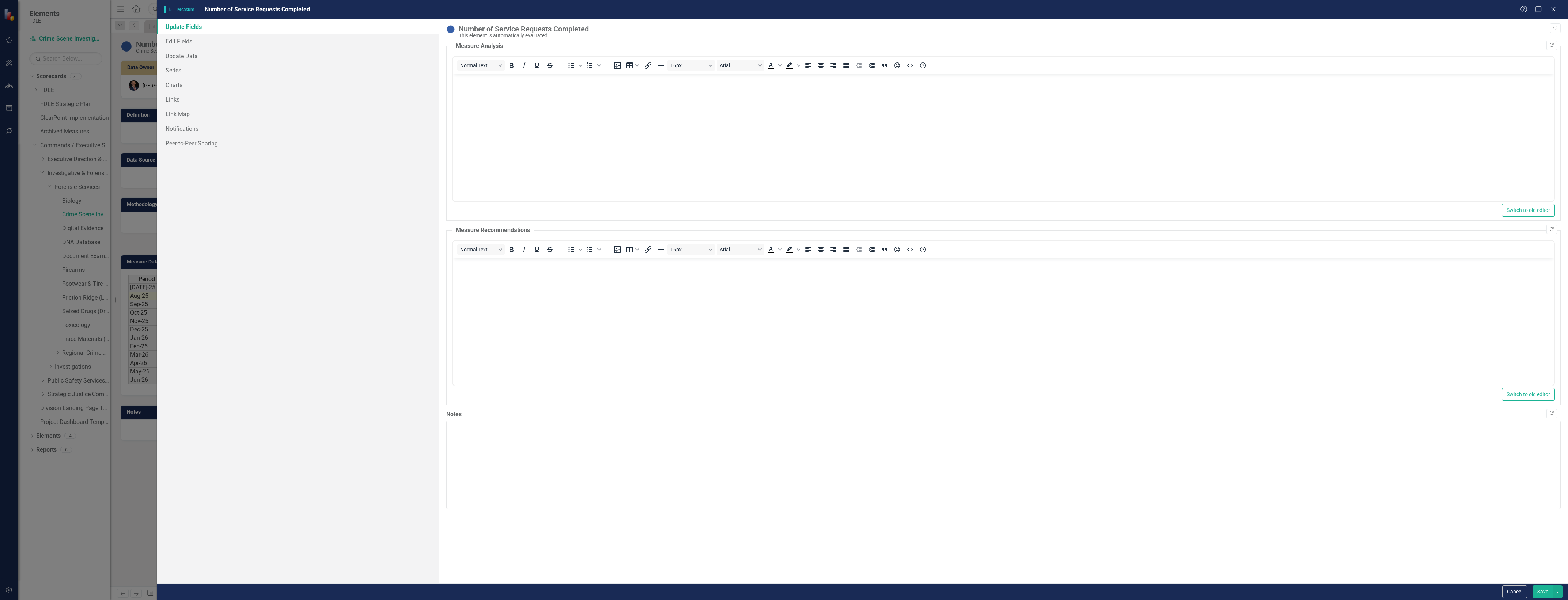
click at [1500, 593] on div "Cancel Save" at bounding box center [1531, 592] width 62 height 12
click at [1513, 590] on button "Cancel" at bounding box center [1514, 592] width 25 height 12
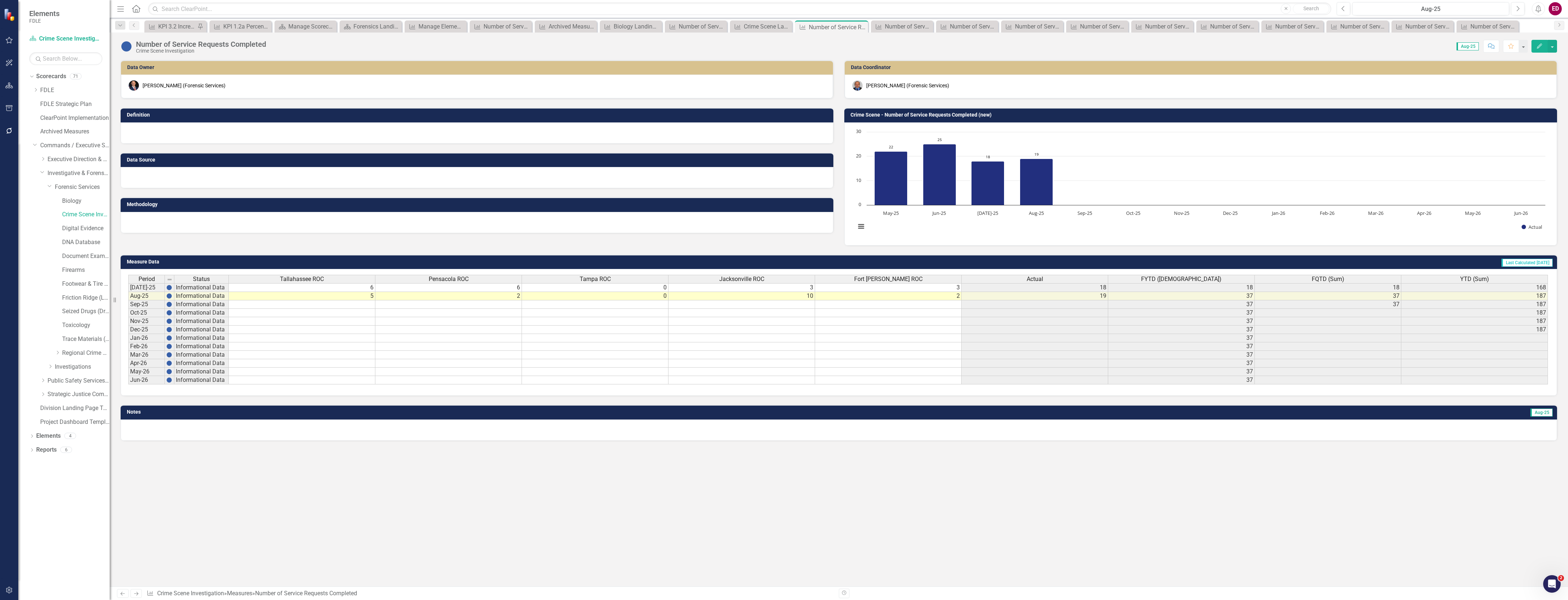
click at [1557, 41] on div "Number of Service Requests Completed Crime Scene Investigation Score: 0.00 Aug-…" at bounding box center [838, 43] width 1458 height 22
click at [1554, 44] on button "button" at bounding box center [1551, 46] width 9 height 12
click at [1544, 70] on link "Edit Report Edit Layout" at bounding box center [1521, 74] width 71 height 13
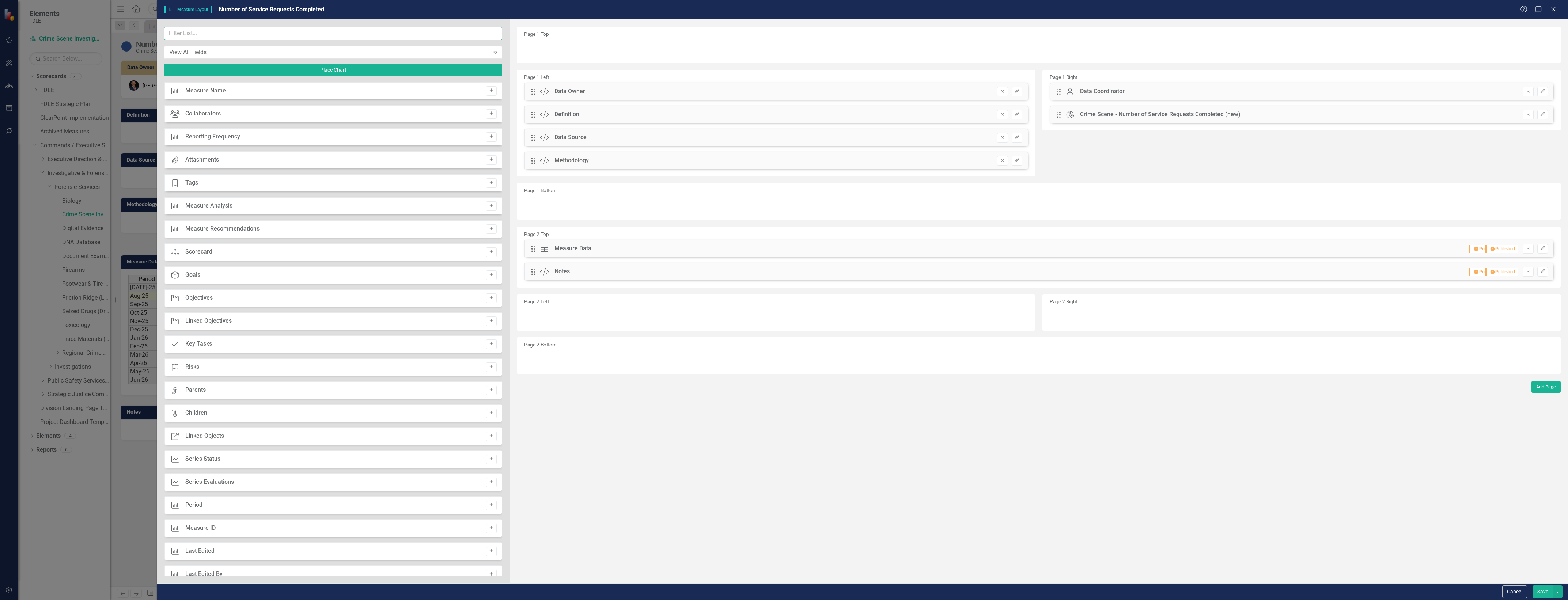
click at [218, 31] on input "text" at bounding box center [333, 33] width 338 height 13
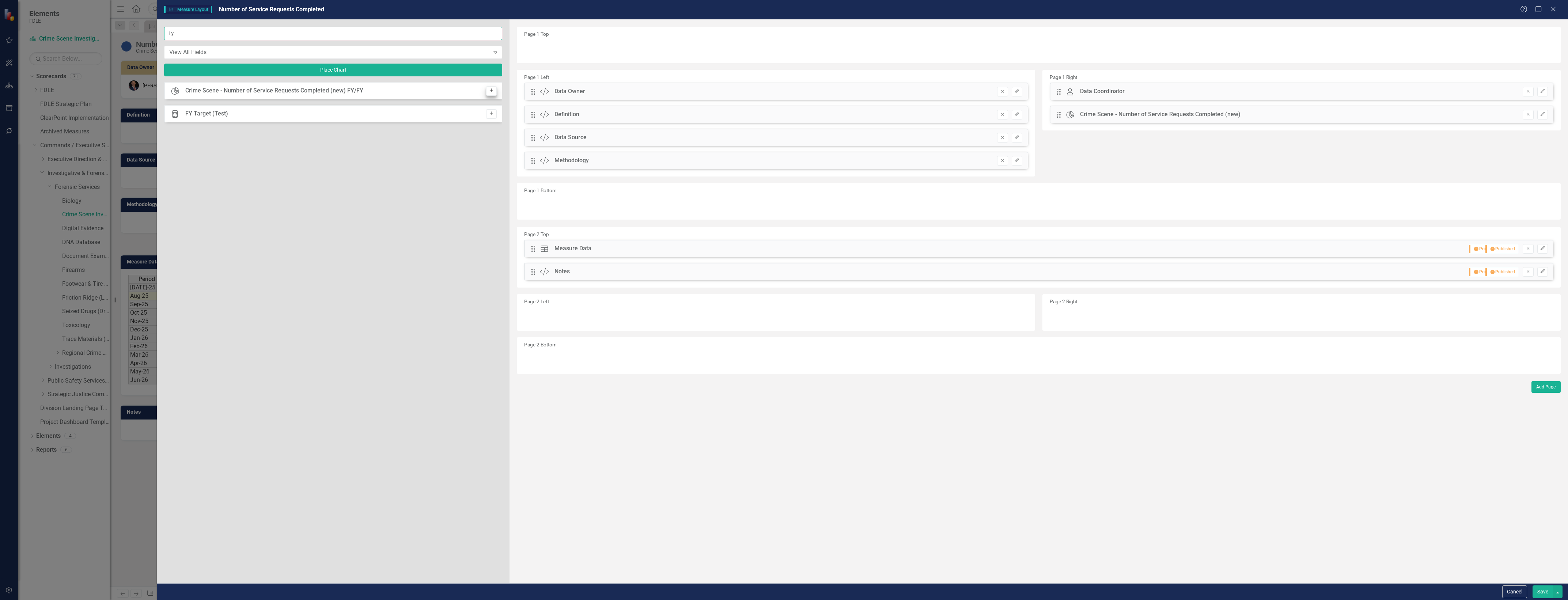
type input "fy"
click at [492, 90] on icon "button" at bounding box center [491, 90] width 3 height 3
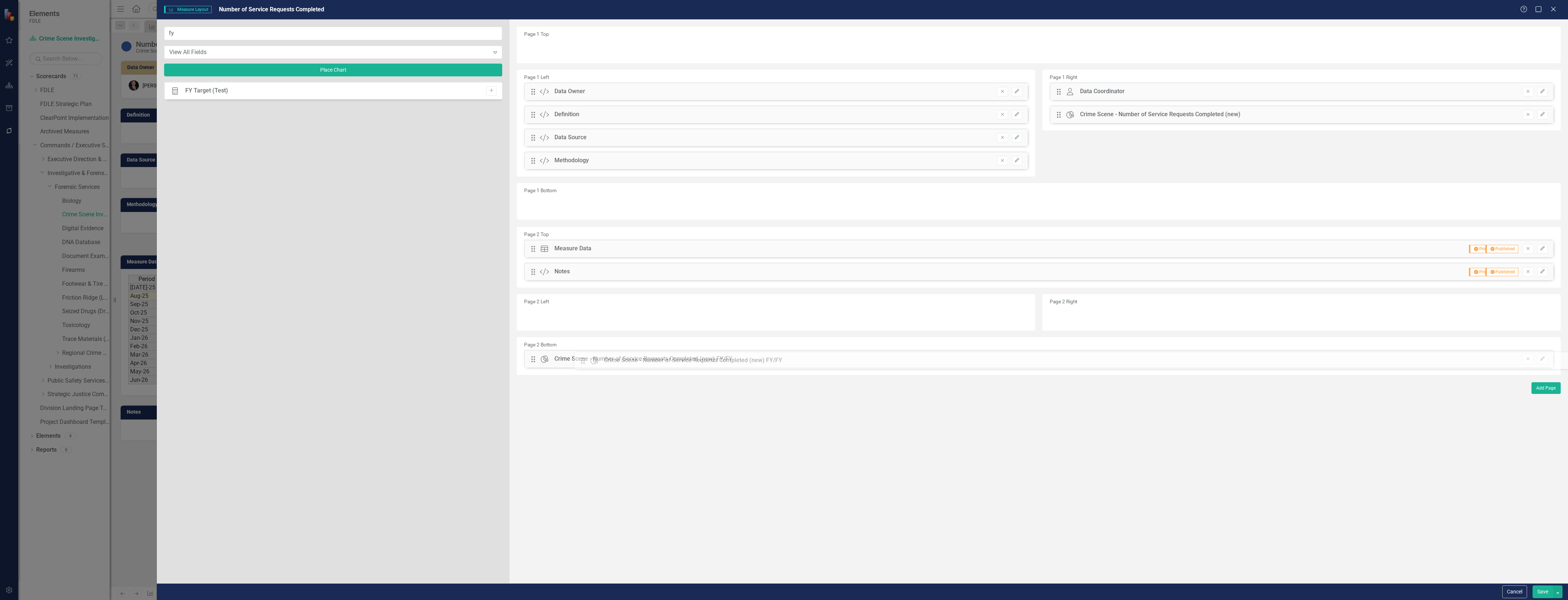
drag, startPoint x: 532, startPoint y: 50, endPoint x: 587, endPoint y: 362, distance: 316.8
click at [1533, 586] on div "Save" at bounding box center [1546, 592] width 31 height 12
click at [1545, 590] on button "Save" at bounding box center [1542, 592] width 21 height 12
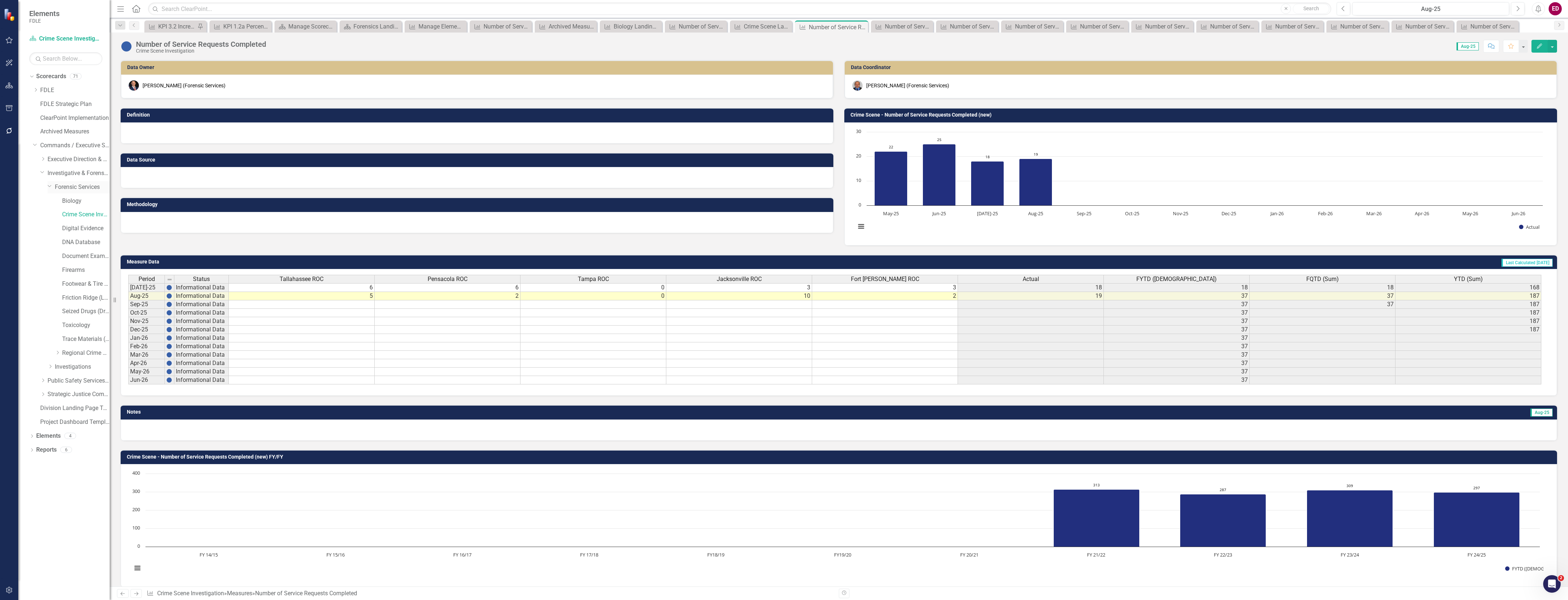
click at [90, 187] on link "Forensic Services" at bounding box center [82, 187] width 55 height 8
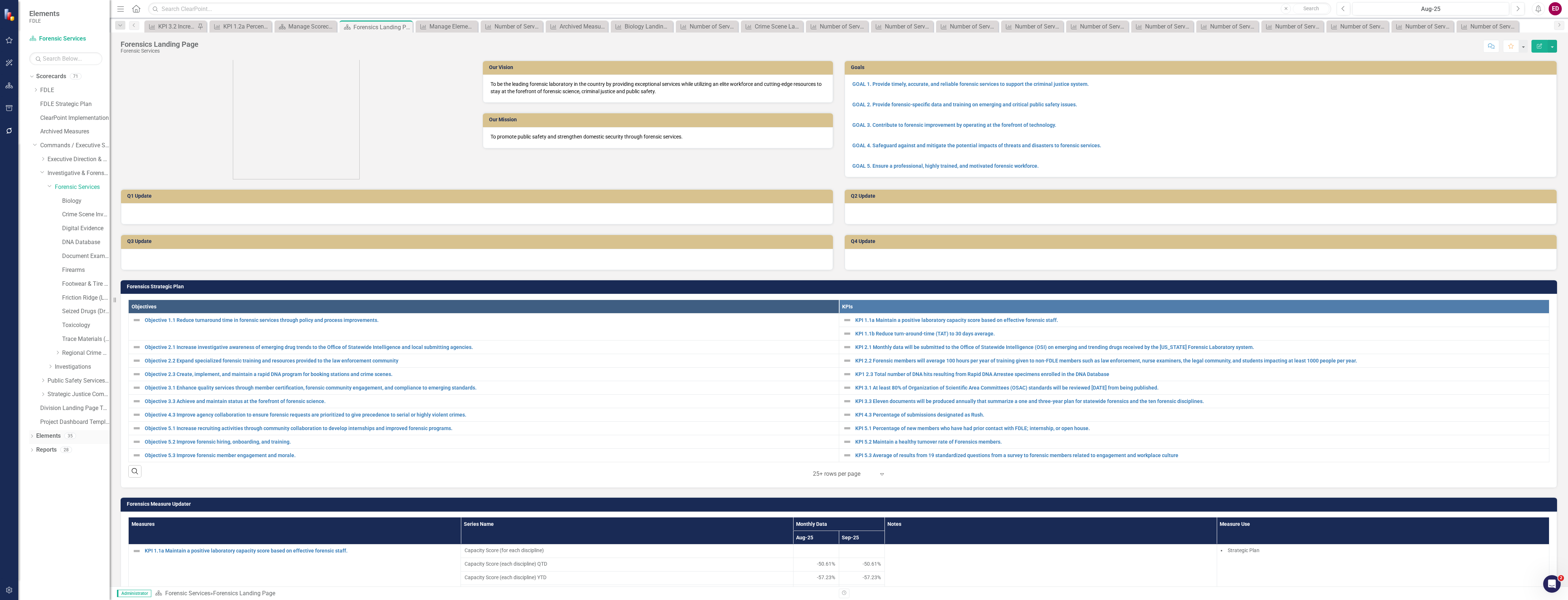
click at [40, 433] on link "Elements" at bounding box center [49, 436] width 25 height 8
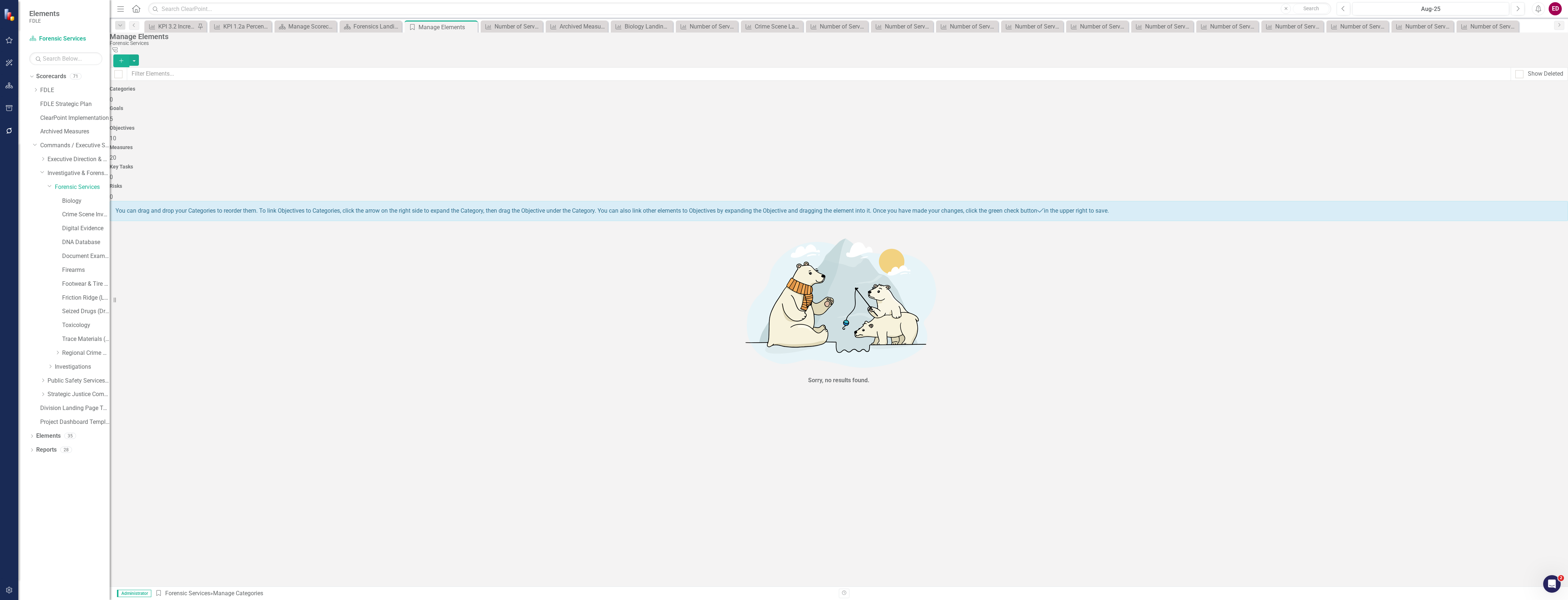
click at [1053, 145] on div "Measures 20" at bounding box center [838, 153] width 1458 height 17
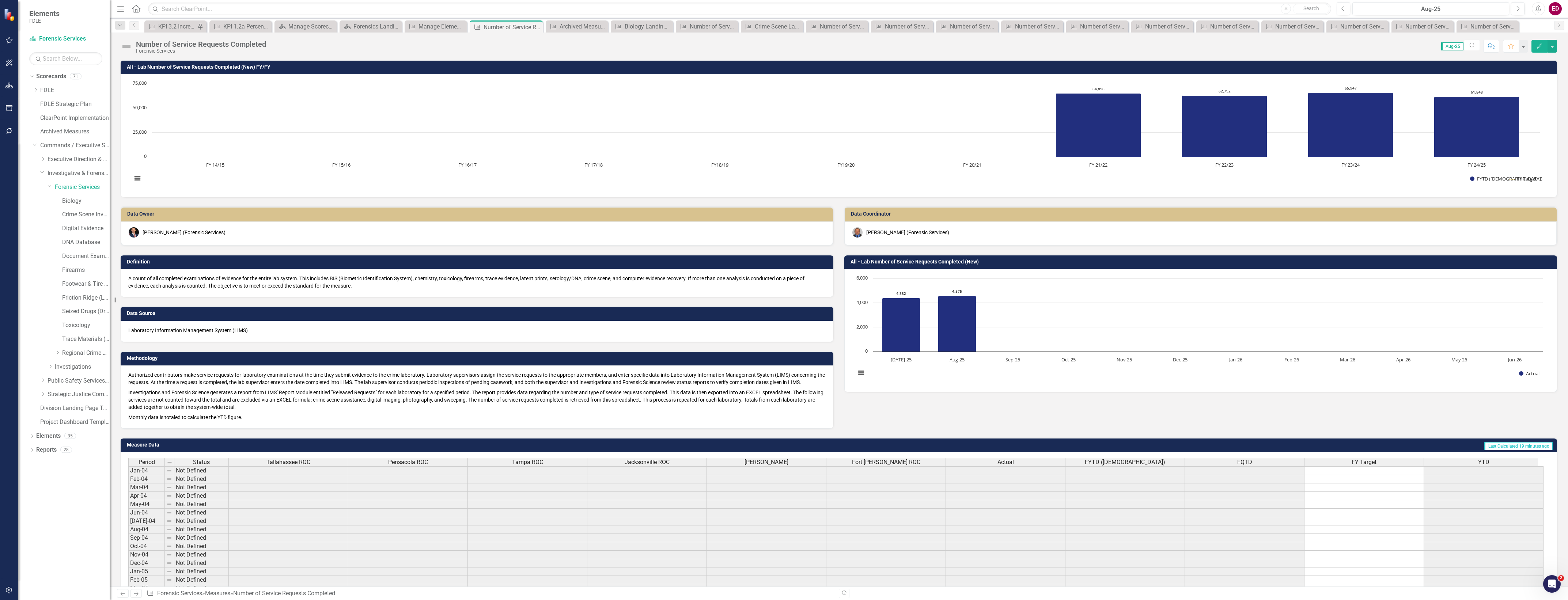
click at [1542, 48] on icon "Edit" at bounding box center [1539, 46] width 7 height 5
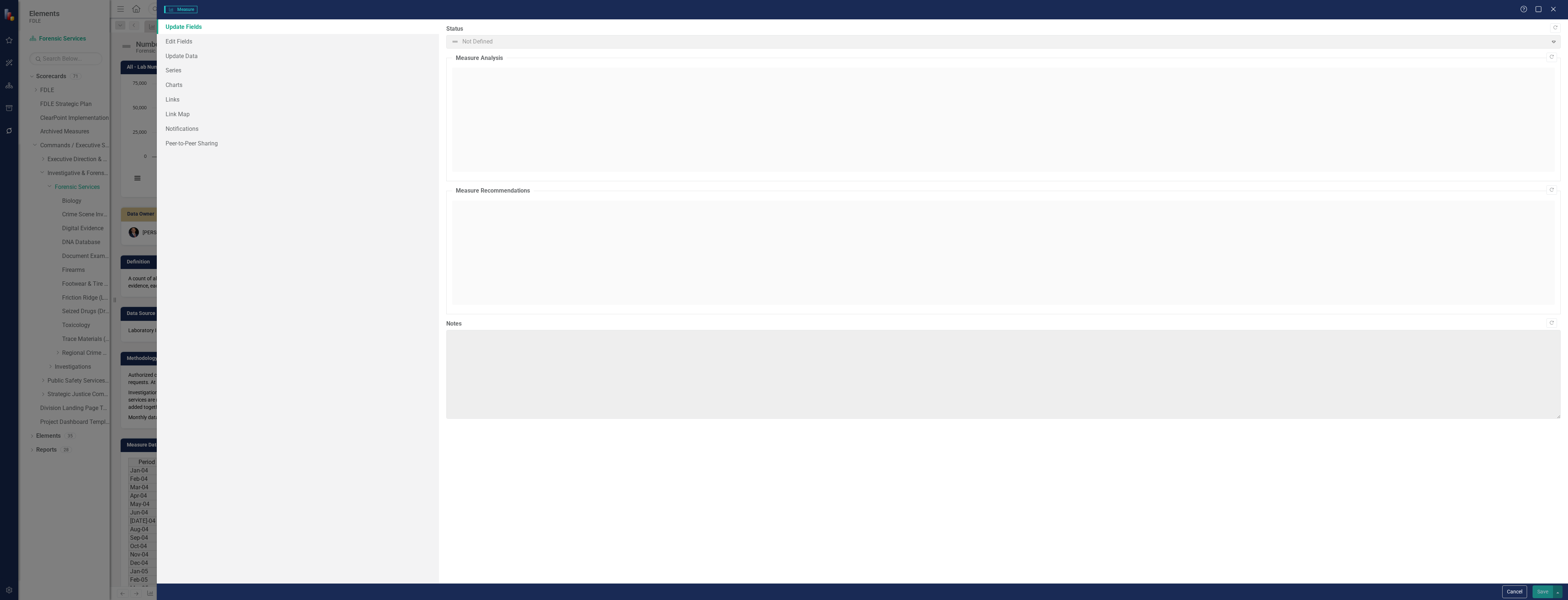
click at [194, 41] on link "Edit Fields" at bounding box center [297, 41] width 282 height 15
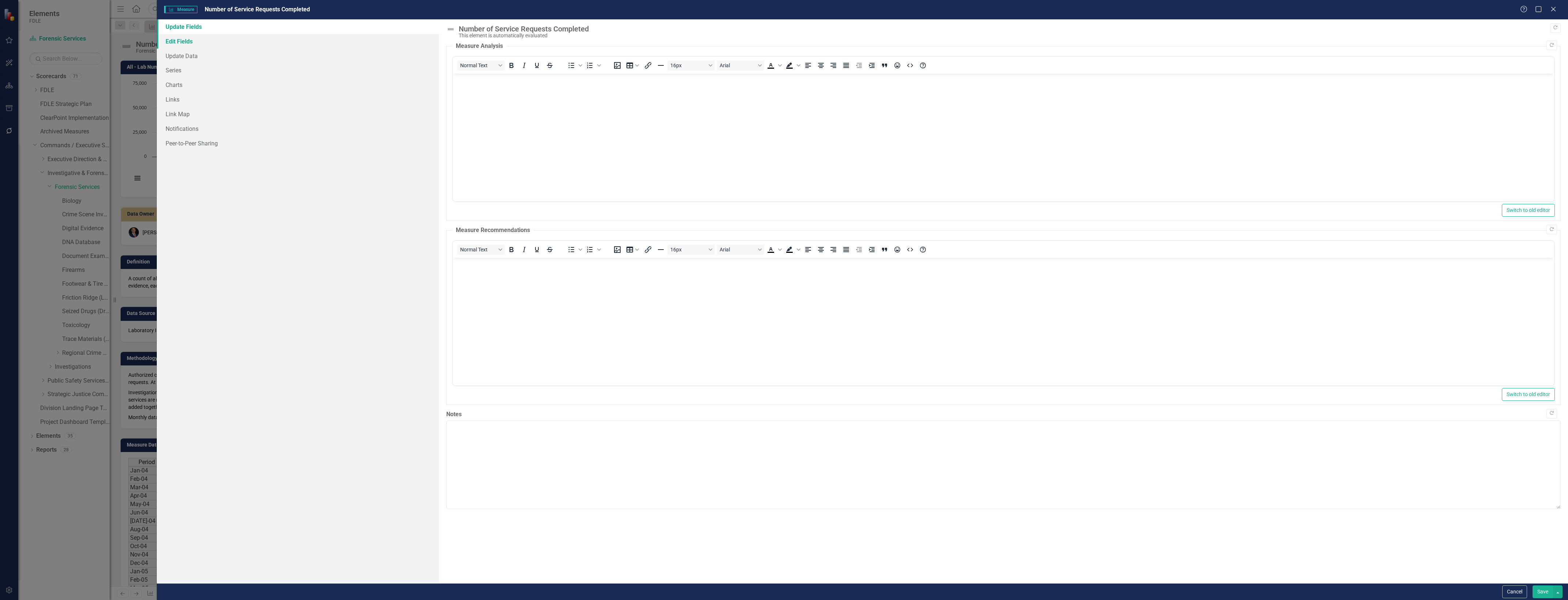
click at [302, 34] on link "Edit Fields" at bounding box center [297, 41] width 282 height 15
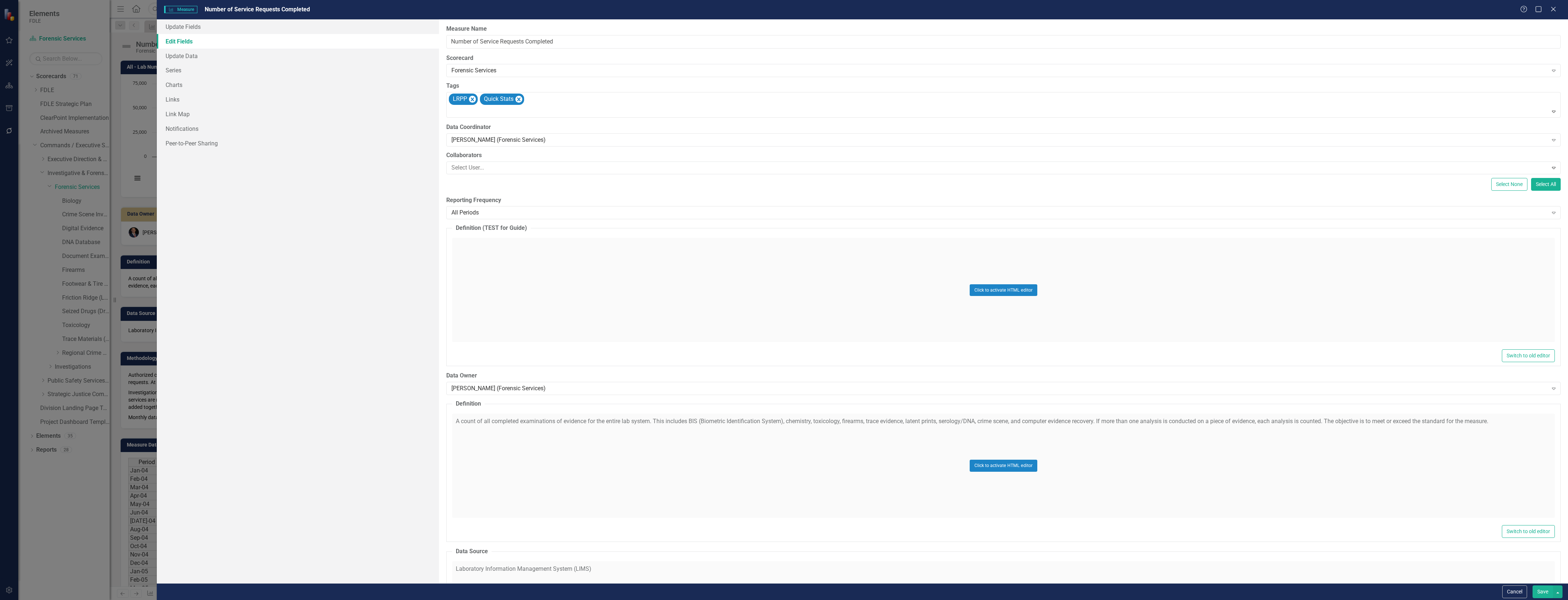
click at [485, 220] on div "ClearPoint Can Do More! How ClearPoint Can Help Close Enterprise plans can auto…" at bounding box center [1003, 301] width 1129 height 564
click at [485, 212] on div "All Periods" at bounding box center [999, 213] width 1096 height 8
click at [1550, 592] on button "Save" at bounding box center [1542, 592] width 21 height 12
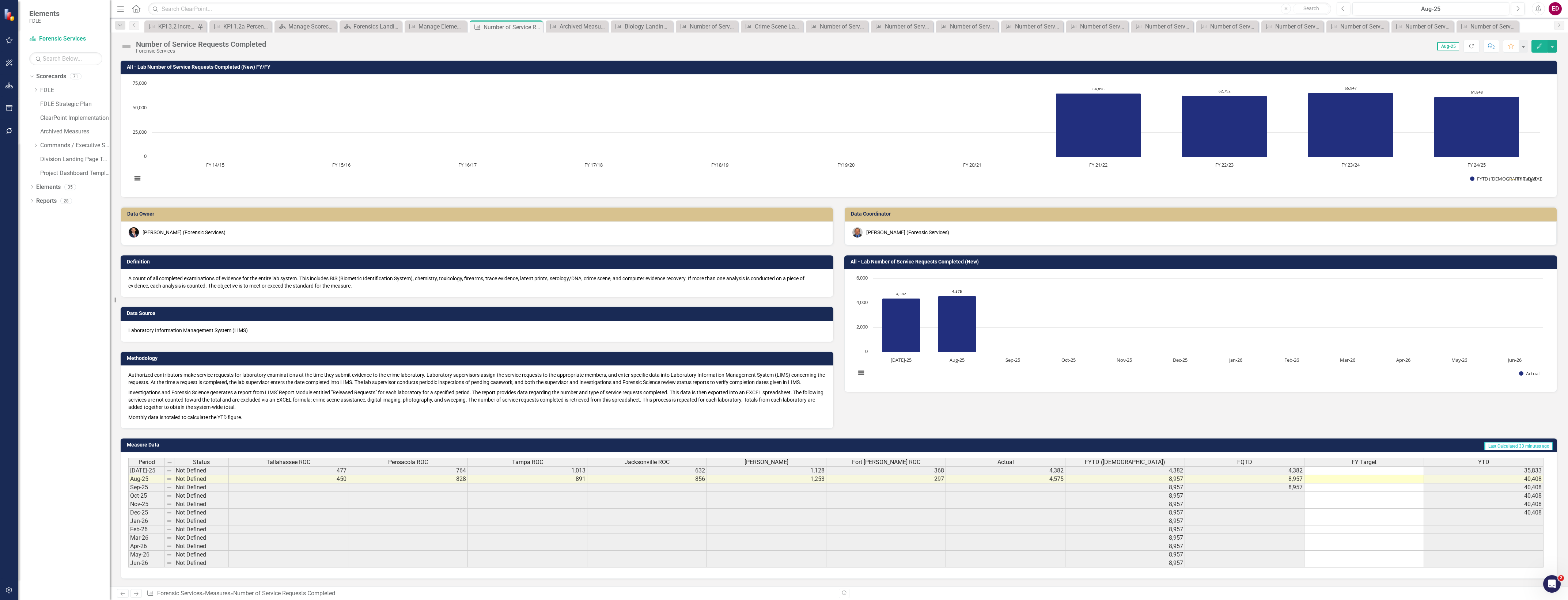
click at [1469, 572] on div "Period Status [GEOGRAPHIC_DATA] ROC Pensacola [GEOGRAPHIC_DATA] [GEOGRAPHIC_DAT…" at bounding box center [839, 515] width 1436 height 127
drag, startPoint x: 277, startPoint y: 45, endPoint x: 155, endPoint y: 41, distance: 122.1
click at [155, 41] on div "Number of Service Requests Completed Forensic Services Score: 0.00 Aug-25 Compl…" at bounding box center [838, 43] width 1458 height 22
click at [215, 207] on div "Data Owner" at bounding box center [476, 214] width 712 height 14
drag, startPoint x: 61, startPoint y: 123, endPoint x: 75, endPoint y: 132, distance: 16.6
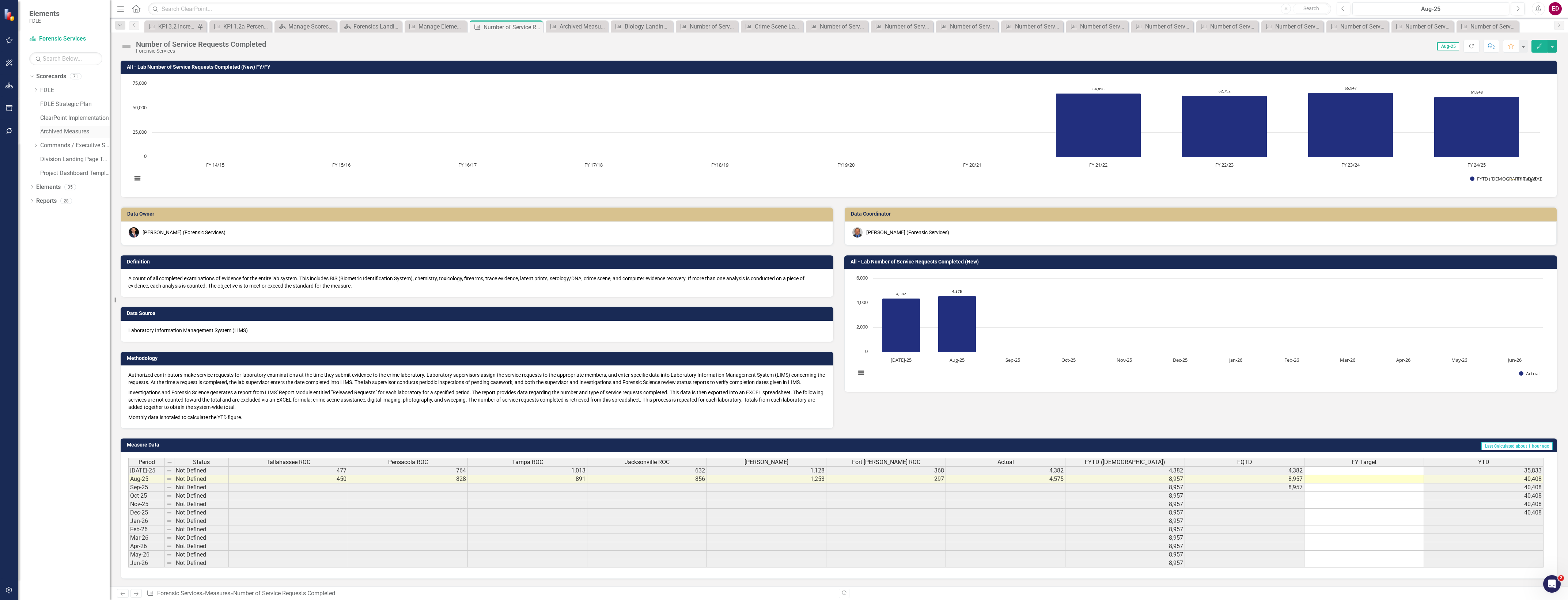
click at [61, 123] on div "ClearPoint Implementation" at bounding box center [75, 118] width 70 height 12
click at [75, 132] on link "Archived Measures" at bounding box center [75, 132] width 70 height 8
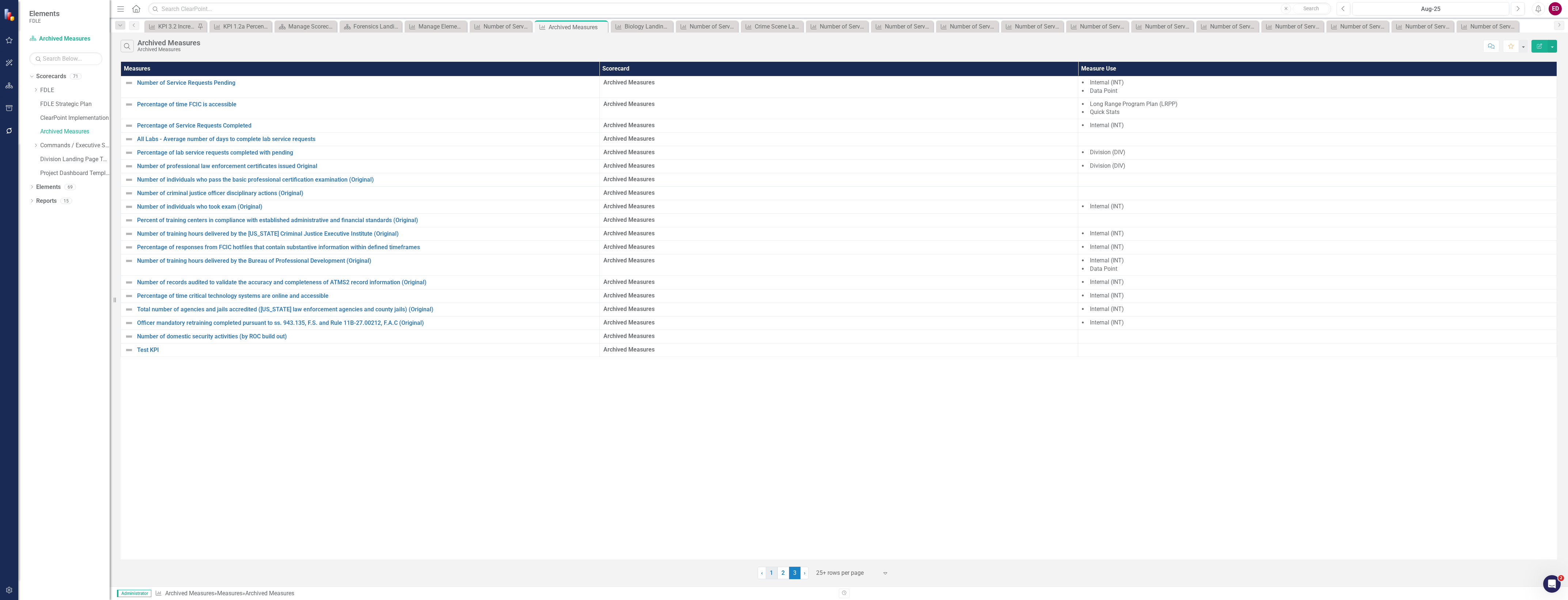
click at [775, 574] on link "1" at bounding box center [771, 573] width 12 height 12
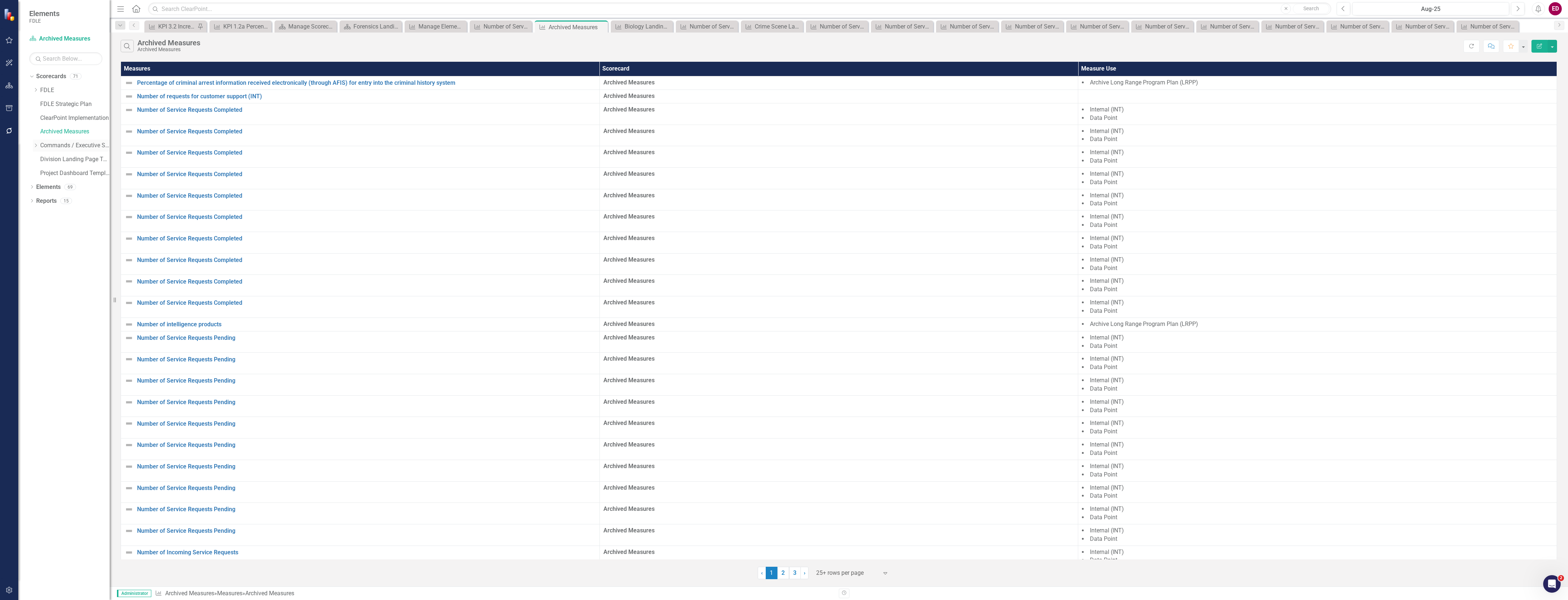
click at [35, 144] on icon "Dropdown" at bounding box center [36, 145] width 6 height 4
click at [42, 171] on div "Dropdown" at bounding box center [43, 173] width 6 height 6
click at [46, 201] on div "Dropdown Investigations" at bounding box center [71, 202] width 77 height 14
click at [51, 201] on icon "Dropdown" at bounding box center [50, 201] width 6 height 4
click at [51, 187] on icon "Dropdown" at bounding box center [50, 186] width 6 height 4
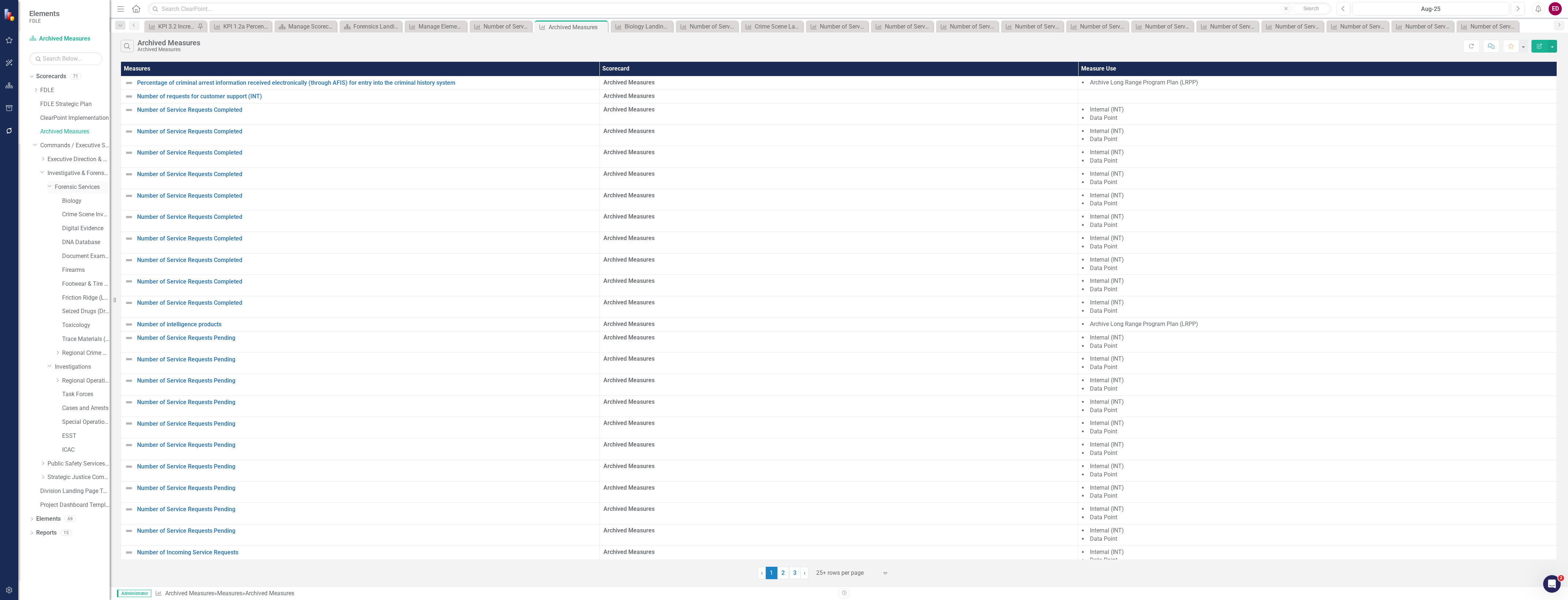
click at [59, 191] on link "Forensic Services" at bounding box center [82, 187] width 55 height 8
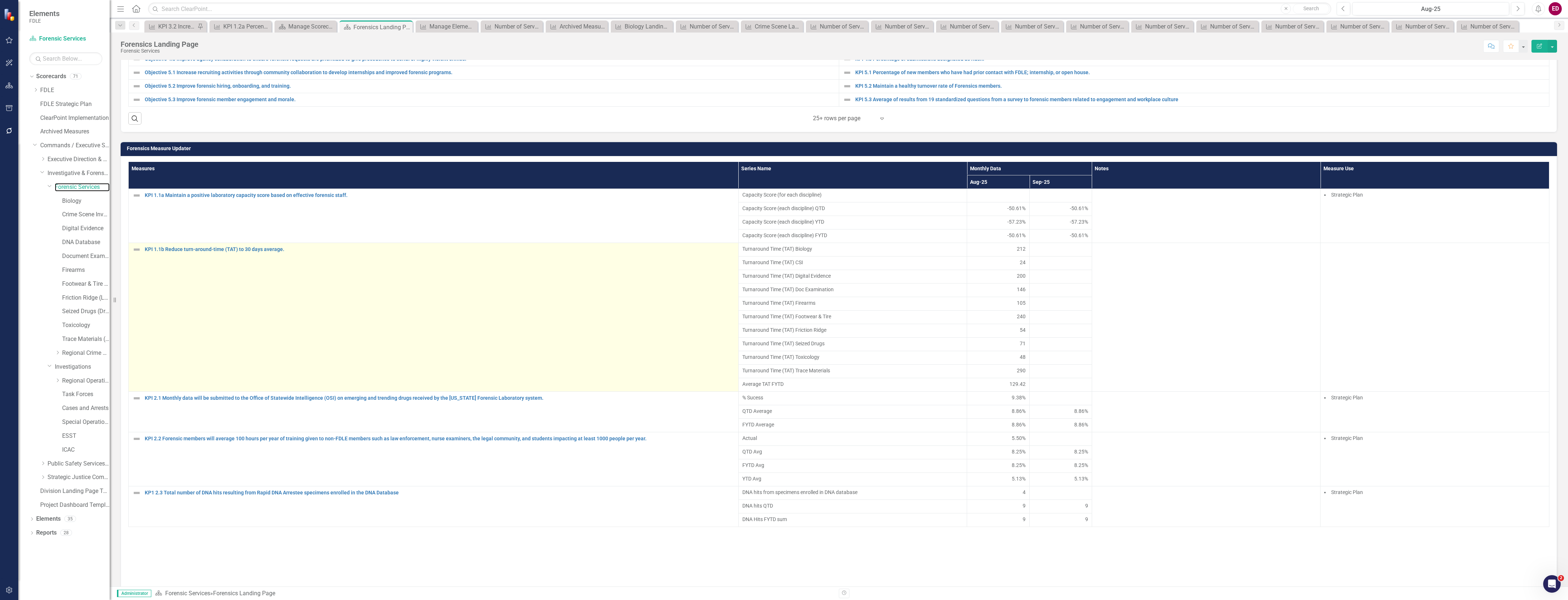
scroll to position [568, 0]
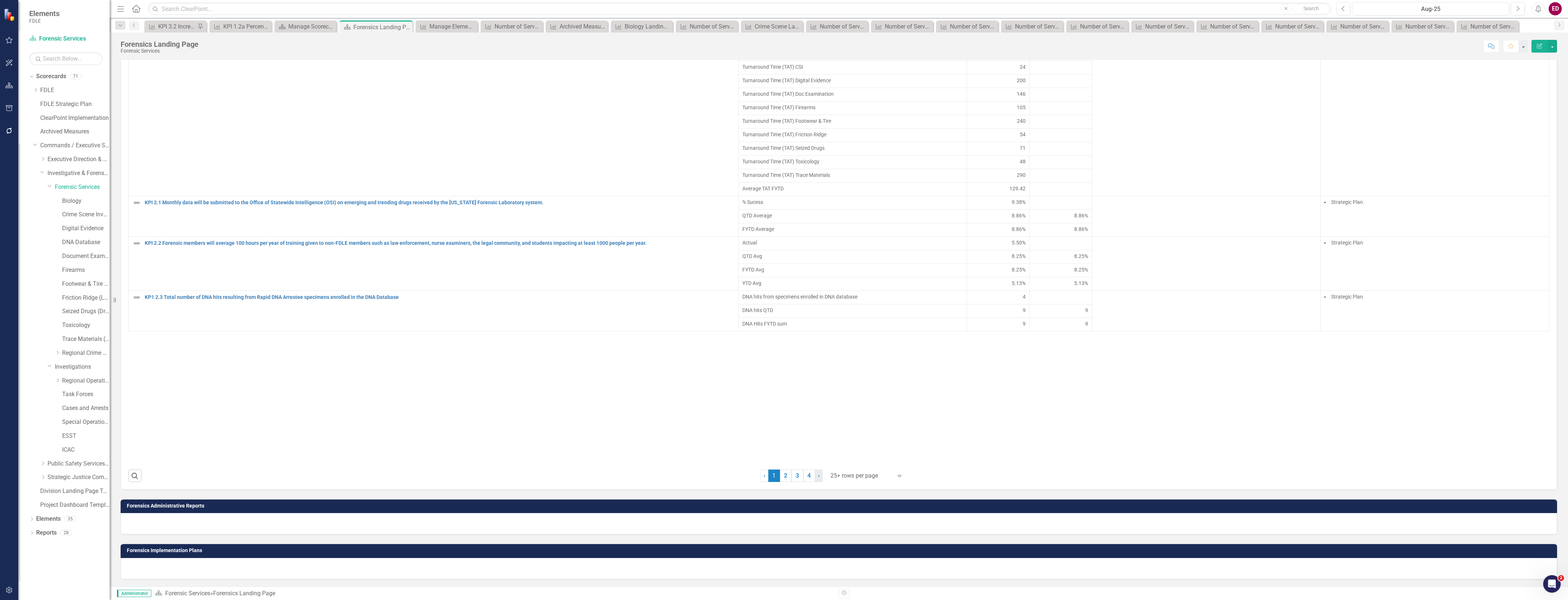
click at [817, 476] on link "› Next" at bounding box center [818, 476] width 8 height 12
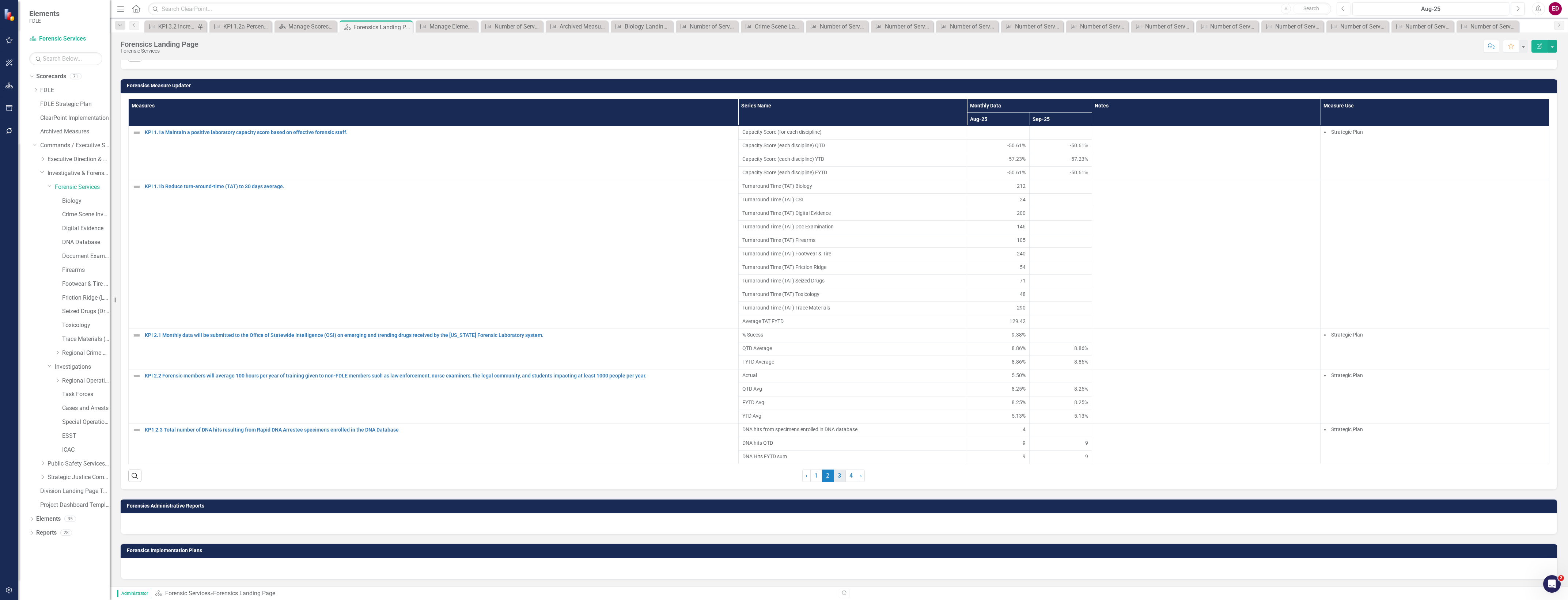
click at [833, 475] on link "3" at bounding box center [839, 476] width 12 height 12
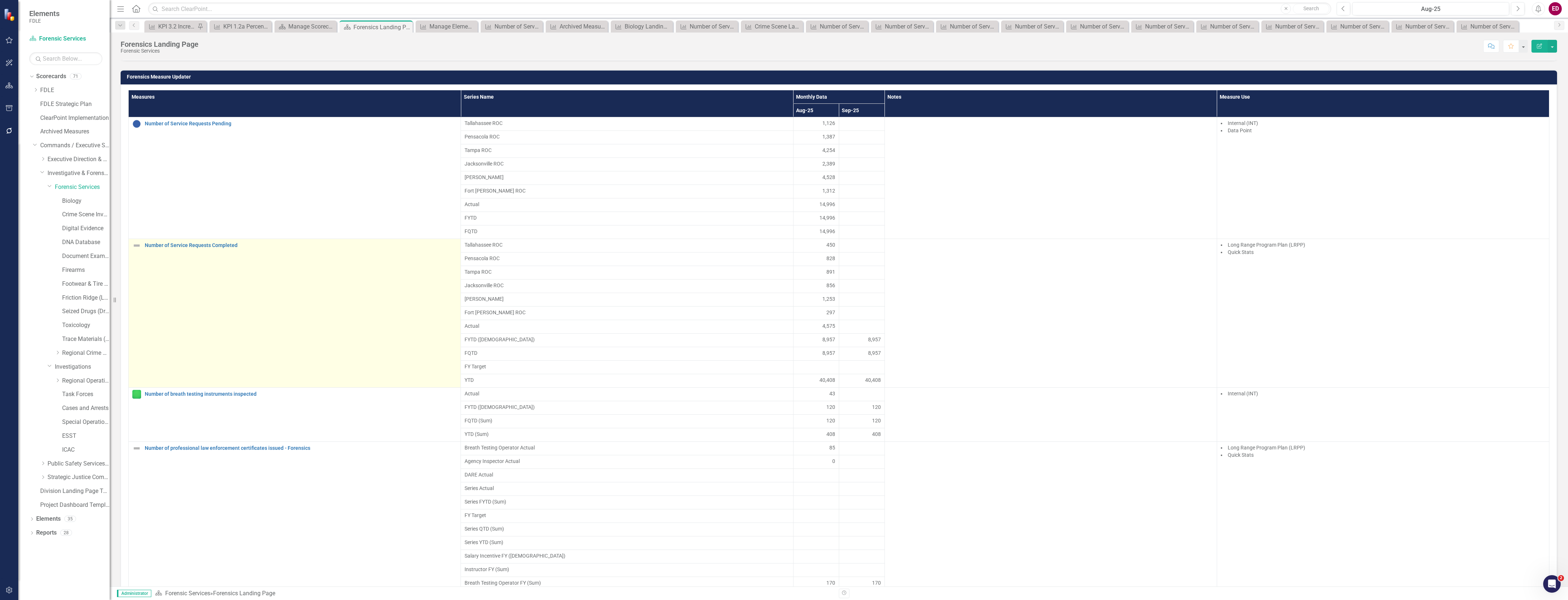
click at [232, 250] on div "Number of Service Requests Completed" at bounding box center [295, 245] width 325 height 9
click at [231, 249] on link "Number of Service Requests Completed" at bounding box center [301, 245] width 312 height 6
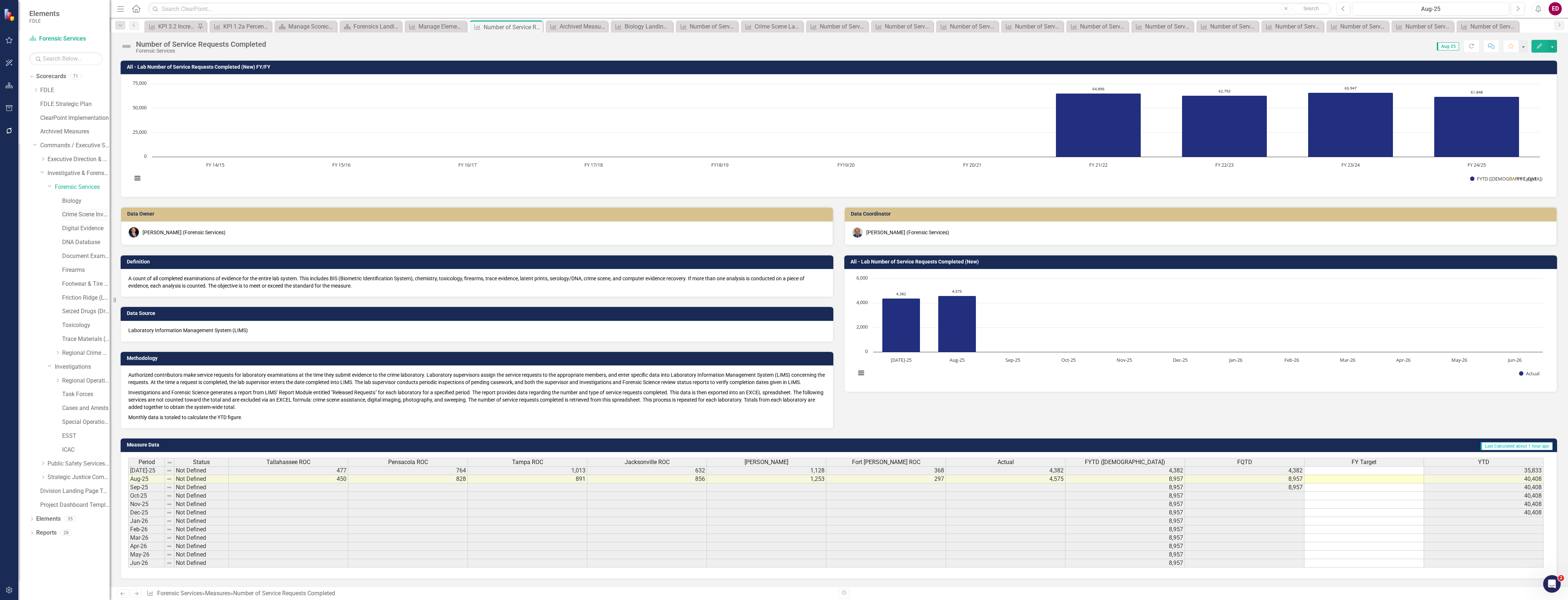
click at [92, 215] on link "Crime Scene Investigation" at bounding box center [85, 215] width 47 height 8
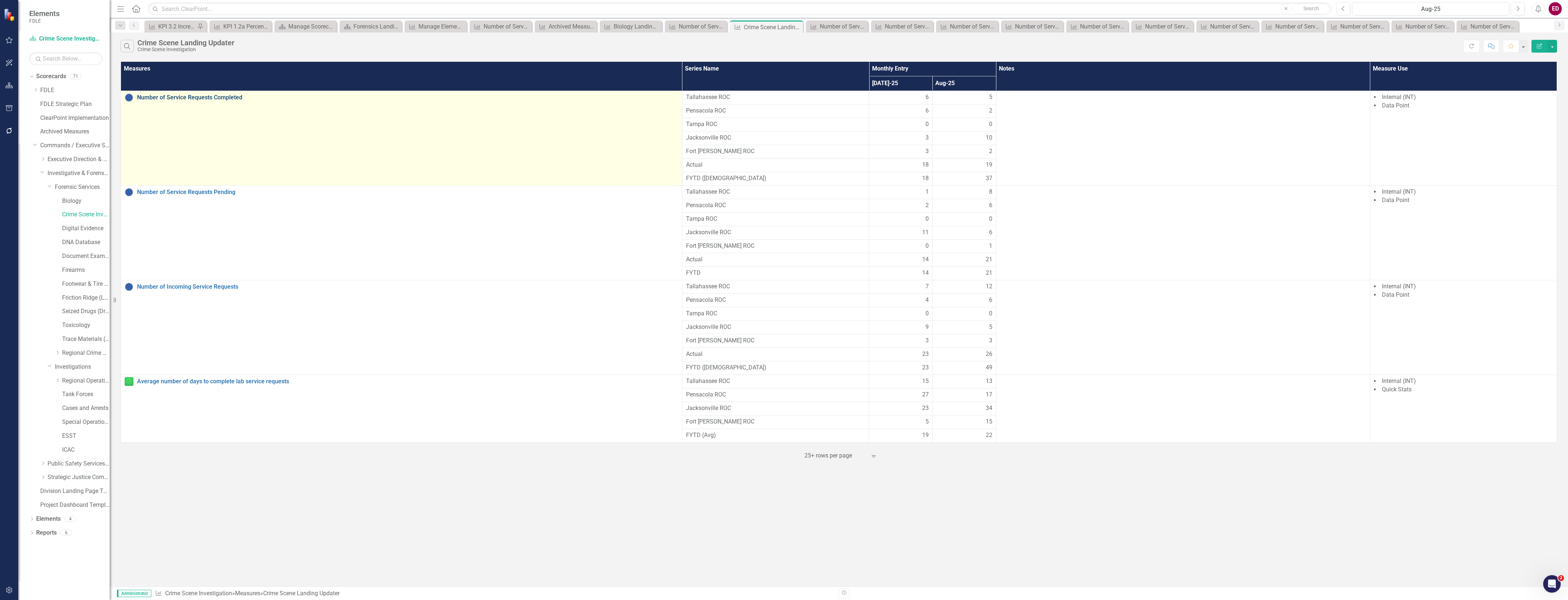
click at [215, 95] on link "Number of Service Requests Completed" at bounding box center [407, 98] width 541 height 7
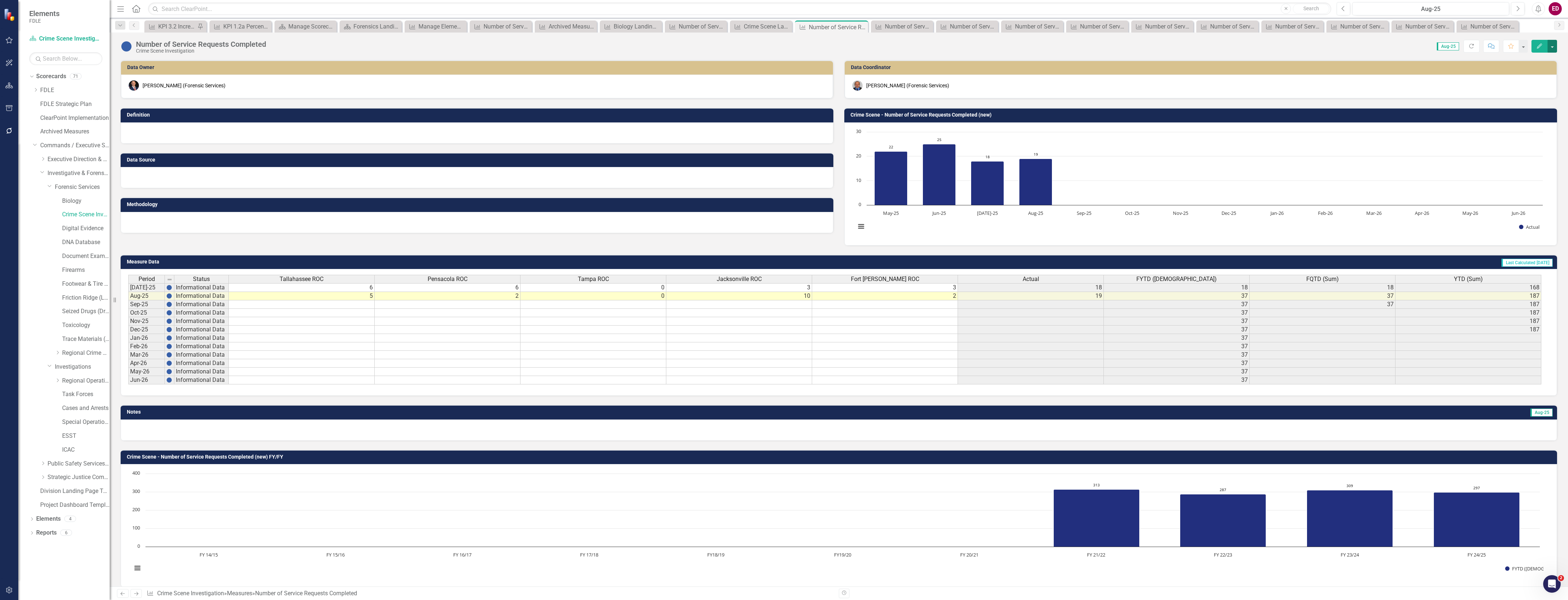
click at [1553, 42] on button "button" at bounding box center [1551, 46] width 9 height 12
click at [1524, 66] on link "Edit Edit Measure" at bounding box center [1521, 60] width 71 height 13
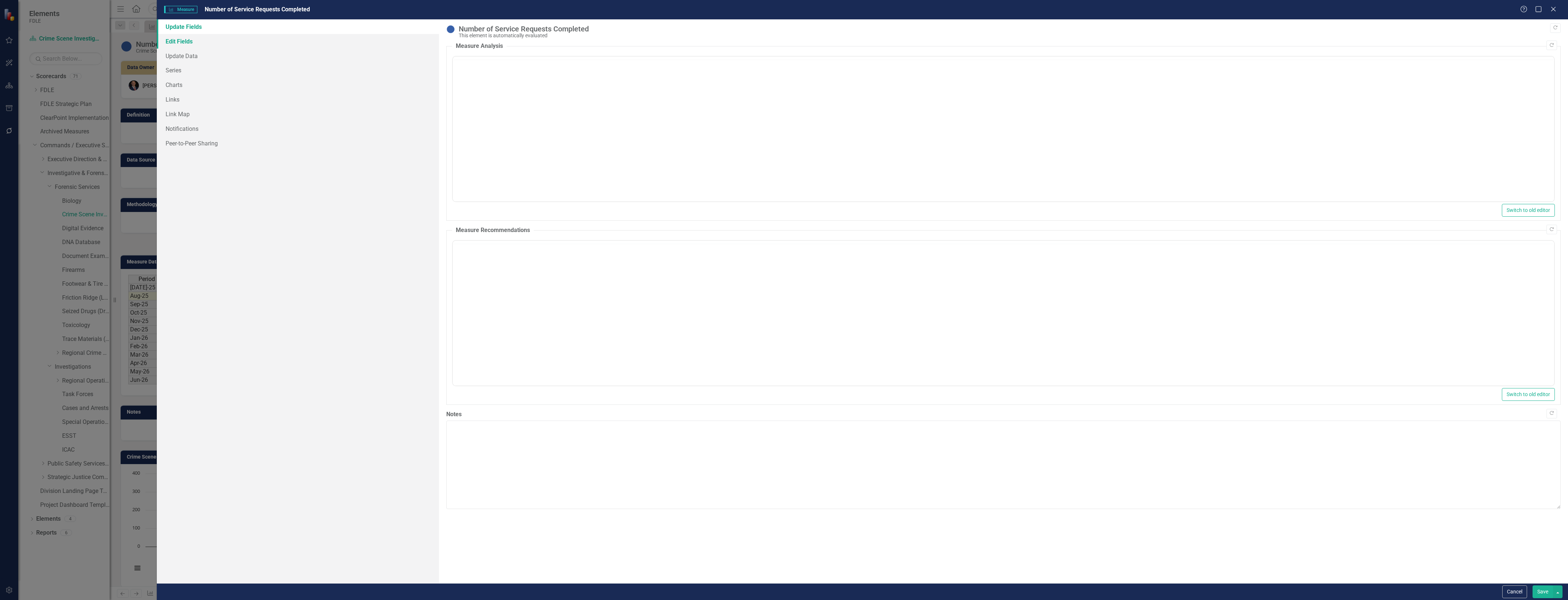
click at [369, 43] on link "Edit Fields" at bounding box center [297, 41] width 282 height 15
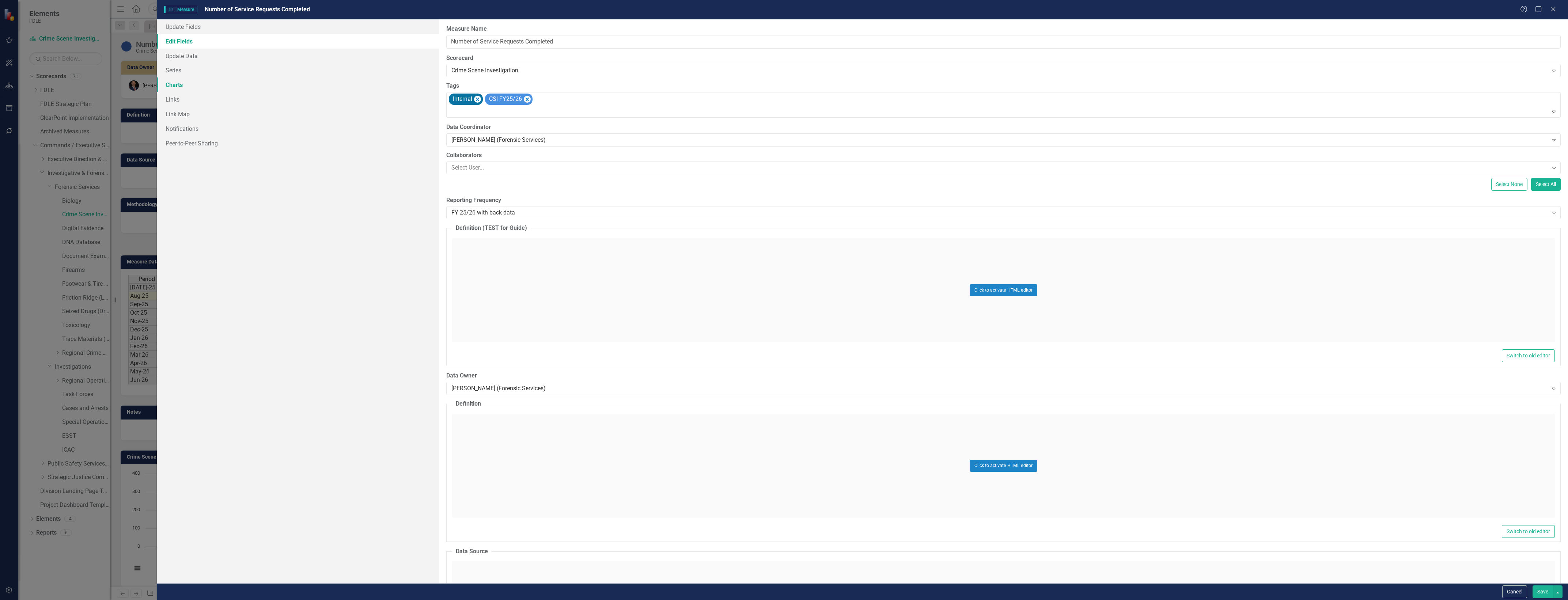
click at [370, 80] on link "Charts" at bounding box center [297, 85] width 282 height 15
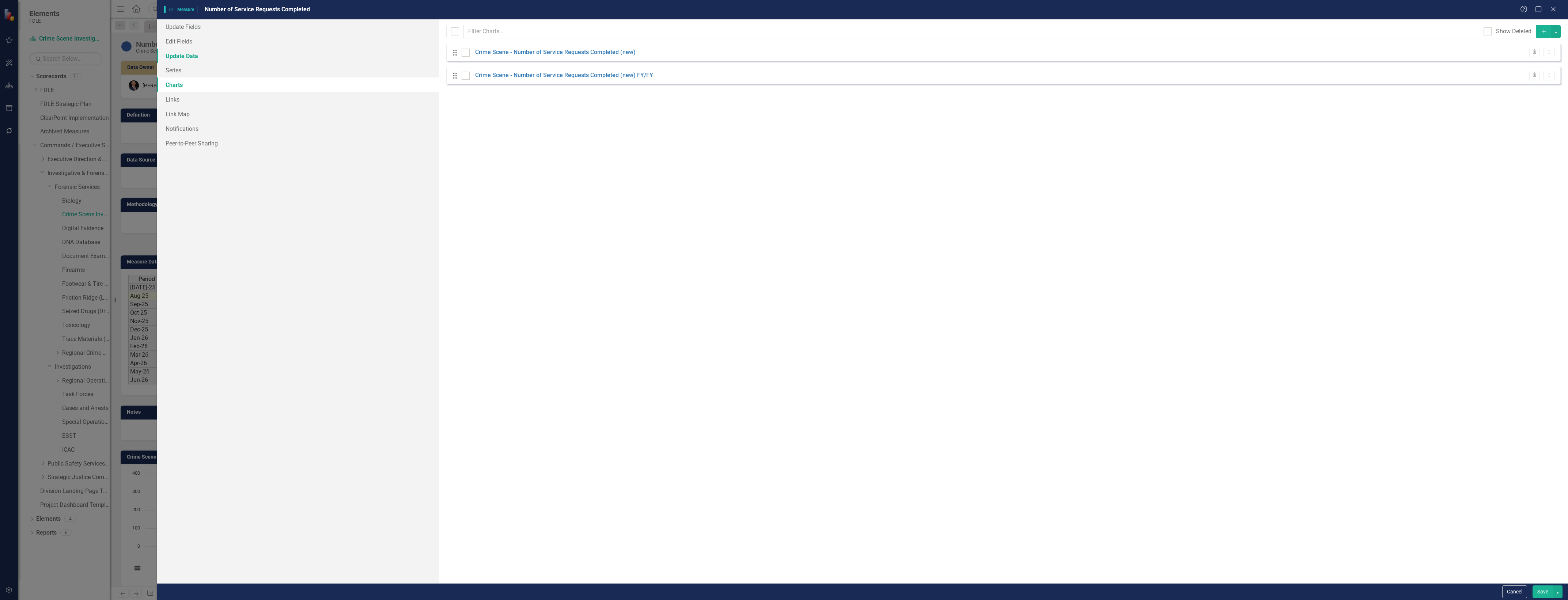
click at [385, 50] on link "Update Data" at bounding box center [297, 56] width 282 height 15
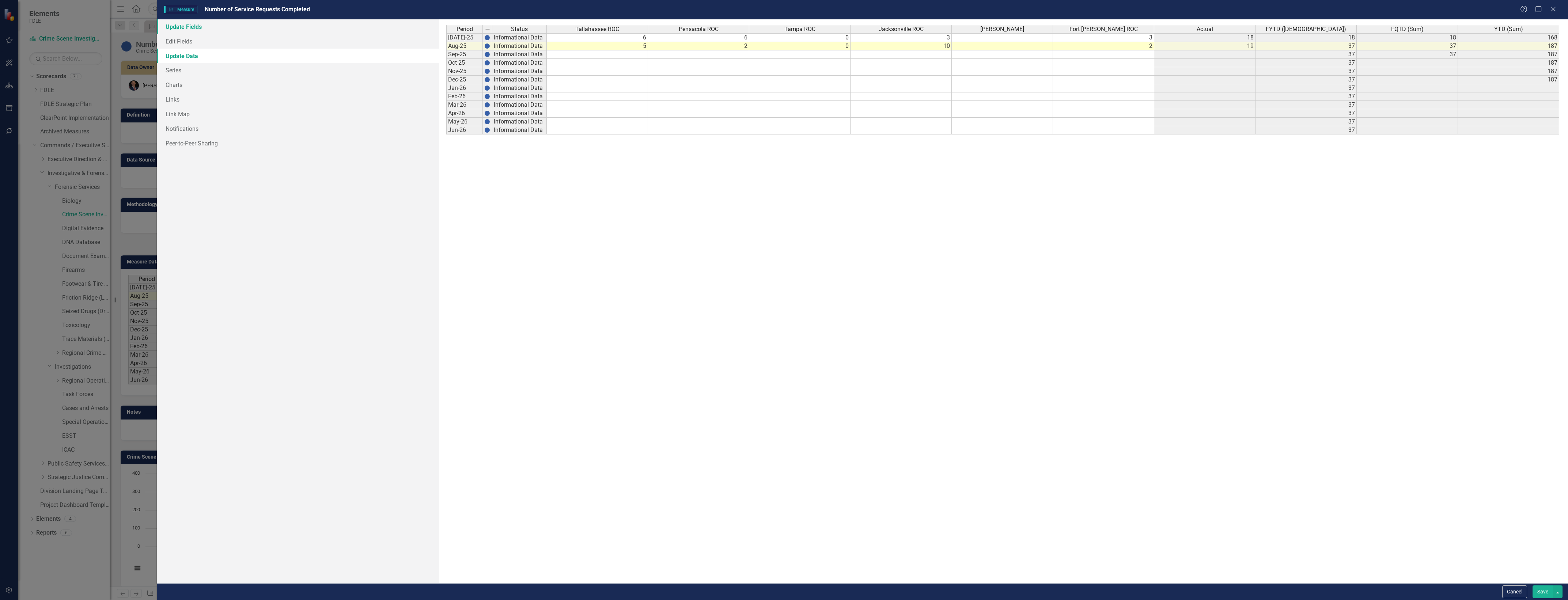
click at [393, 31] on link "Update Fields" at bounding box center [297, 27] width 282 height 15
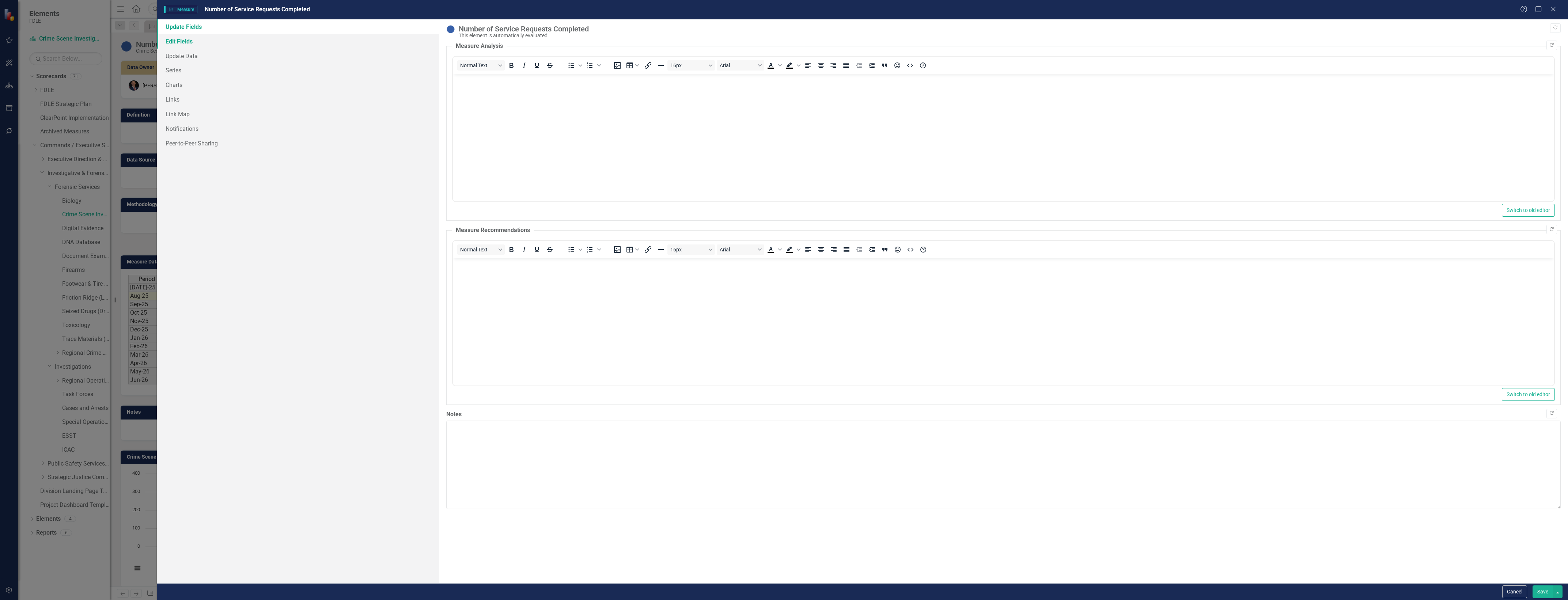
click at [388, 48] on link "Edit Fields" at bounding box center [297, 41] width 282 height 15
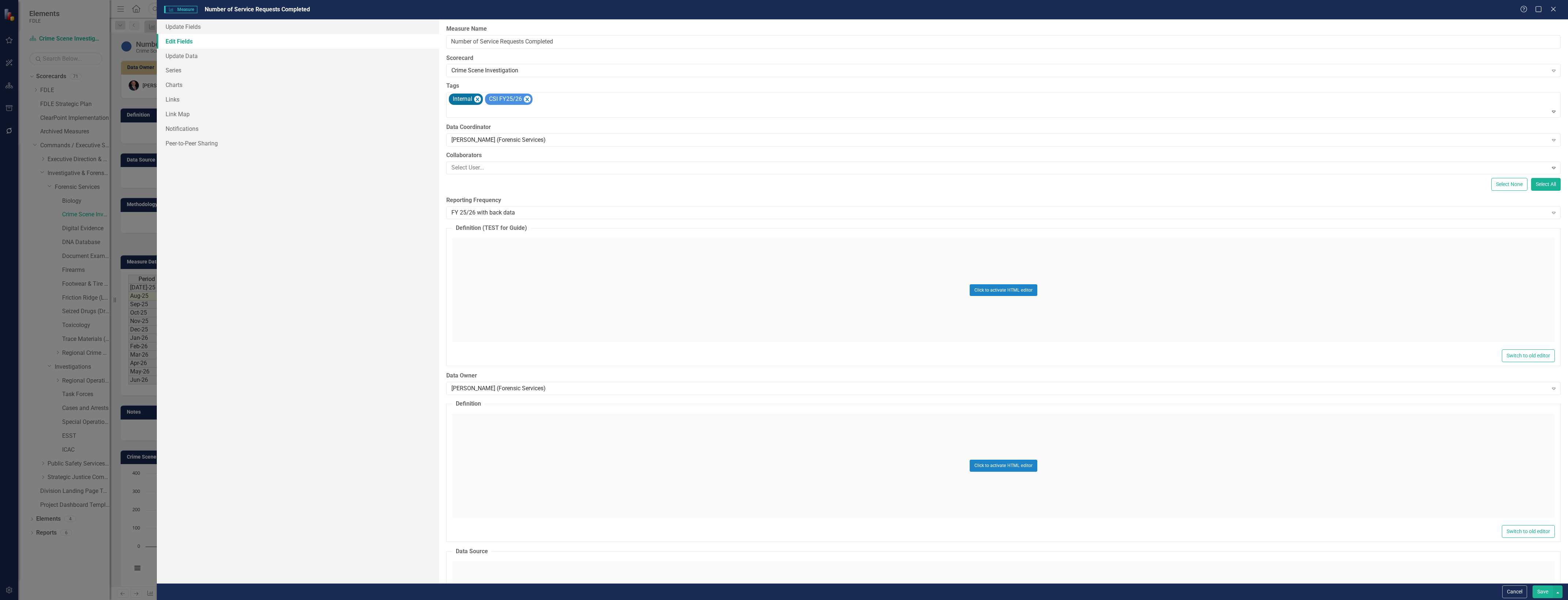
click at [590, 205] on div "Reporting Frequency FY 25/26 with back data Expand" at bounding box center [1003, 207] width 1114 height 22
click at [596, 208] on div "FY 25/26 with back data Expand" at bounding box center [1003, 213] width 1114 height 13
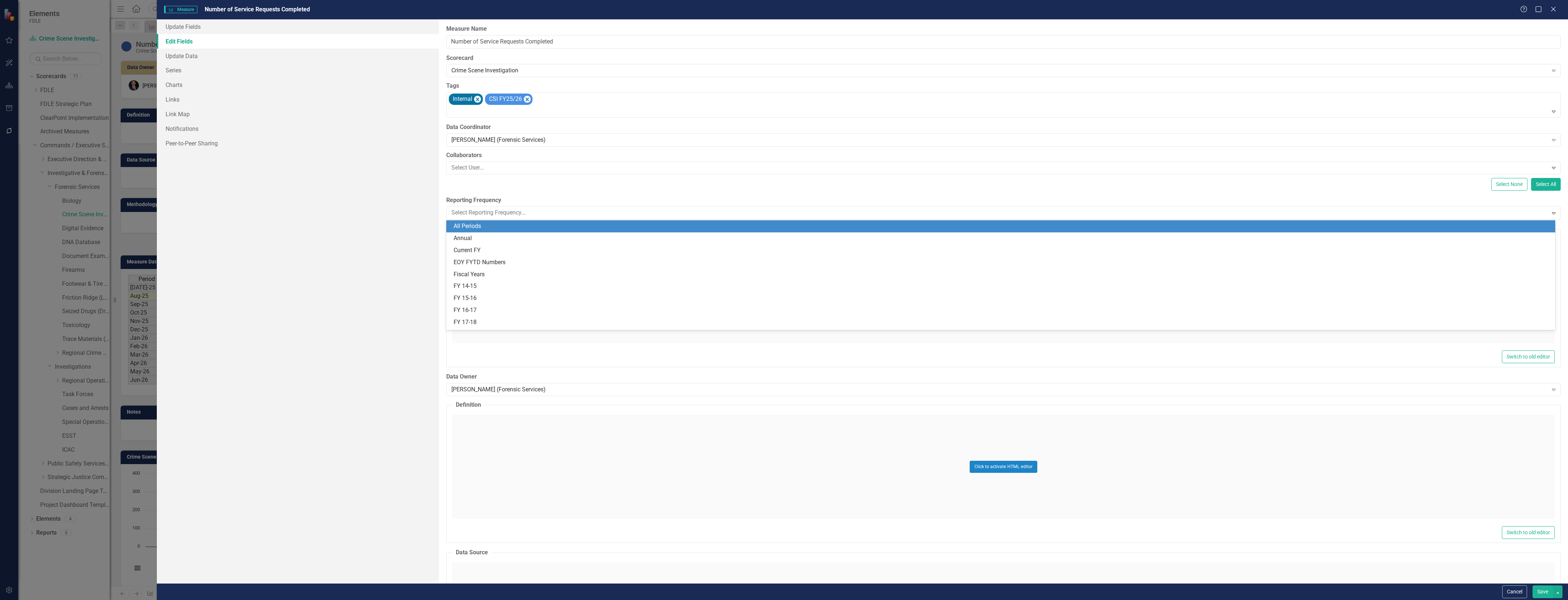
click at [562, 220] on div "All Periods" at bounding box center [1001, 226] width 1109 height 12
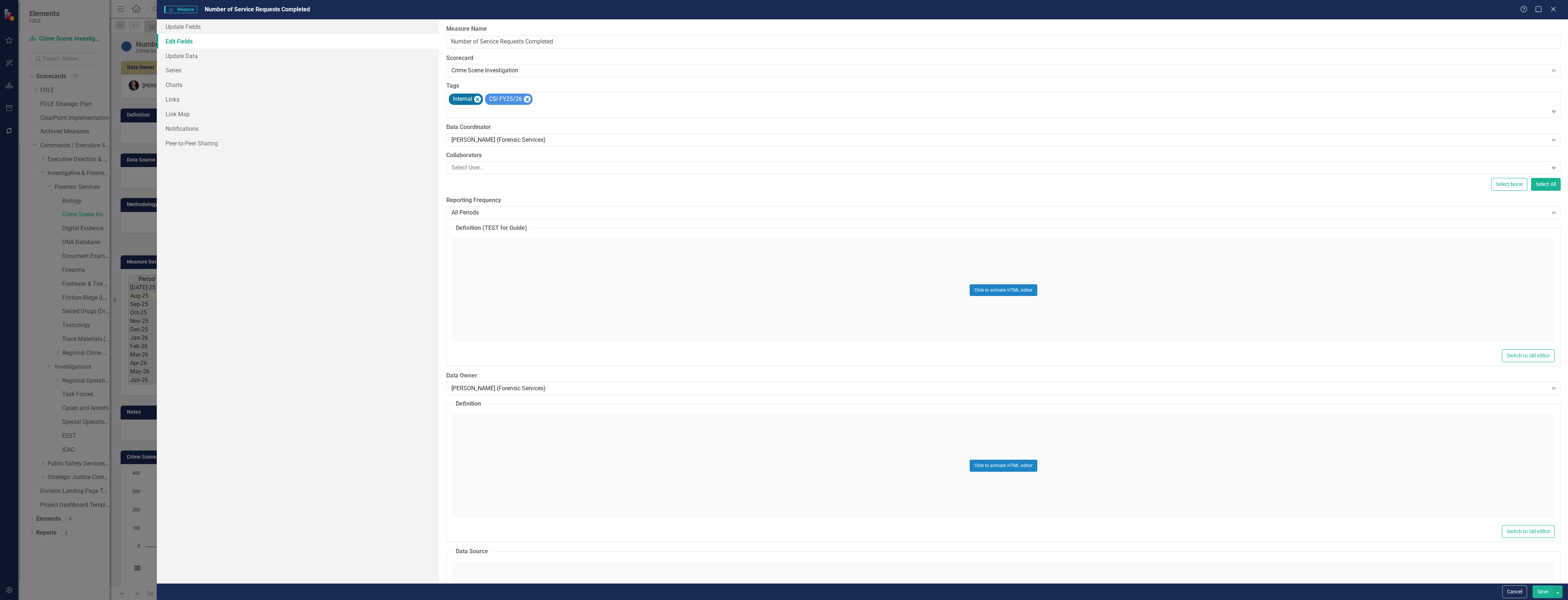
click at [1538, 594] on button "Save" at bounding box center [1542, 592] width 21 height 12
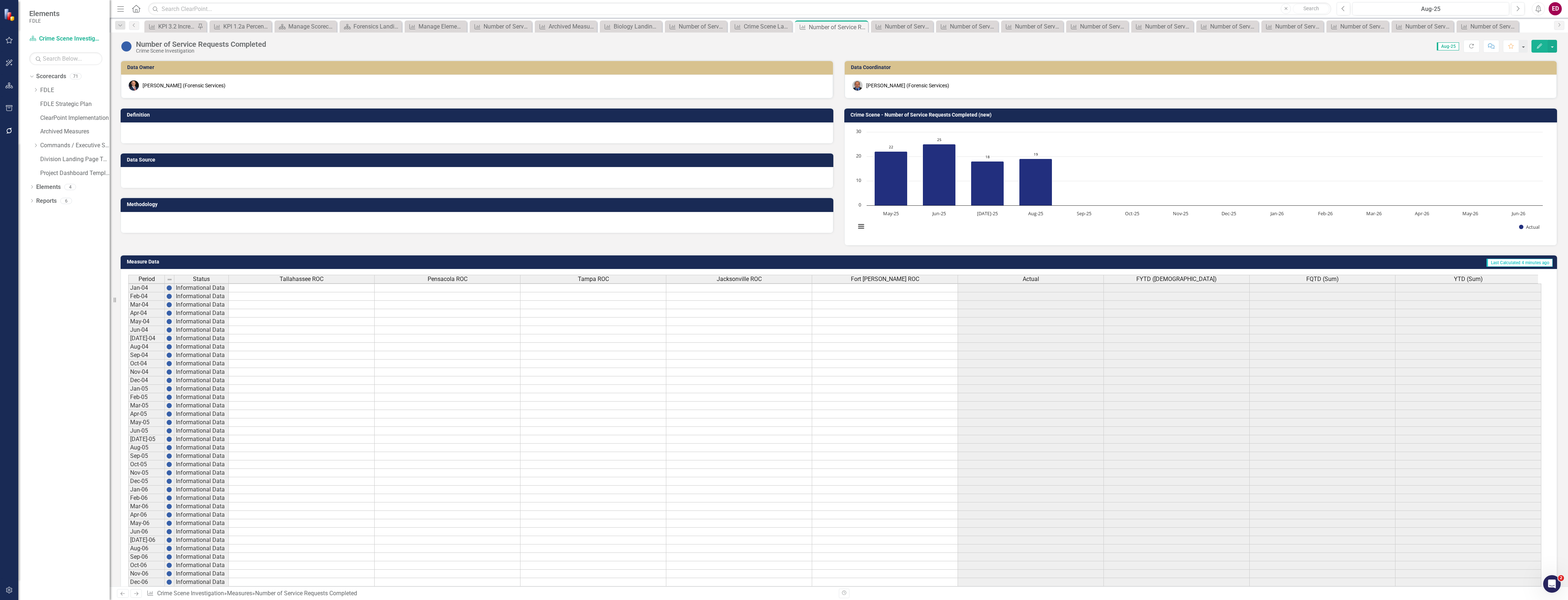
scroll to position [26, 0]
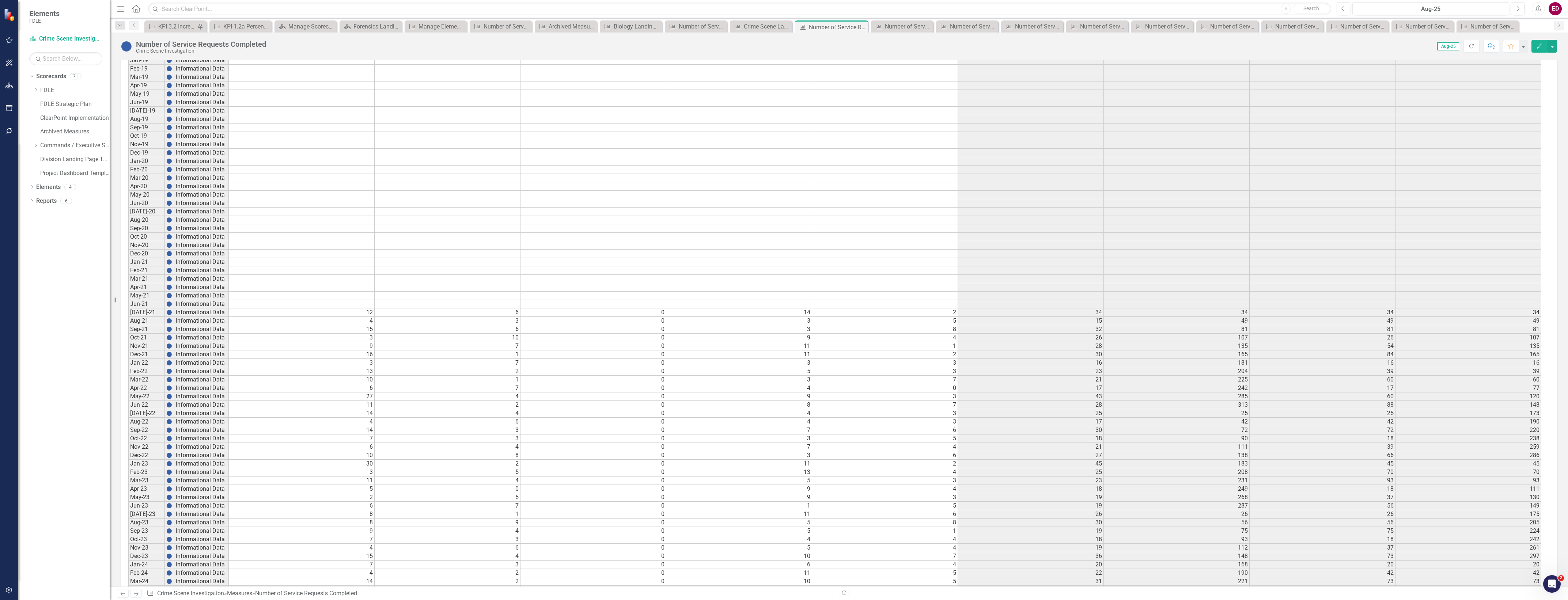
scroll to position [26, 0]
